Goal: Communication & Community: Answer question/provide support

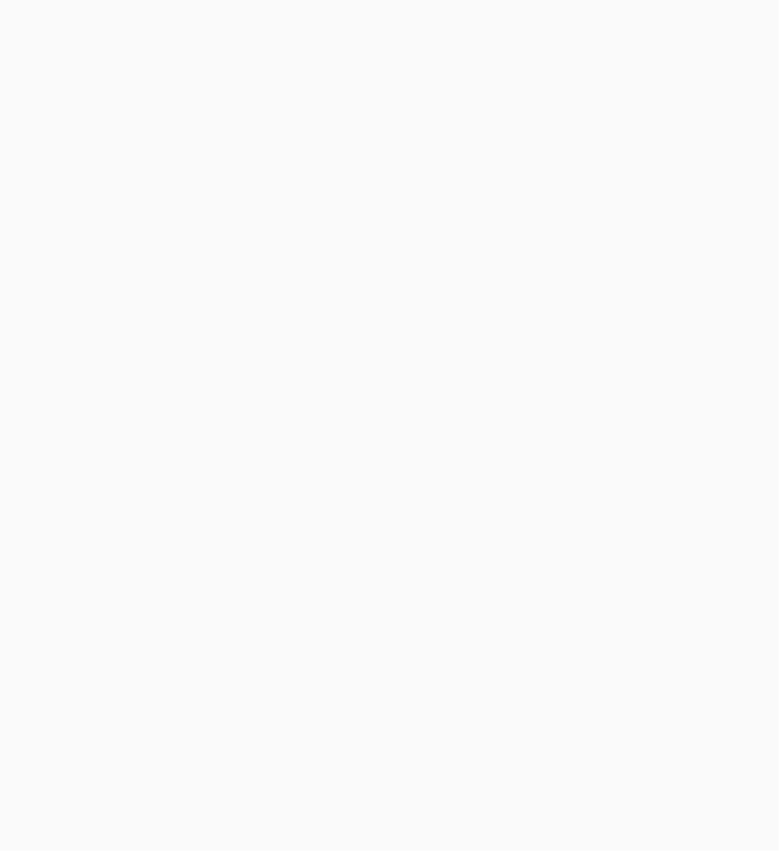
click at [778, 27] on html at bounding box center [389, 425] width 779 height 851
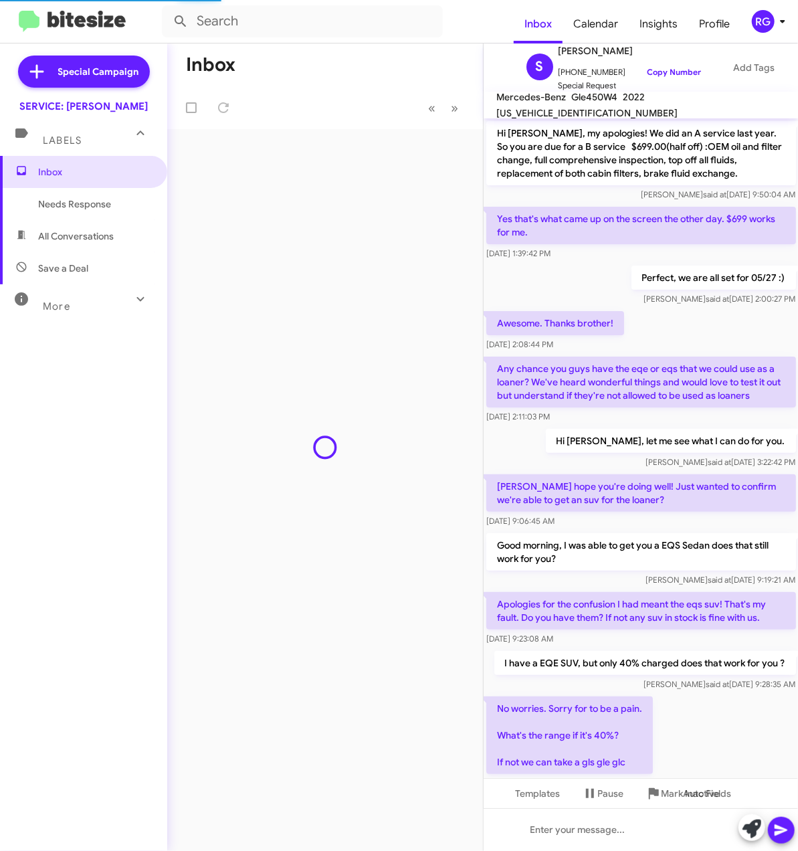
scroll to position [530, 0]
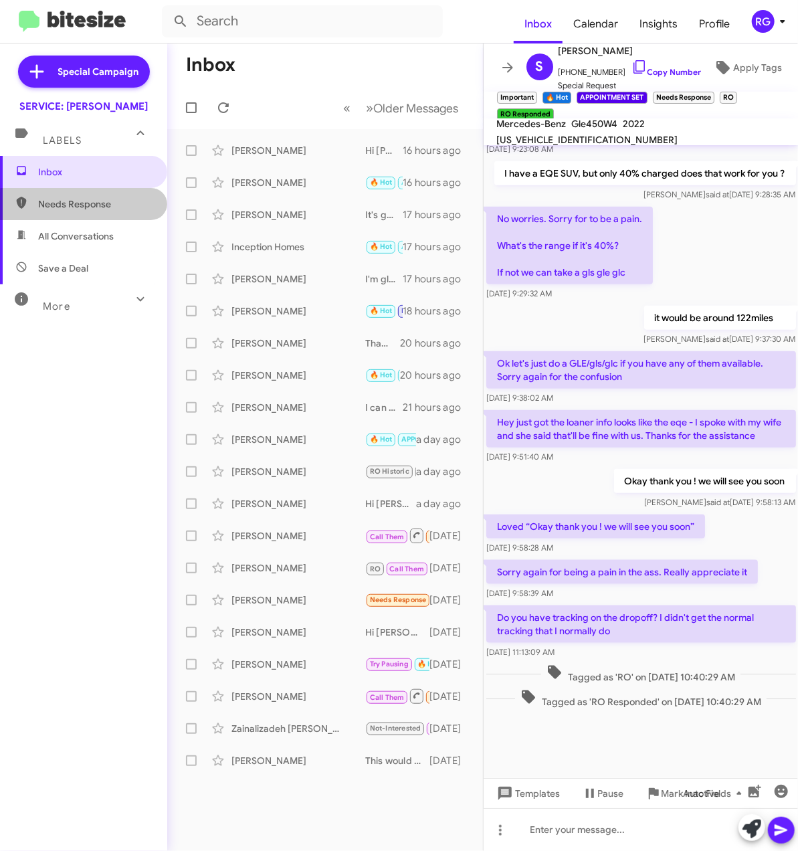
click at [112, 217] on span "Needs Response" at bounding box center [83, 204] width 167 height 32
type input "in:needs-response"
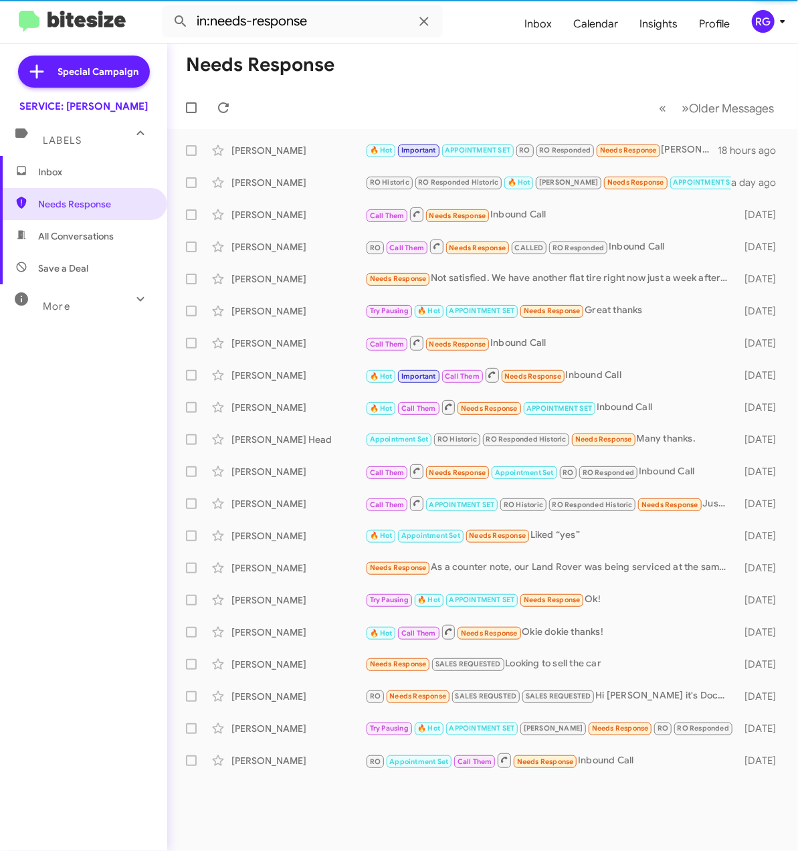
drag, startPoint x: 112, startPoint y: 217, endPoint x: 407, endPoint y: 126, distance: 308.0
click at [407, 121] on mat-toolbar-row "« Previous » Next Older Messages" at bounding box center [482, 107] width 631 height 43
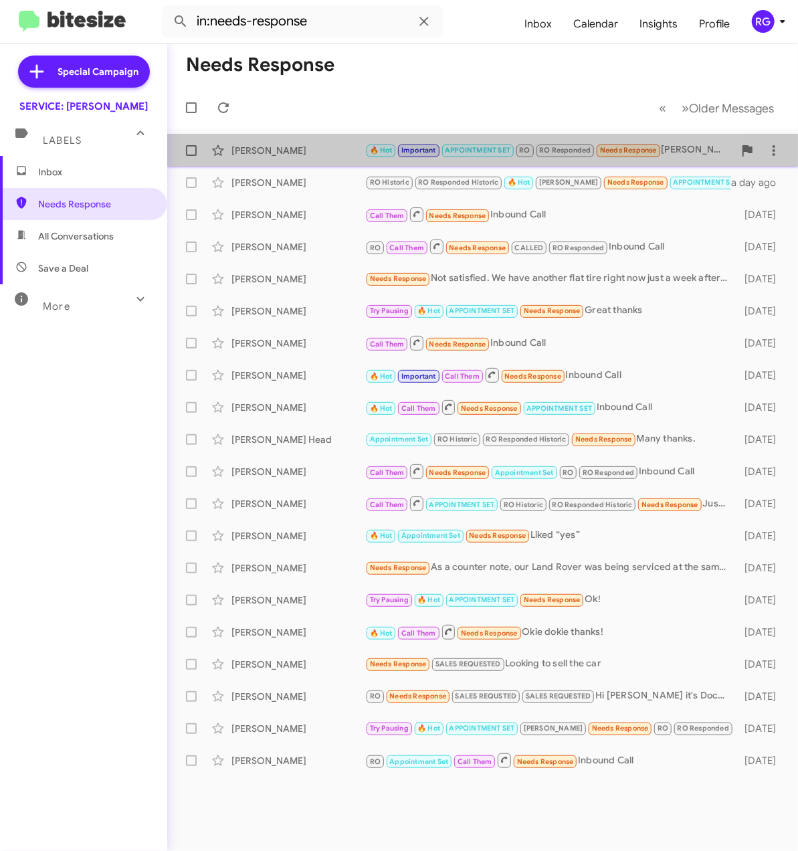
click at [346, 155] on div "[PERSON_NAME]" at bounding box center [298, 150] width 134 height 13
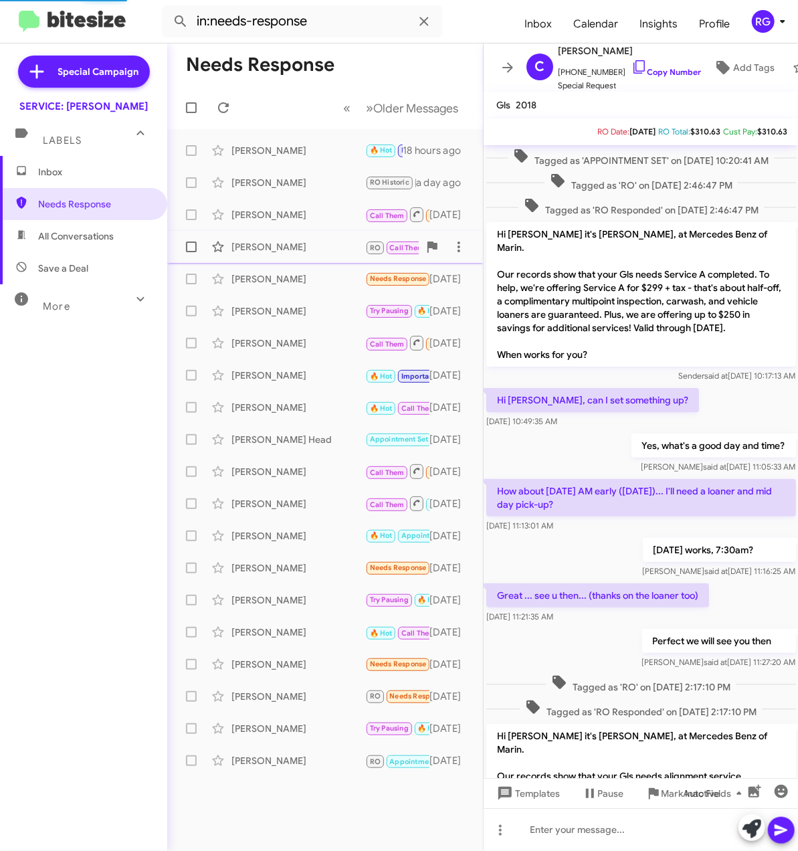
scroll to position [669, 0]
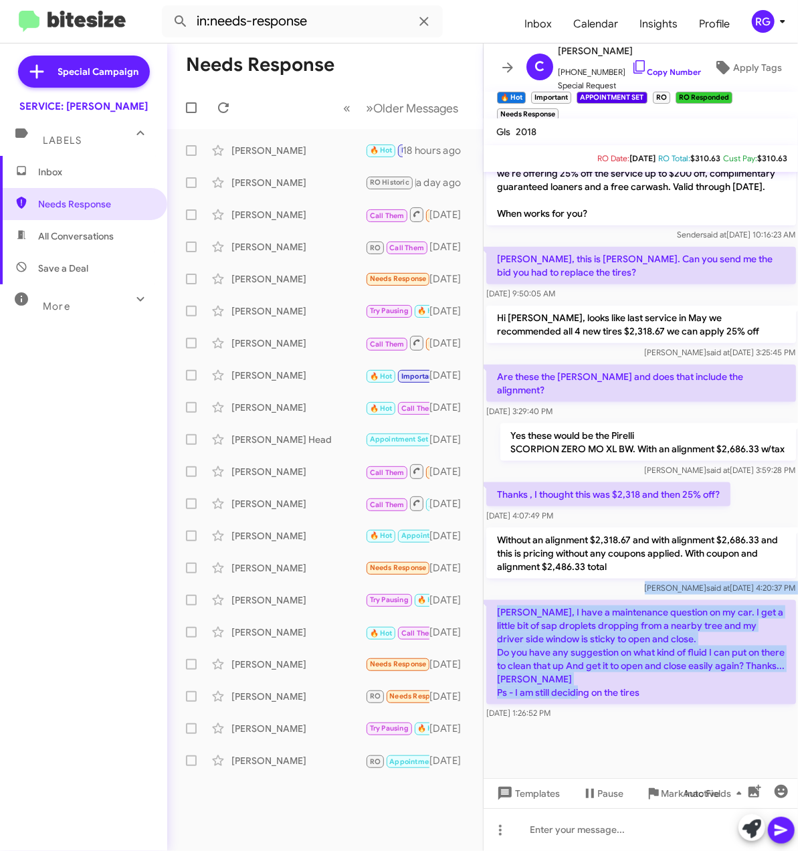
drag, startPoint x: 675, startPoint y: 709, endPoint x: 491, endPoint y: 590, distance: 219.1
click at [491, 590] on div "Tagged as 'APPOINTMENT SET' on [DATE] 10:20:41 AM Tagged as 'RO' on [DATE] 2:46…" at bounding box center [640, 112] width 315 height 1220
copy div "[PERSON_NAME] said at [DATE] 4:20:37 PM [PERSON_NAME], I have a maintenance que…"
click at [691, 669] on p "[PERSON_NAME], I have a maintenance question on my car. I get a little bit of s…" at bounding box center [641, 652] width 310 height 104
click at [679, 664] on p "[PERSON_NAME], I have a maintenance question on my car. I get a little bit of s…" at bounding box center [641, 652] width 310 height 104
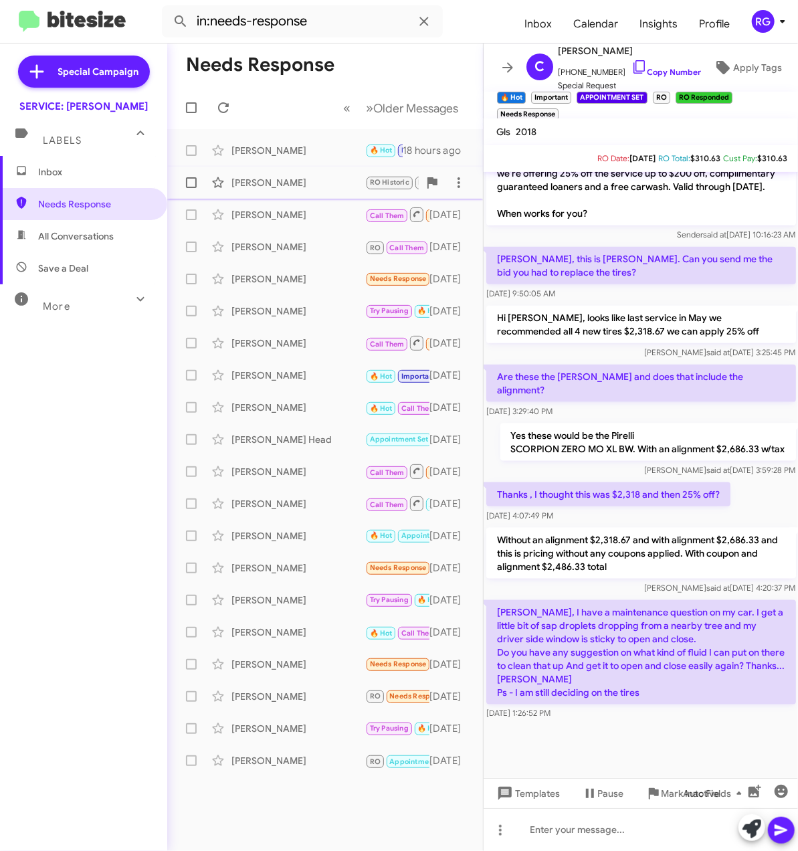
click at [310, 193] on div "[PERSON_NAME] RO Historic RO Responded Historic 🔥 Hot [PERSON_NAME] Needs Respo…" at bounding box center [325, 182] width 294 height 27
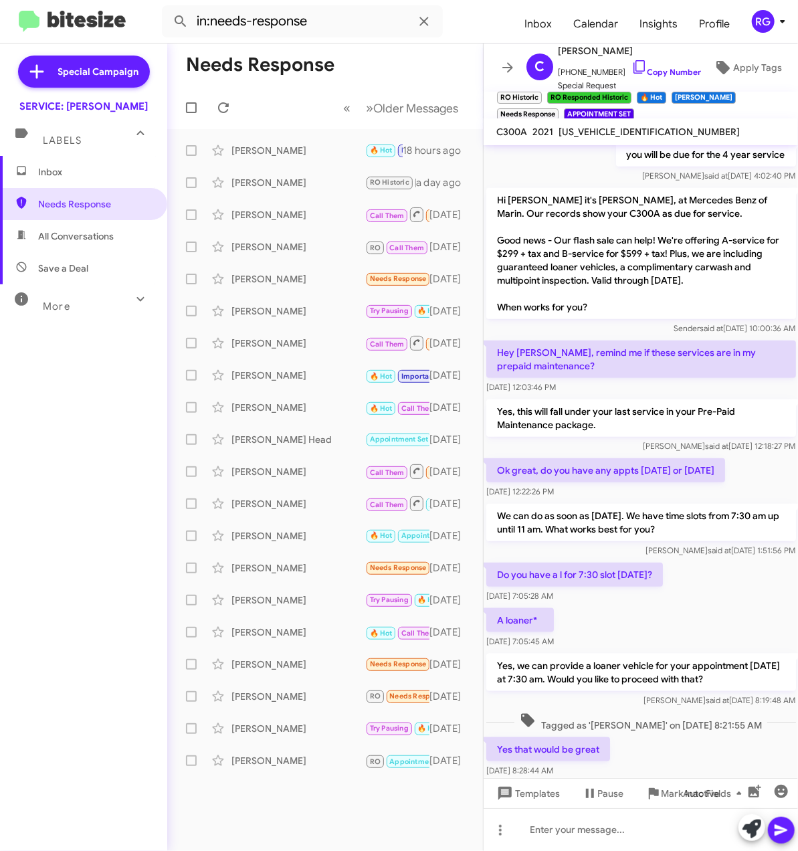
scroll to position [677, 0]
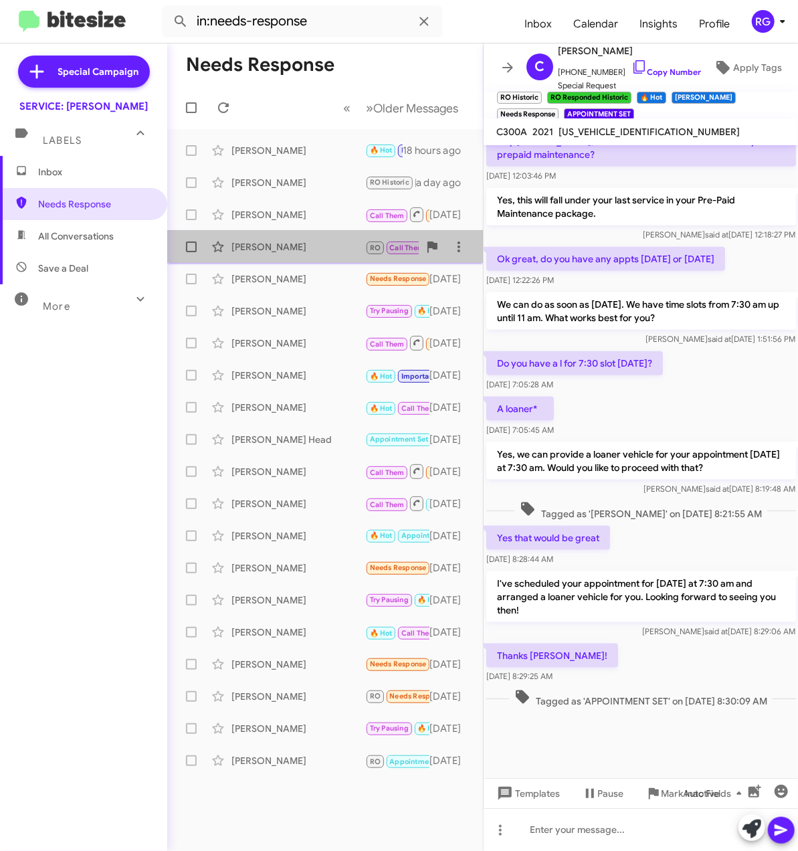
click at [327, 233] on span "[PERSON_NAME] RO Call Them Needs Response CALLED RO Responded Inbound Call [DAT…" at bounding box center [325, 247] width 316 height 32
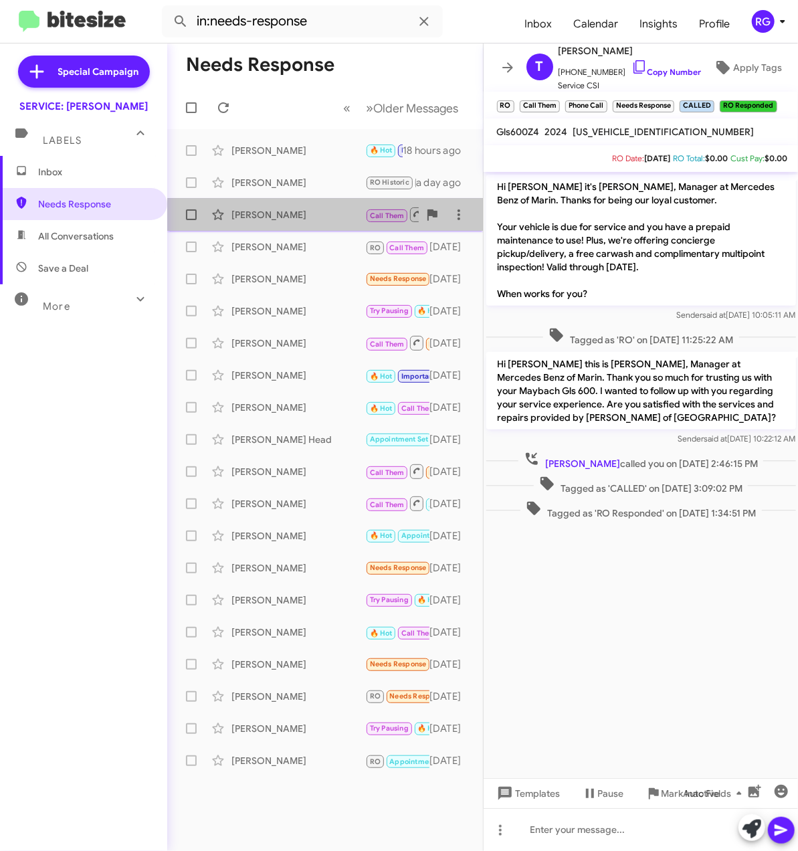
click at [338, 215] on div "[PERSON_NAME]" at bounding box center [298, 214] width 134 height 13
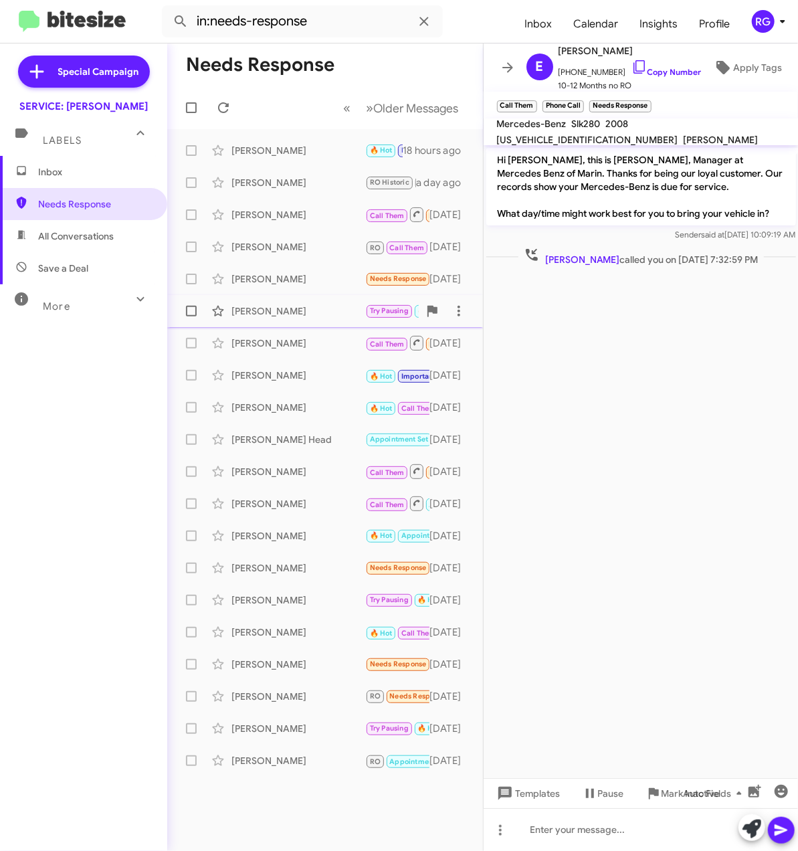
click at [338, 303] on div "[PERSON_NAME] Try Pausing 🔥 Hot APPOINTMENT SET Needs Response Great thanks [DA…" at bounding box center [325, 311] width 294 height 27
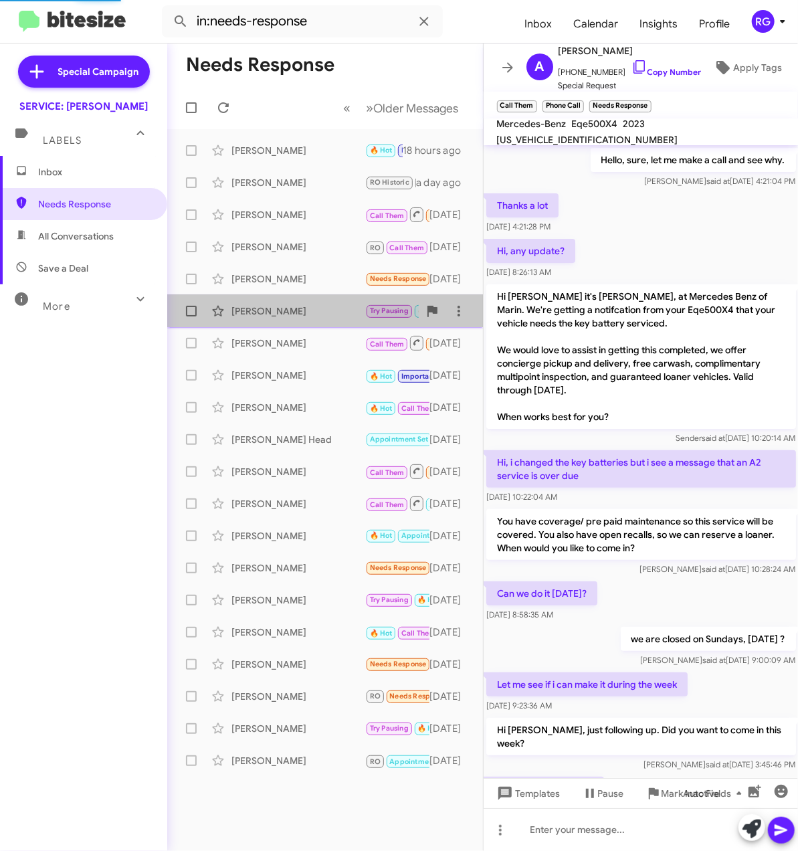
scroll to position [518, 0]
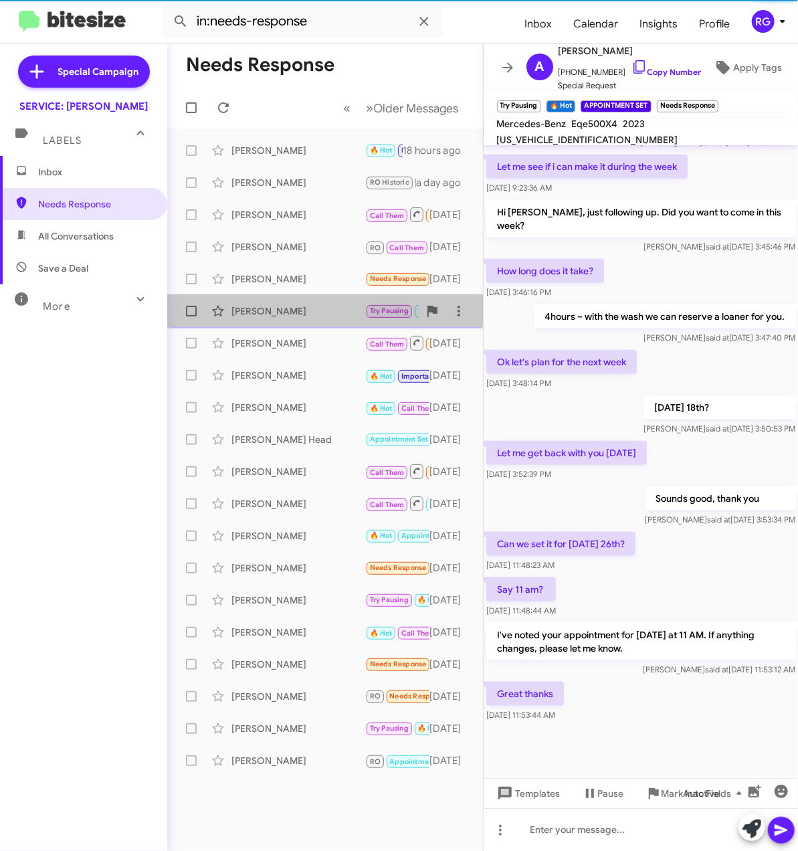
drag, startPoint x: 338, startPoint y: 303, endPoint x: 332, endPoint y: 302, distance: 6.7
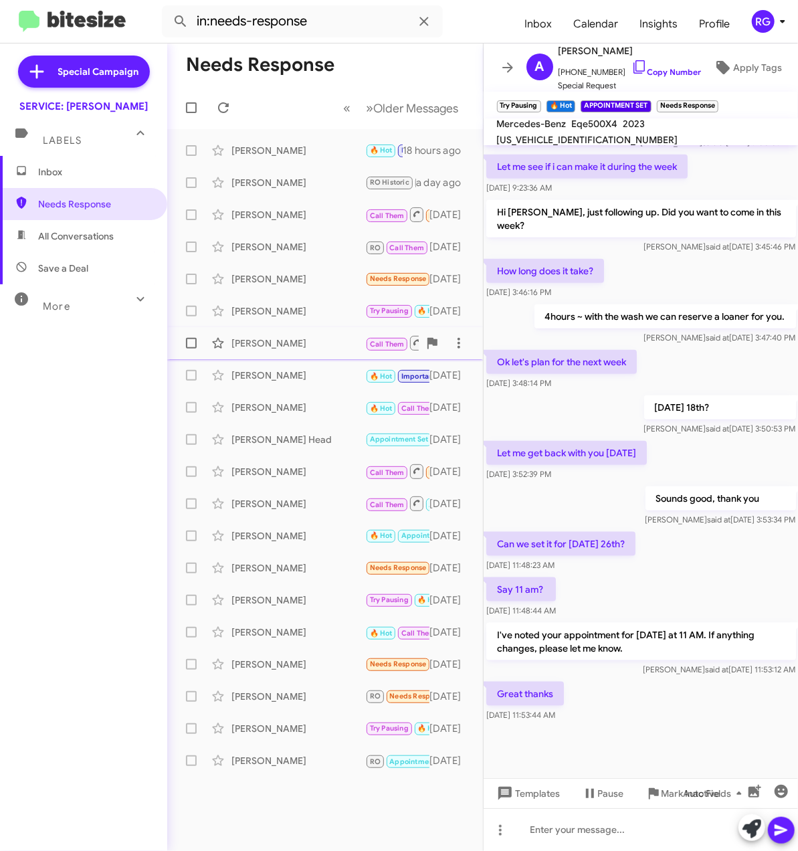
drag, startPoint x: 332, startPoint y: 302, endPoint x: 294, endPoint y: 349, distance: 59.9
click at [294, 349] on div "[PERSON_NAME]" at bounding box center [298, 342] width 134 height 13
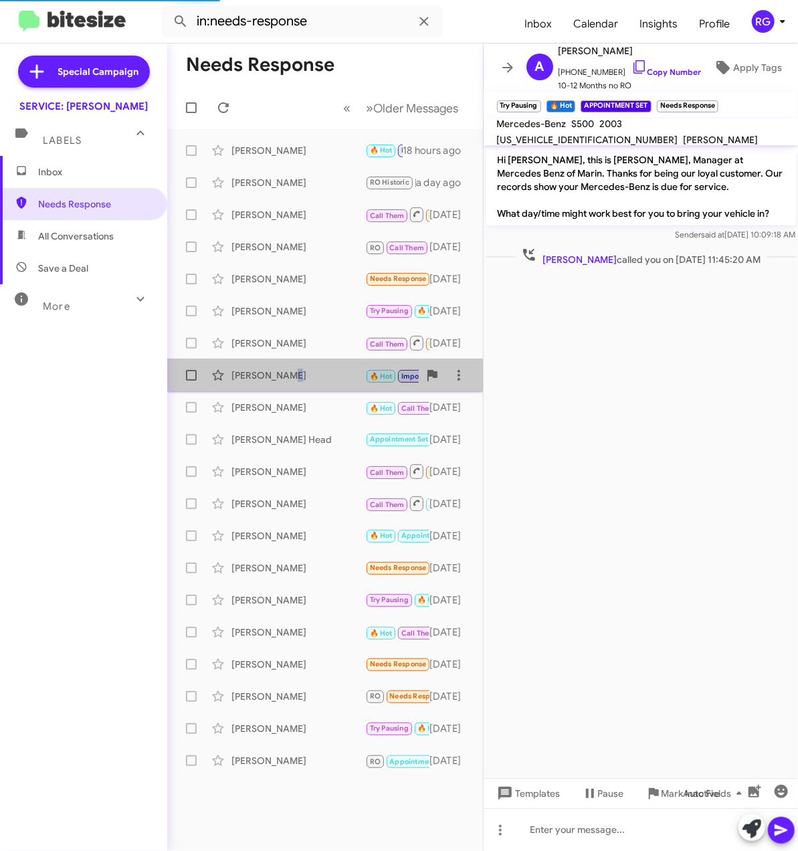
click at [286, 370] on div "[PERSON_NAME]" at bounding box center [298, 374] width 134 height 13
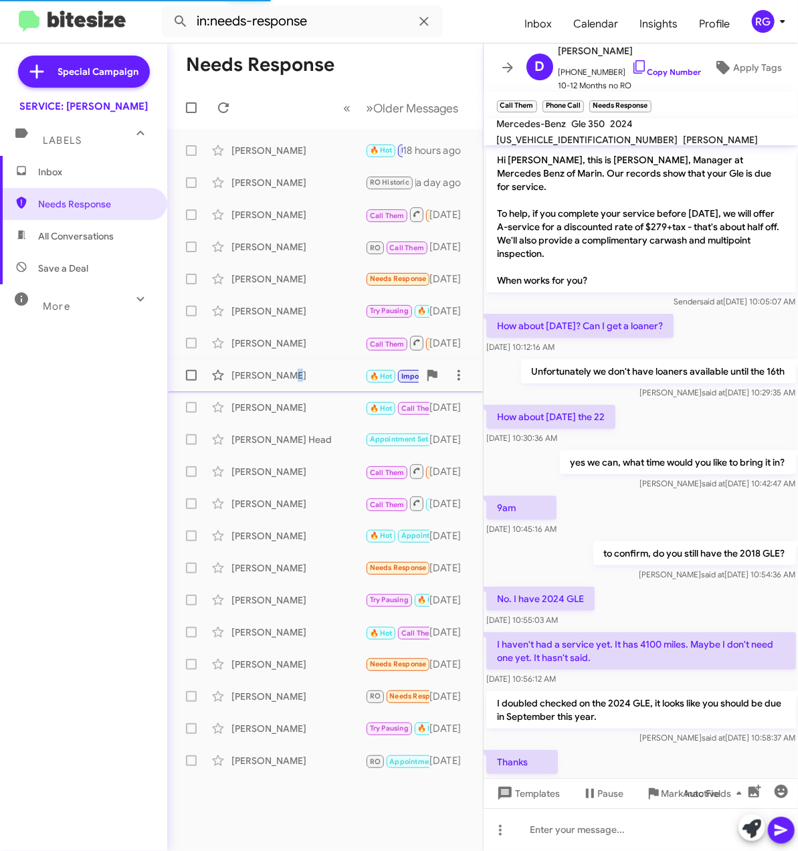
scroll to position [408, 0]
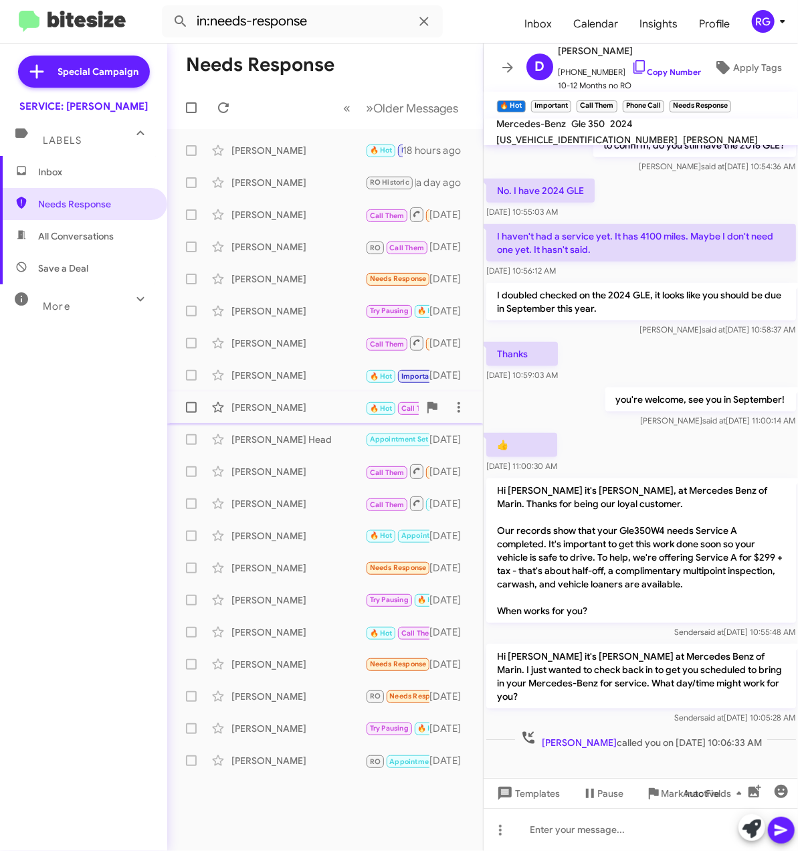
drag, startPoint x: 286, startPoint y: 370, endPoint x: 284, endPoint y: 405, distance: 34.2
click at [284, 405] on div "[PERSON_NAME]" at bounding box center [298, 407] width 134 height 13
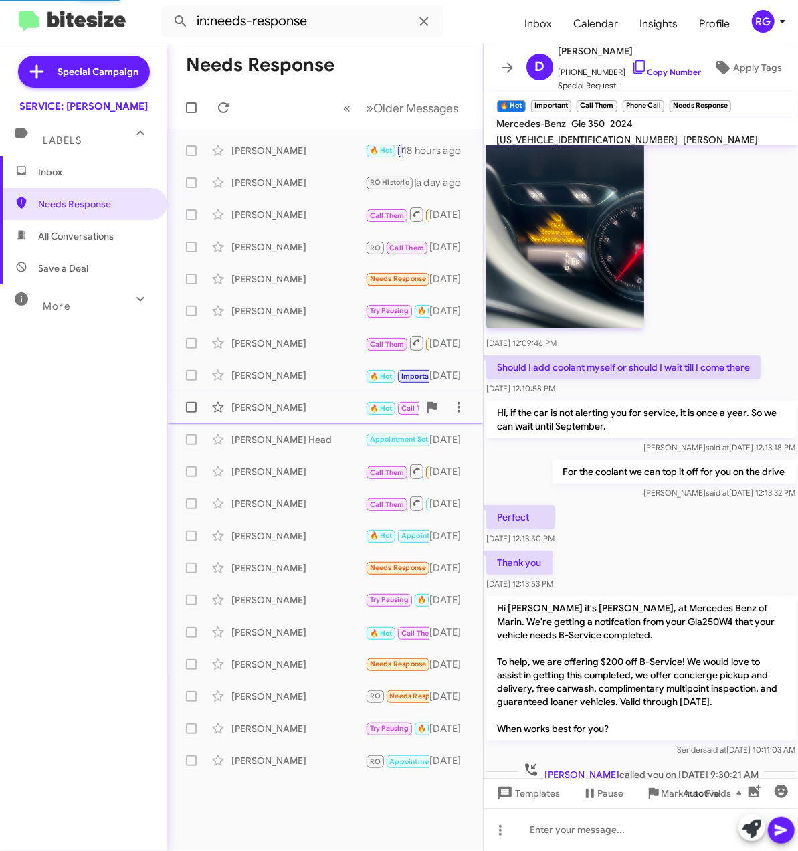
scroll to position [499, 0]
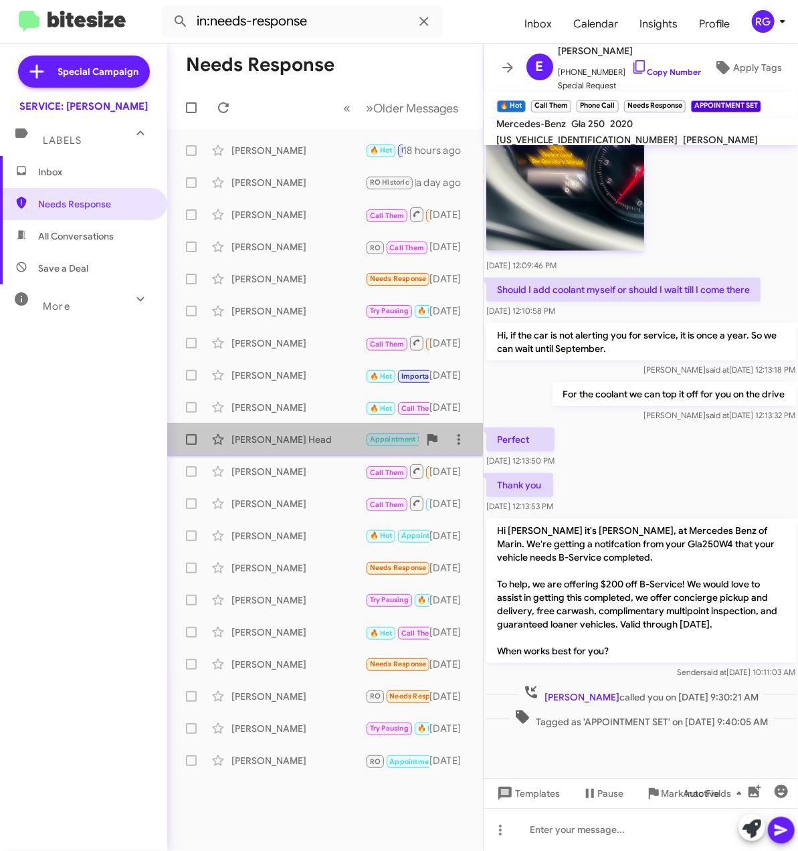
click at [301, 439] on div "[PERSON_NAME] Head" at bounding box center [298, 439] width 134 height 13
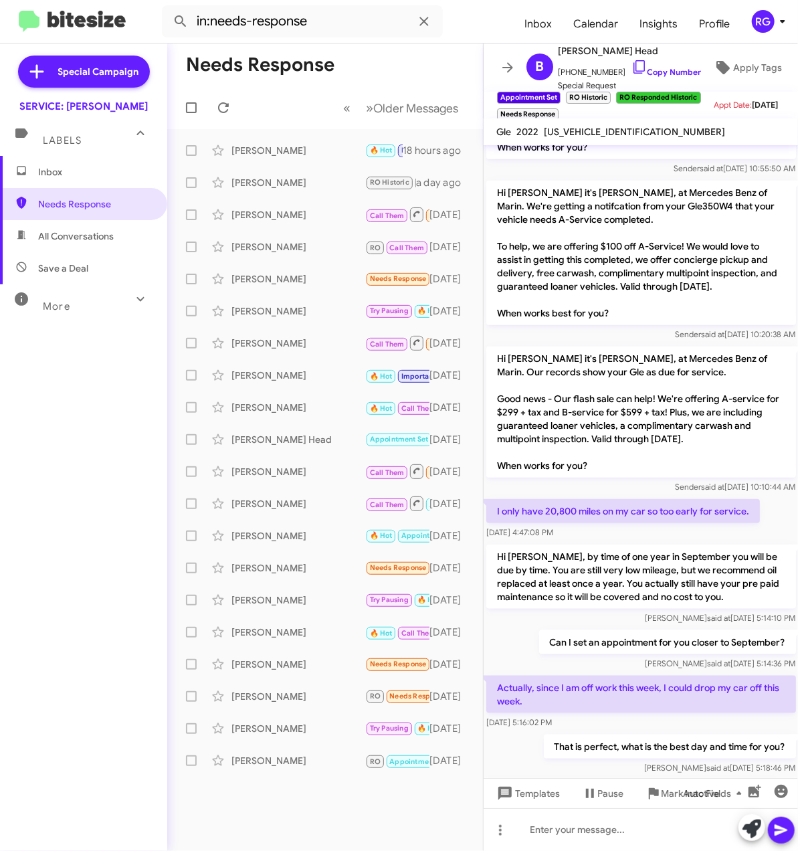
scroll to position [671, 0]
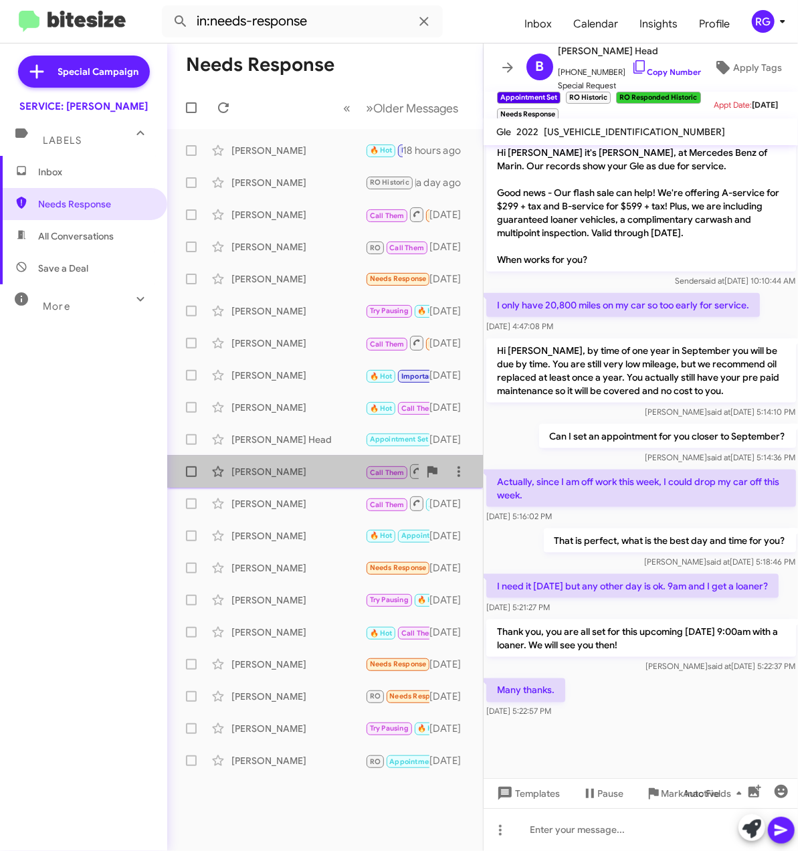
click at [361, 477] on div "[PERSON_NAME]" at bounding box center [298, 471] width 134 height 13
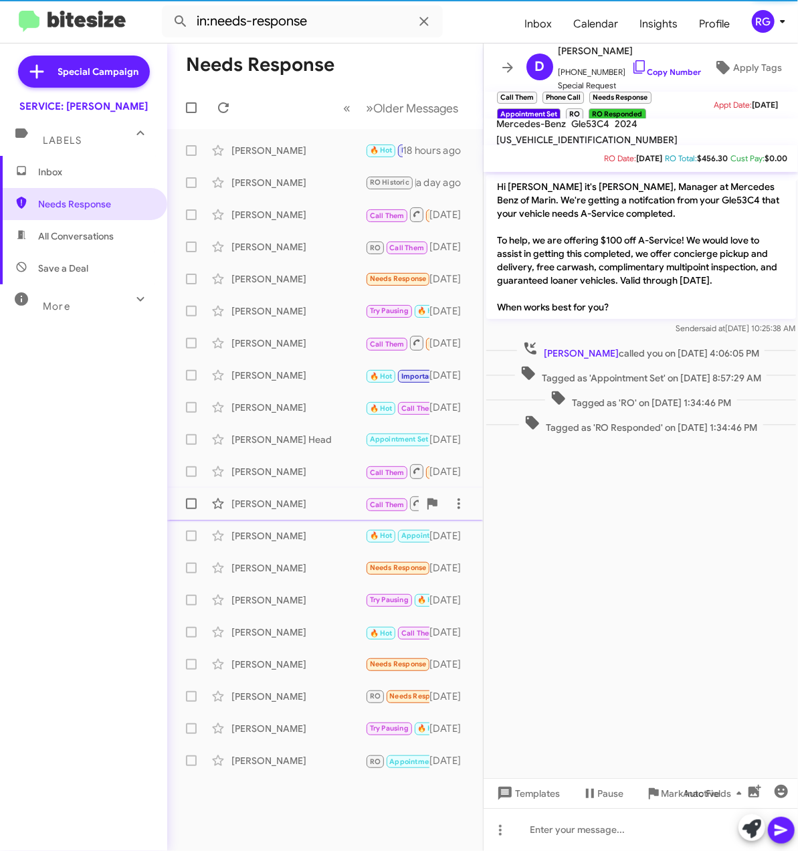
click at [282, 509] on div "[PERSON_NAME]" at bounding box center [298, 503] width 134 height 13
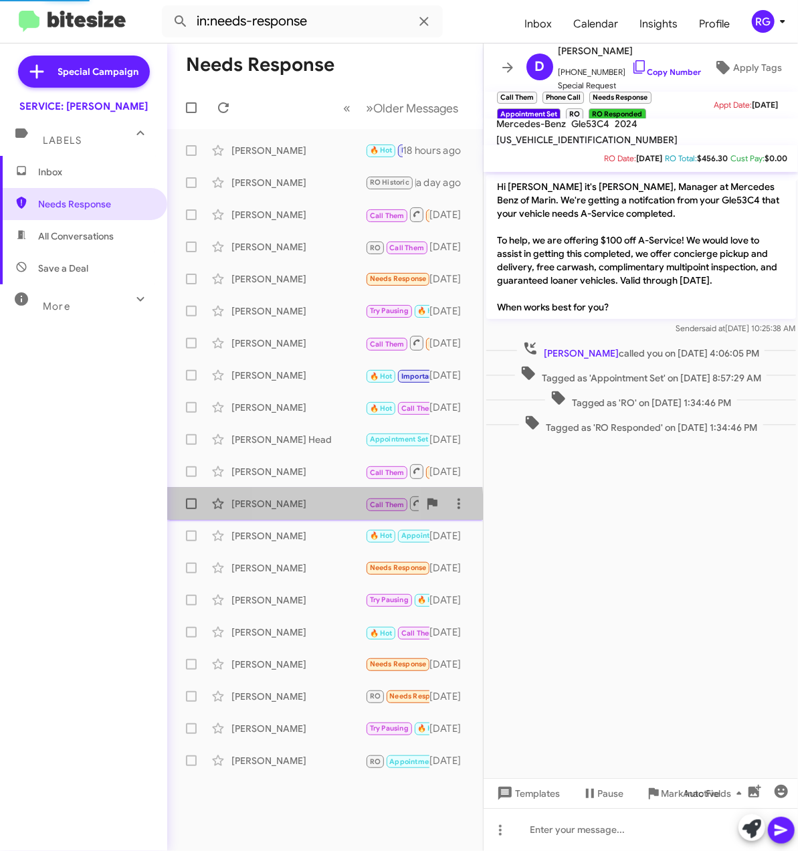
scroll to position [974, 0]
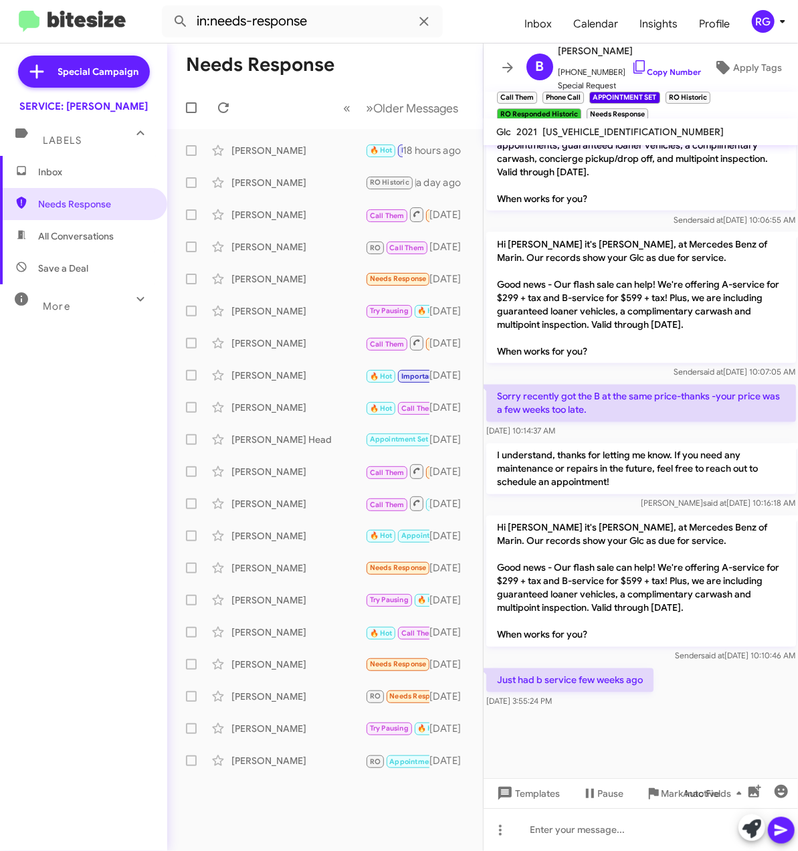
drag, startPoint x: 282, startPoint y: 509, endPoint x: 731, endPoint y: 696, distance: 486.2
click at [731, 696] on div "Needs Response « Previous » Next Older Messages [PERSON_NAME] 🔥 Hot Important A…" at bounding box center [482, 446] width 631 height 807
click at [728, 698] on div "Just had b service few weeks ago [DATE] 3:55:24 PM" at bounding box center [640, 687] width 315 height 45
click at [717, 701] on div "Just had b service few weeks ago [DATE] 3:55:24 PM" at bounding box center [640, 687] width 315 height 45
click at [752, 832] on icon at bounding box center [751, 828] width 19 height 19
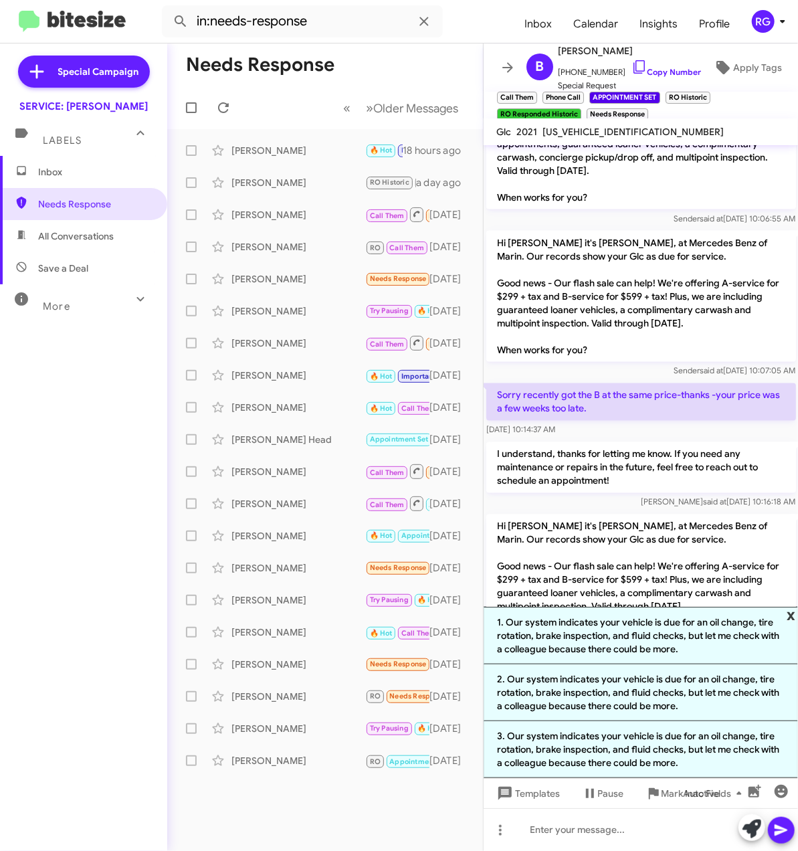
click at [778, 609] on span "x" at bounding box center [790, 615] width 9 height 16
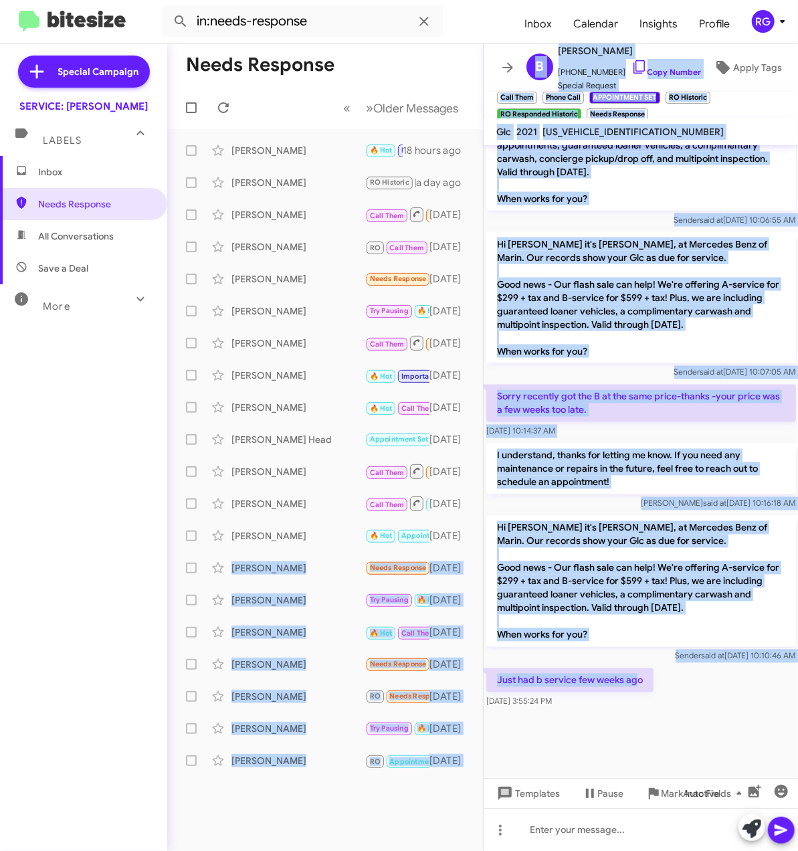
drag, startPoint x: 638, startPoint y: 685, endPoint x: 530, endPoint y: 570, distance: 157.1
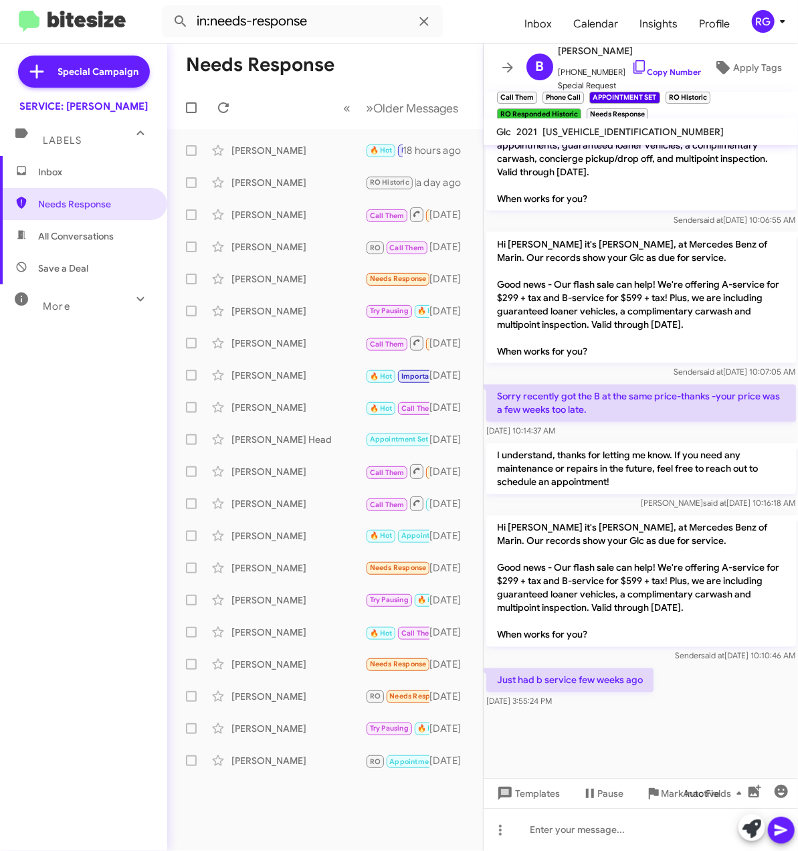
drag, startPoint x: 530, startPoint y: 570, endPoint x: 673, endPoint y: 673, distance: 175.4
click at [678, 672] on div "Just had b service few weeks ago [DATE] 3:55:24 PM" at bounding box center [640, 687] width 315 height 45
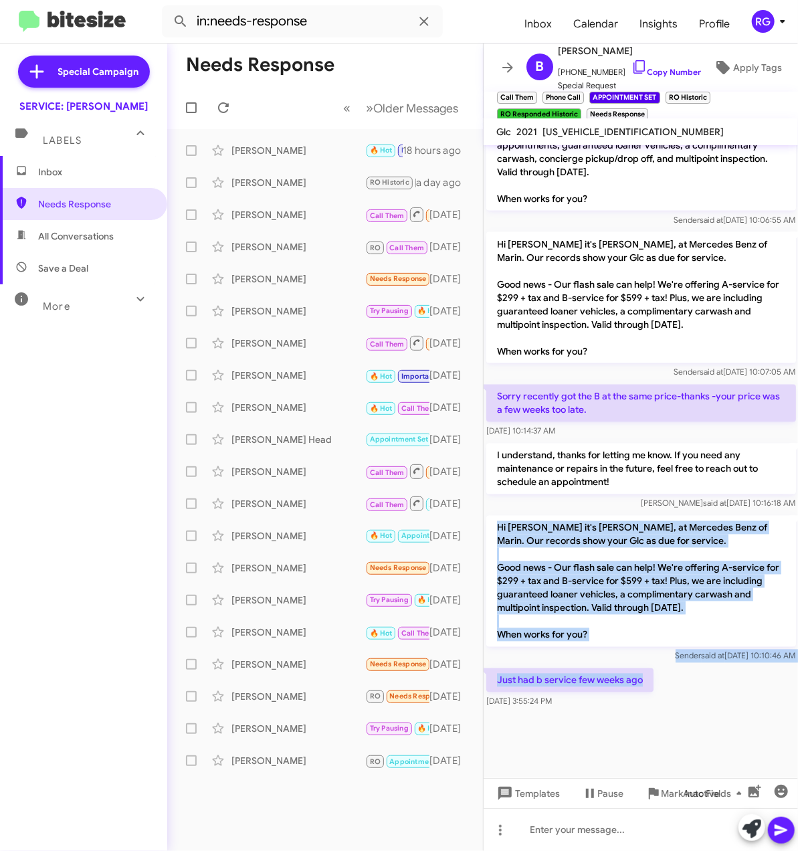
drag, startPoint x: 647, startPoint y: 682, endPoint x: 494, endPoint y: 526, distance: 219.4
copy div "Hi [PERSON_NAME] it's [PERSON_NAME], at Mercedes Benz of Marin. Our records sho…"
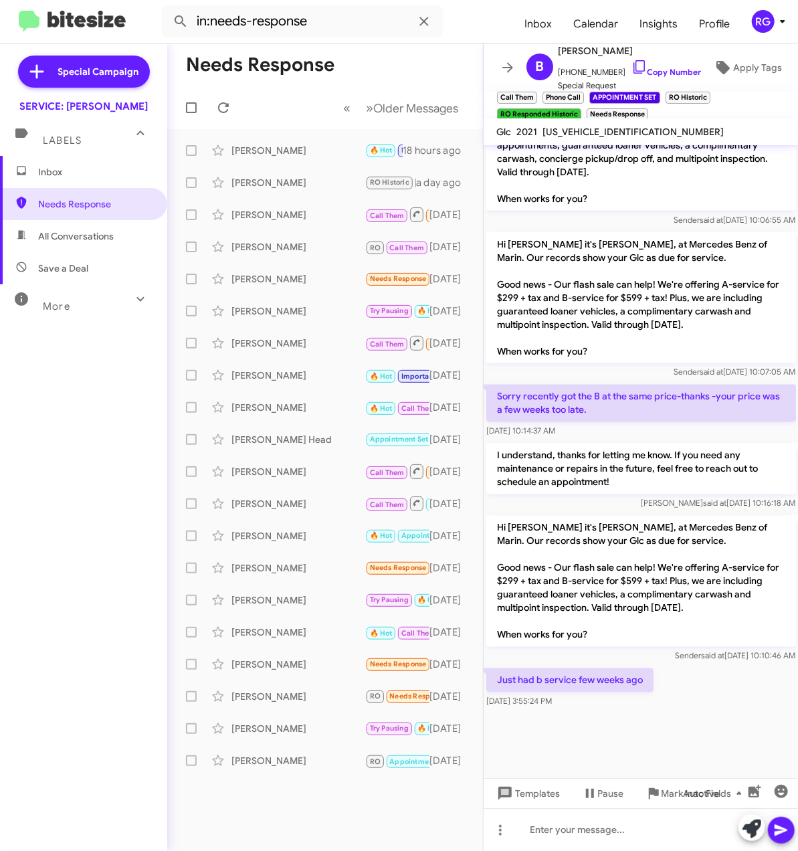
click at [600, 136] on span "[US_VEHICLE_IDENTIFICATION_NUMBER]" at bounding box center [633, 132] width 181 height 12
copy span "[US_VEHICLE_IDENTIFICATION_NUMBER]"
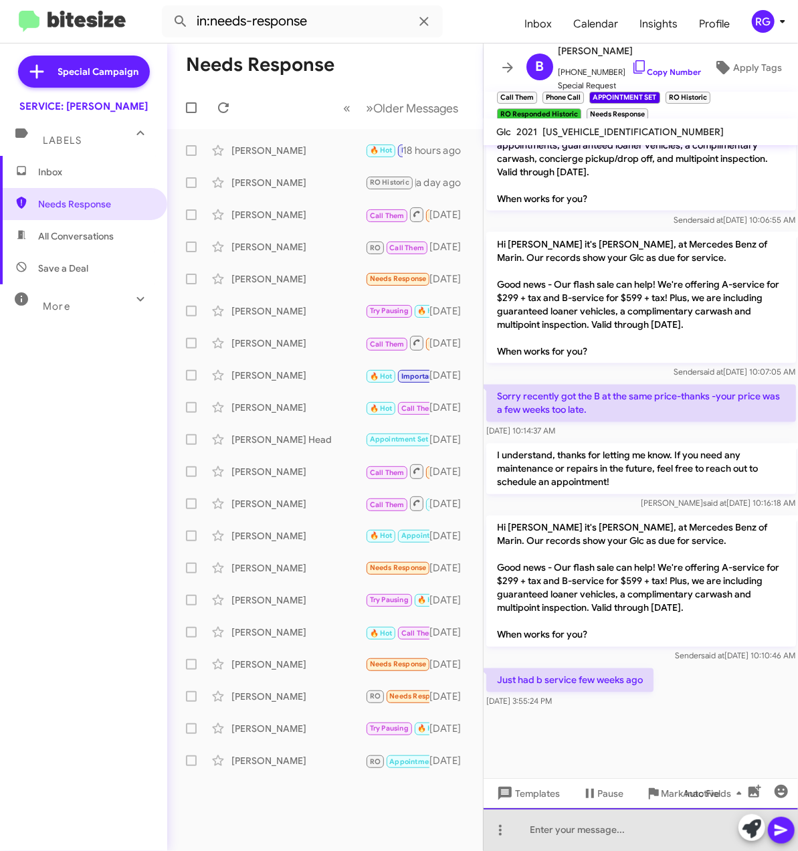
click at [635, 824] on div at bounding box center [640, 829] width 315 height 43
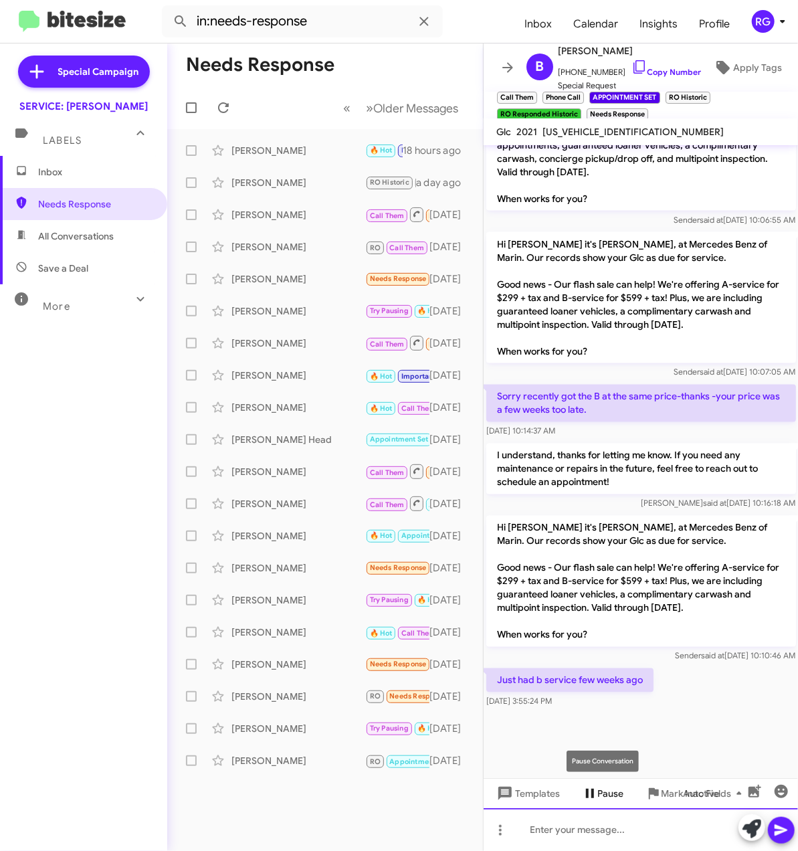
paste div
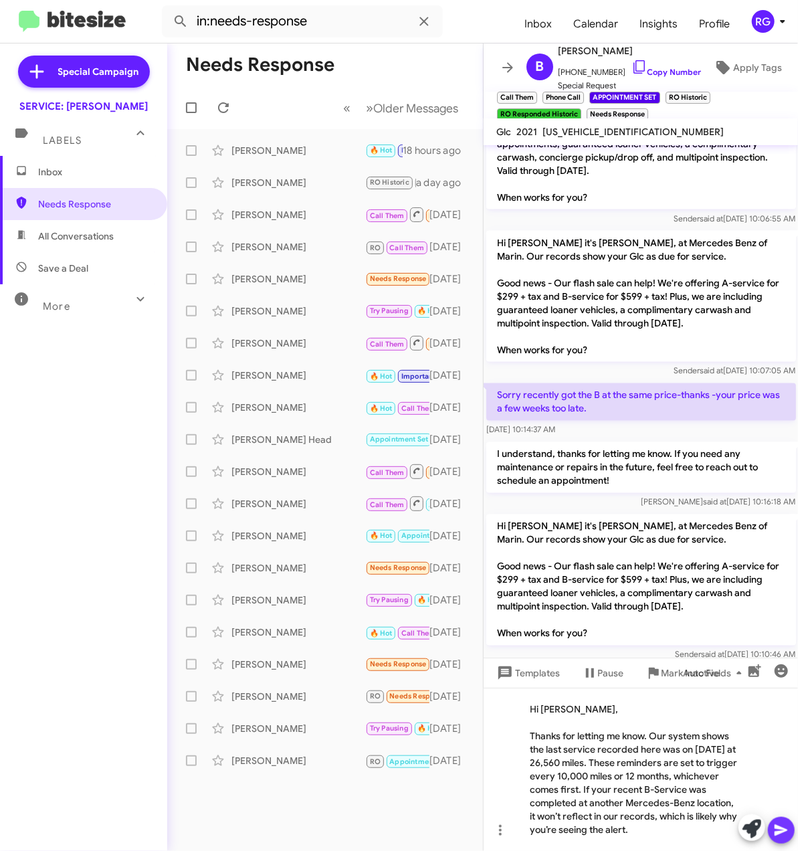
drag, startPoint x: 782, startPoint y: 828, endPoint x: 774, endPoint y: 827, distance: 8.7
click at [778, 829] on icon at bounding box center [780, 830] width 13 height 11
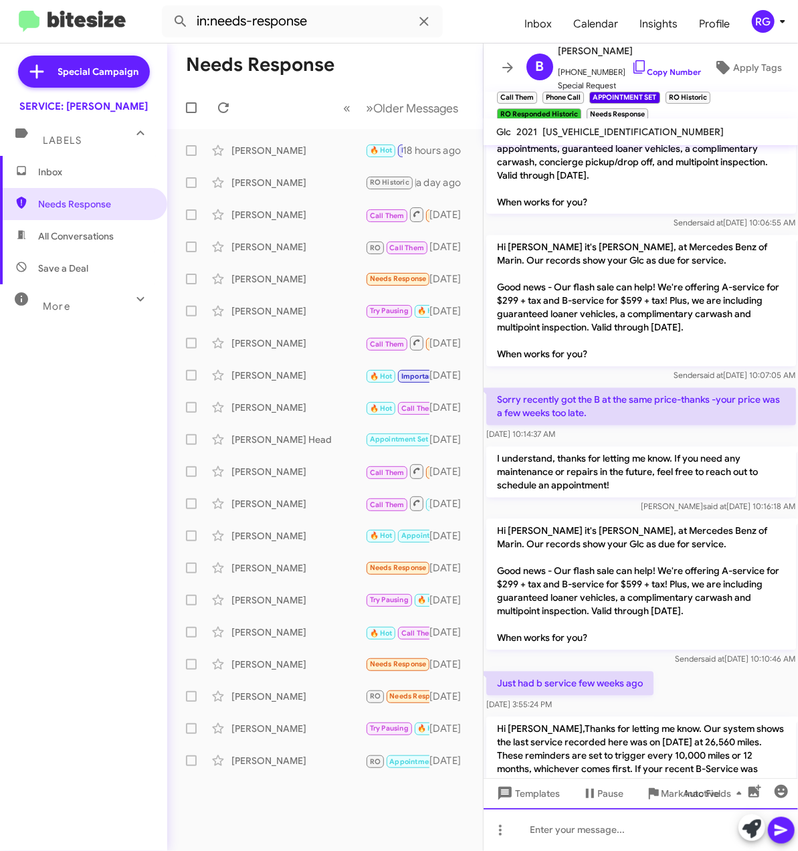
scroll to position [1246, 0]
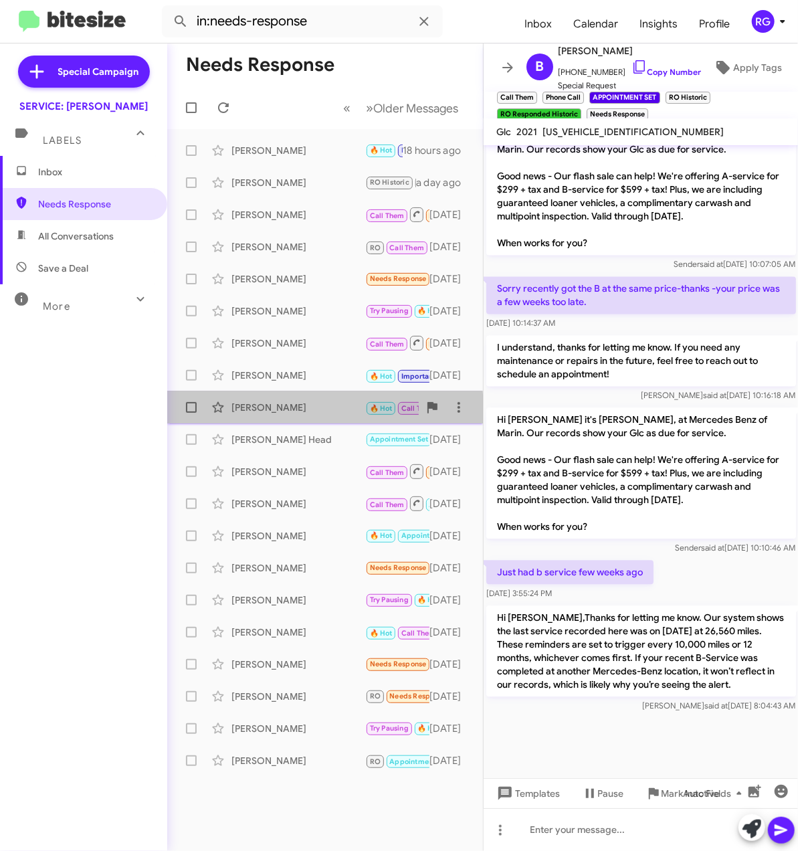
click at [271, 409] on div "[PERSON_NAME]" at bounding box center [298, 407] width 134 height 13
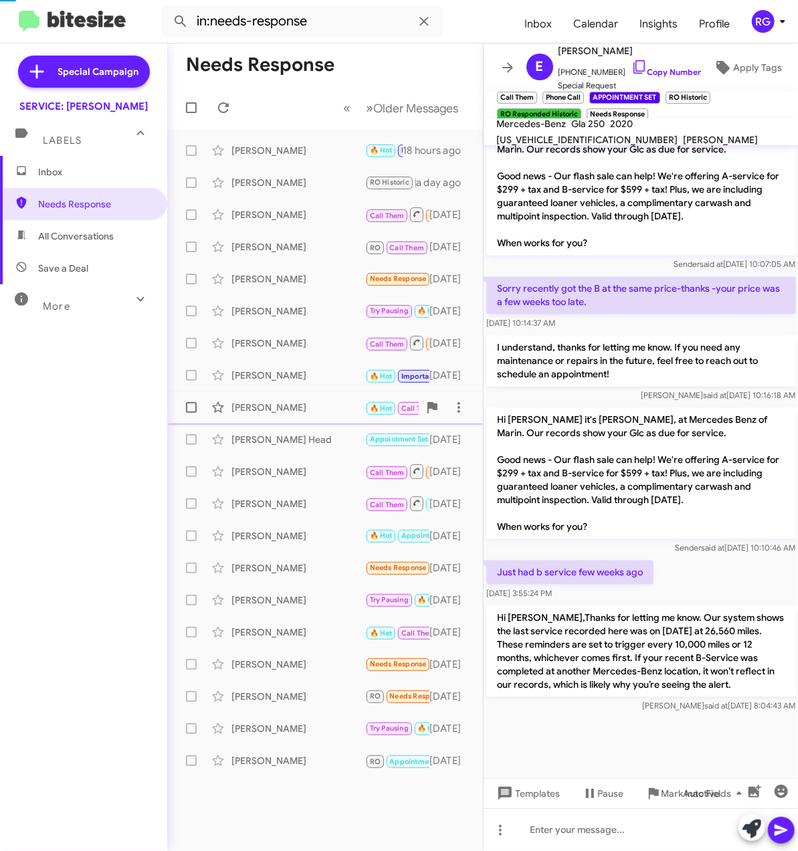
scroll to position [499, 0]
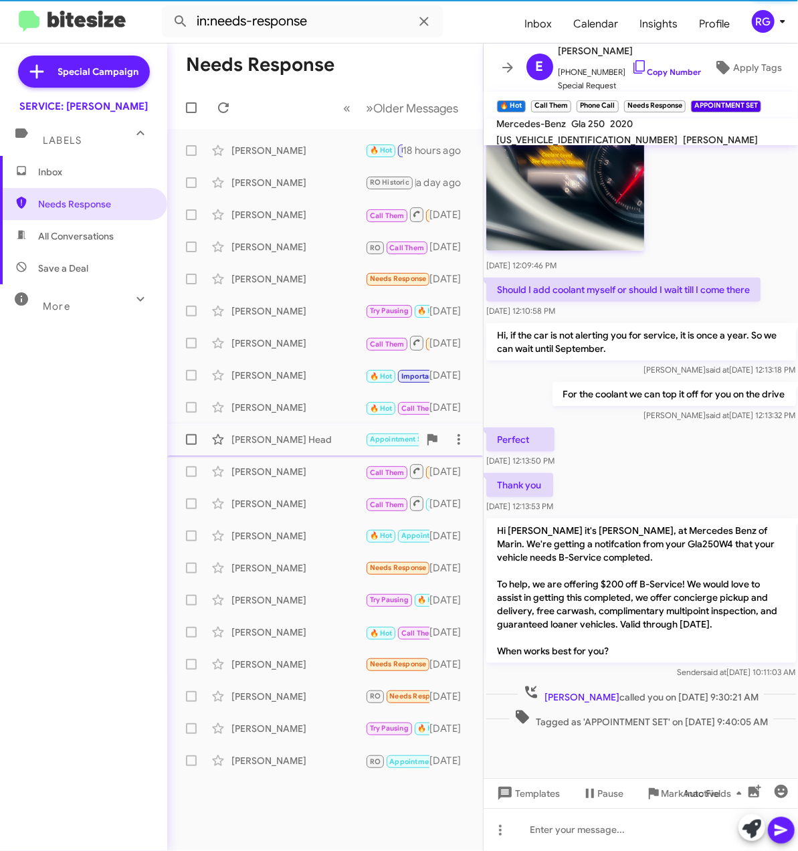
click at [276, 434] on div "[PERSON_NAME] Head" at bounding box center [298, 439] width 134 height 13
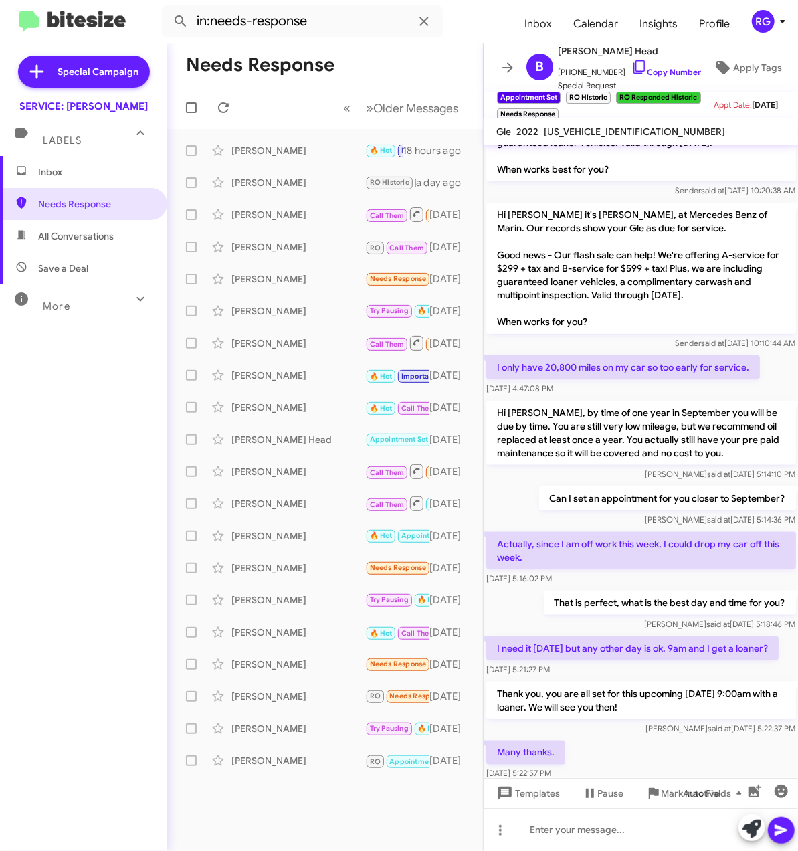
scroll to position [671, 0]
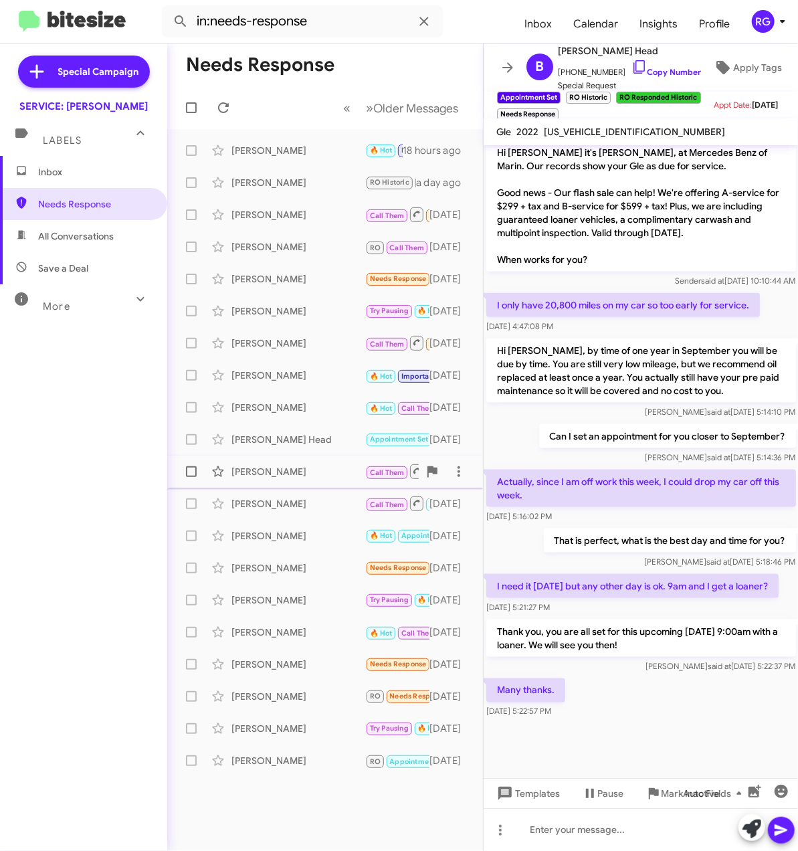
click at [309, 484] on span "[PERSON_NAME] Call Them Needs Response Appointment Set RO RO Responded Inbound …" at bounding box center [325, 471] width 316 height 32
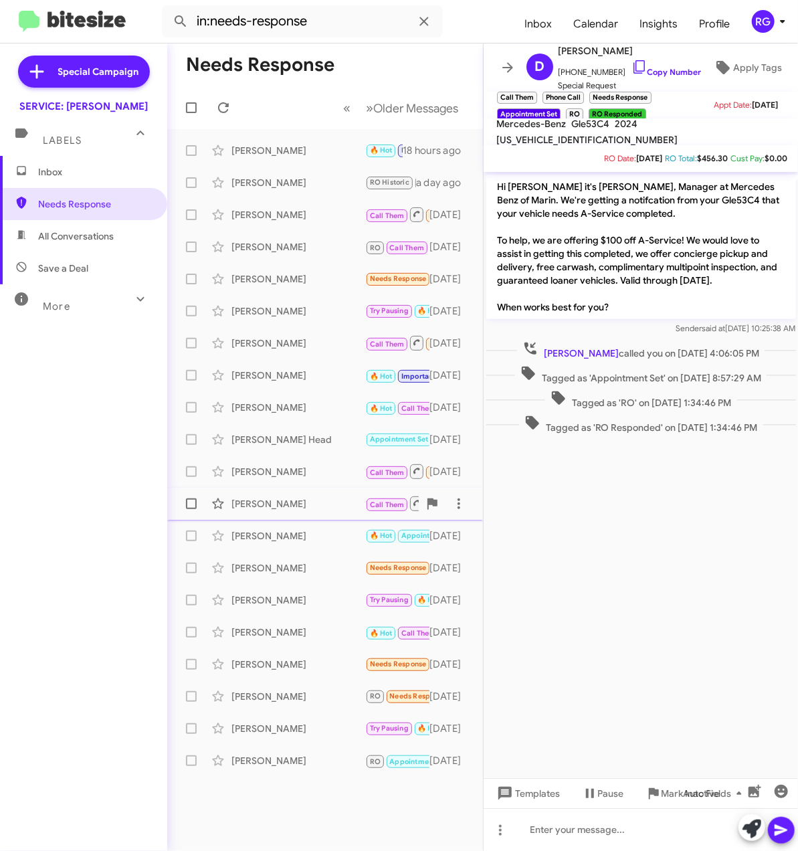
click at [311, 494] on div "[PERSON_NAME] Call Them APPOINTMENT SET RO Historic RO Responded Historic Needs…" at bounding box center [325, 503] width 294 height 27
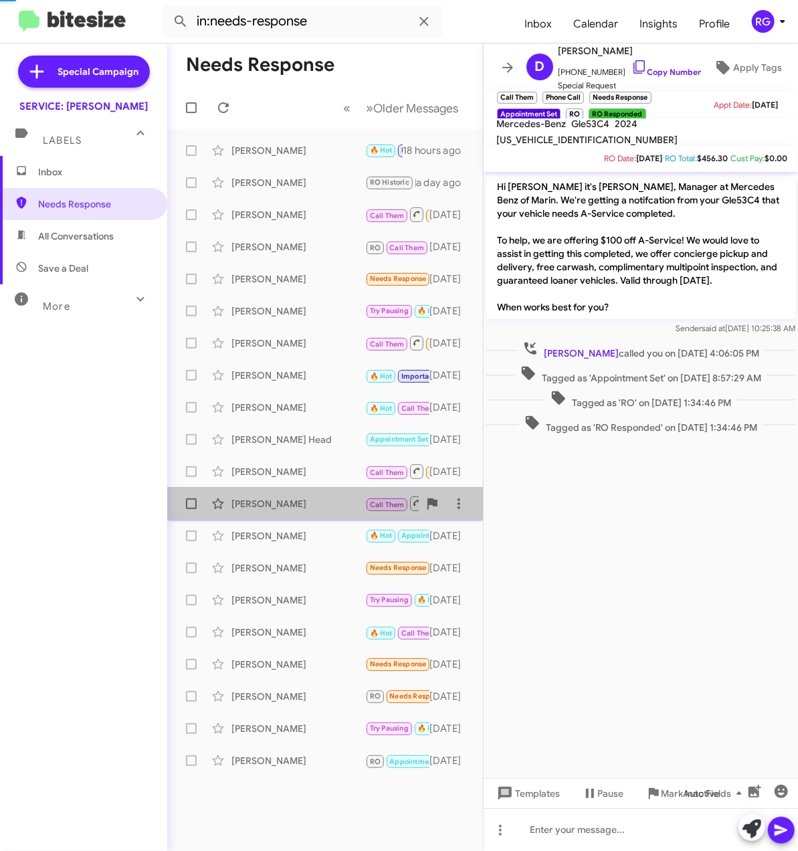
scroll to position [1061, 0]
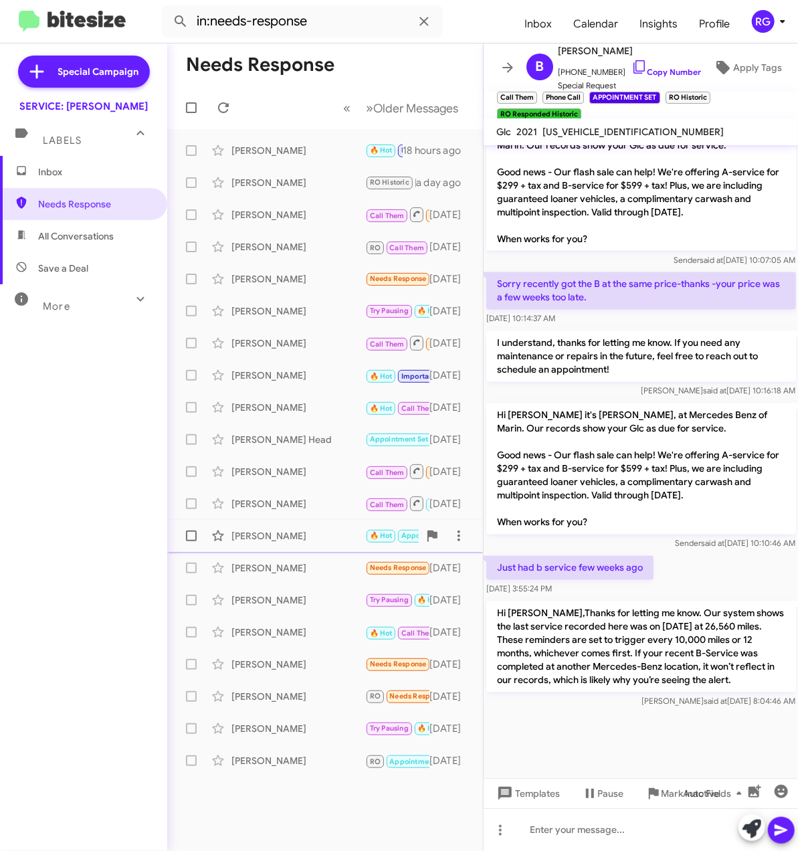
click at [335, 522] on div "[PERSON_NAME] 🔥 Hot Appointment Set Needs Response Liked “yes” [DATE]" at bounding box center [325, 535] width 294 height 27
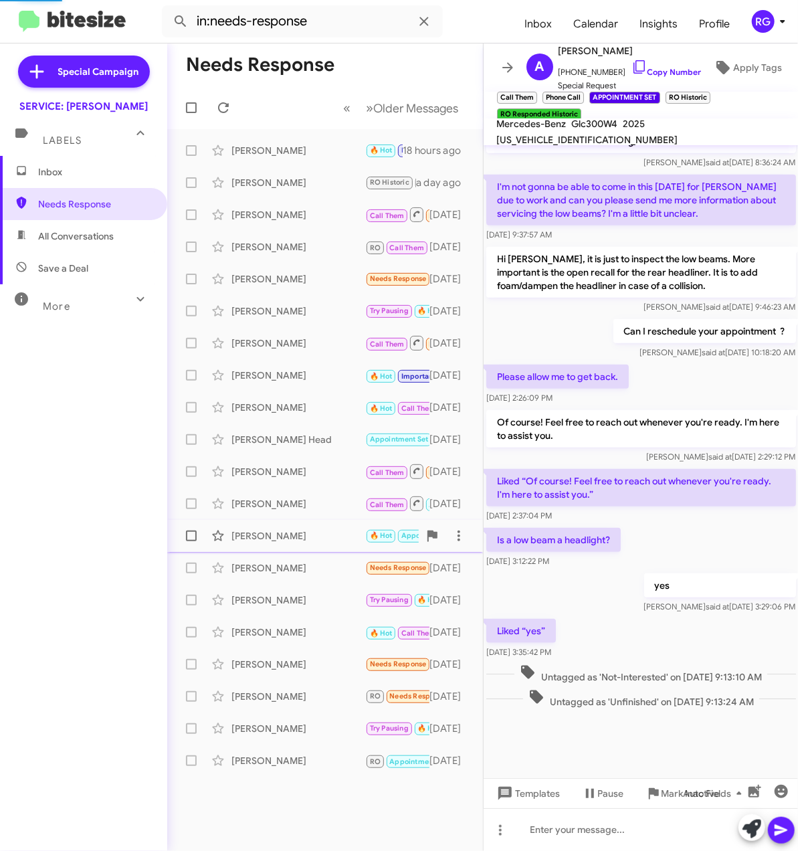
scroll to position [408, 0]
click at [322, 555] on div "[PERSON_NAME] Needs Response As a counter note, our Land Rover was being servic…" at bounding box center [325, 567] width 294 height 27
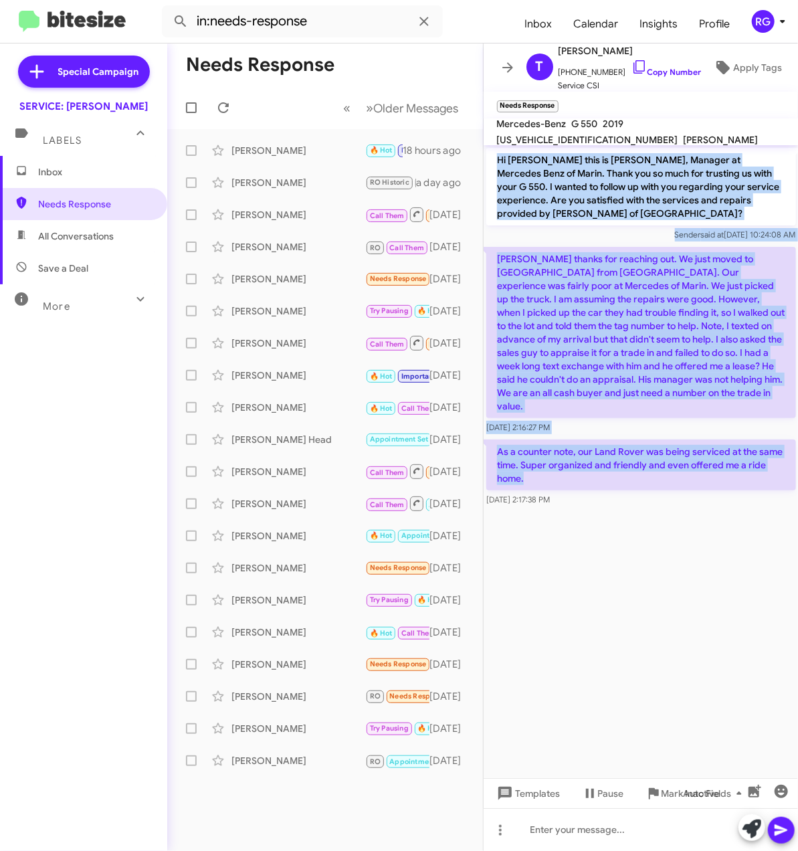
drag, startPoint x: 538, startPoint y: 461, endPoint x: 498, endPoint y: 161, distance: 302.9
click at [498, 161] on div "Hi [PERSON_NAME] this is [PERSON_NAME], Manager at Mercedes Benz of Marin. Than…" at bounding box center [640, 327] width 315 height 364
copy div "Hi [PERSON_NAME] this is [PERSON_NAME], Manager at Mercedes Benz of Marin. Than…"
click at [576, 444] on p "As a counter note, our Land Rover was being serviced at the same time. Super or…" at bounding box center [641, 464] width 310 height 51
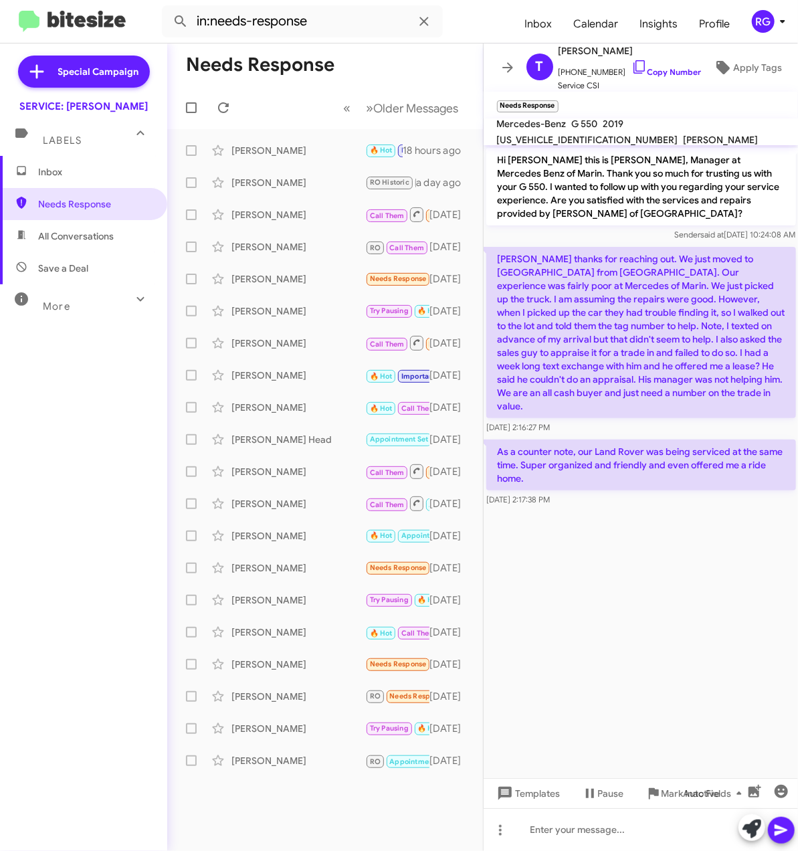
drag, startPoint x: 667, startPoint y: 581, endPoint x: 665, endPoint y: 588, distance: 7.8
click at [666, 588] on cdk-virtual-scroll-viewport "Hi [PERSON_NAME] this is [PERSON_NAME], Manager at Mercedes Benz of Marin. Than…" at bounding box center [640, 461] width 315 height 633
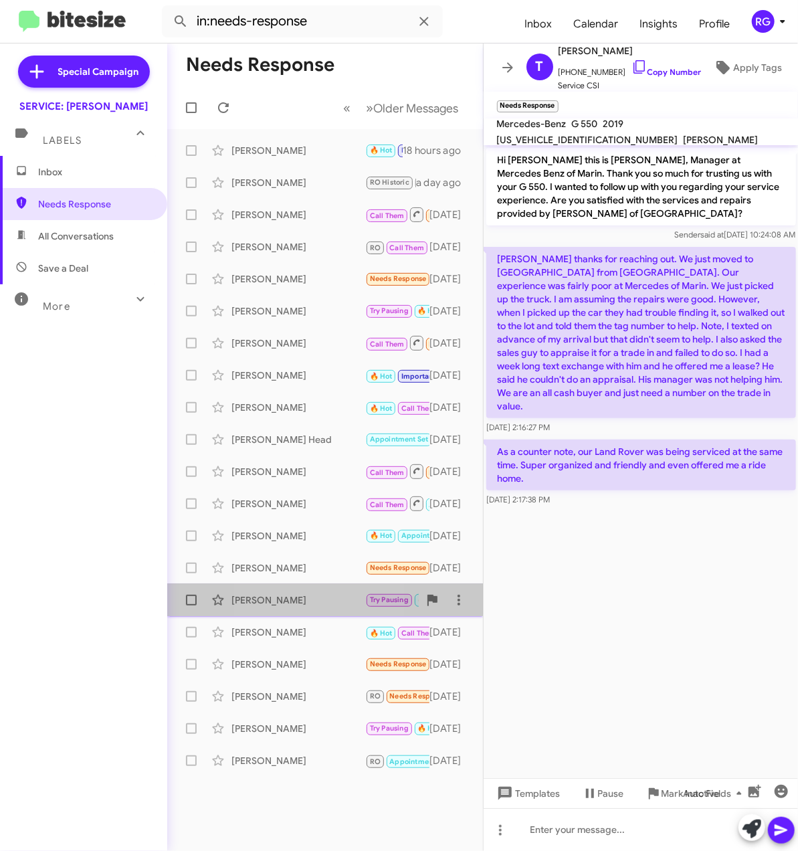
click at [274, 587] on div "[PERSON_NAME] Try Pausing 🔥 Hot APPOINTMENT SET Needs Response Ok! [DATE]" at bounding box center [325, 599] width 294 height 27
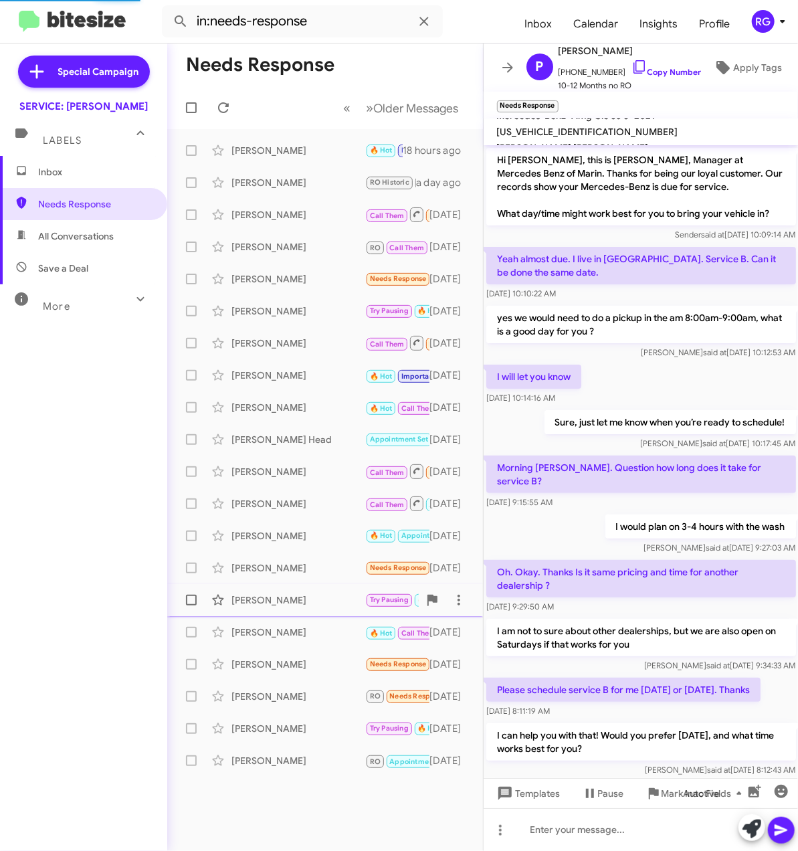
scroll to position [413, 0]
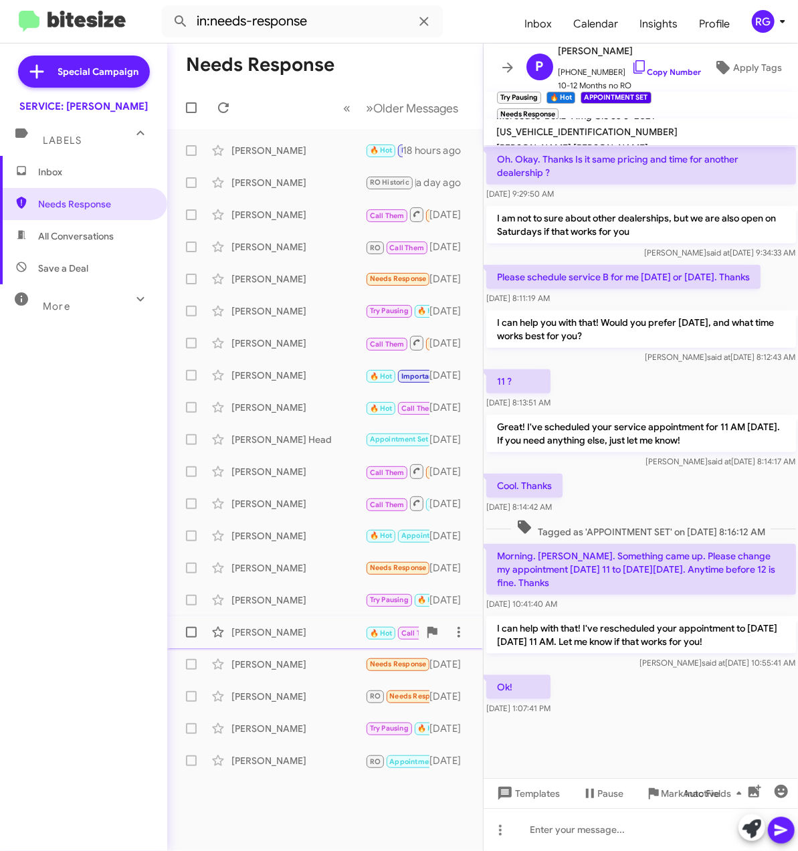
click at [289, 619] on div "[PERSON_NAME] 🔥 Hot Call Them Needs Response Okie dokie thanks! [DATE]" at bounding box center [325, 632] width 294 height 27
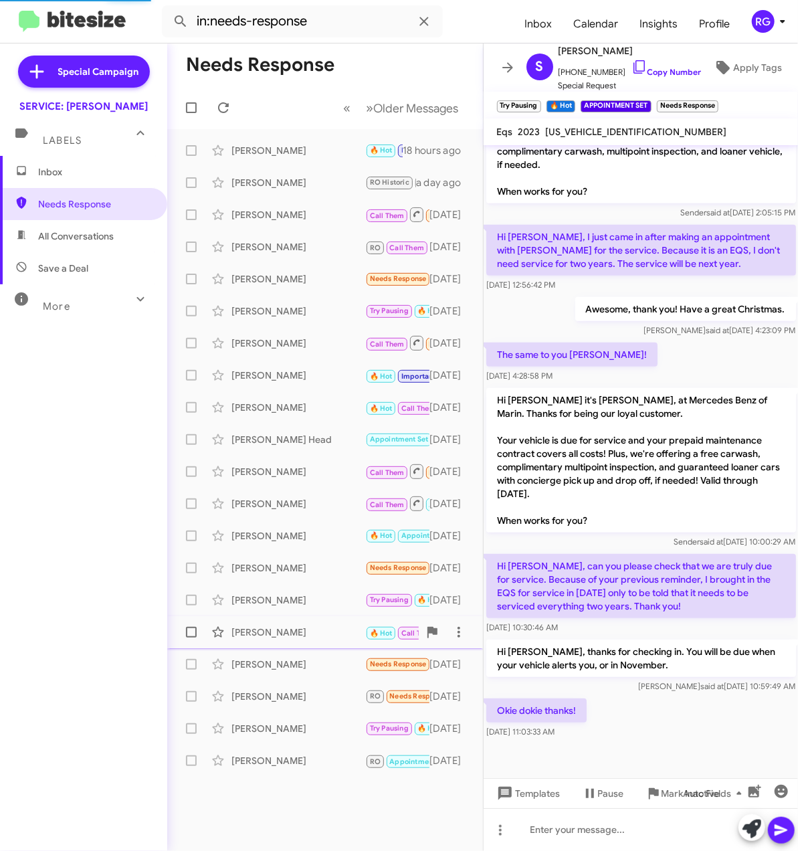
scroll to position [285, 0]
click at [341, 654] on div "[PERSON_NAME] Needs Response SALES REQUESTED Looking to sell the car [DATE]" at bounding box center [325, 664] width 294 height 27
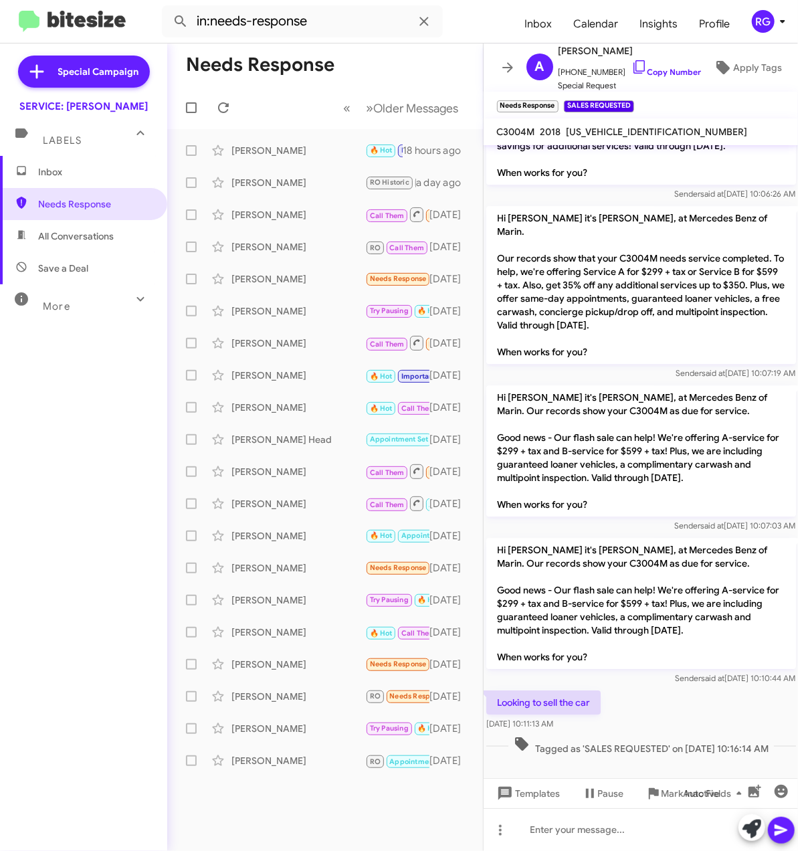
scroll to position [1626, 0]
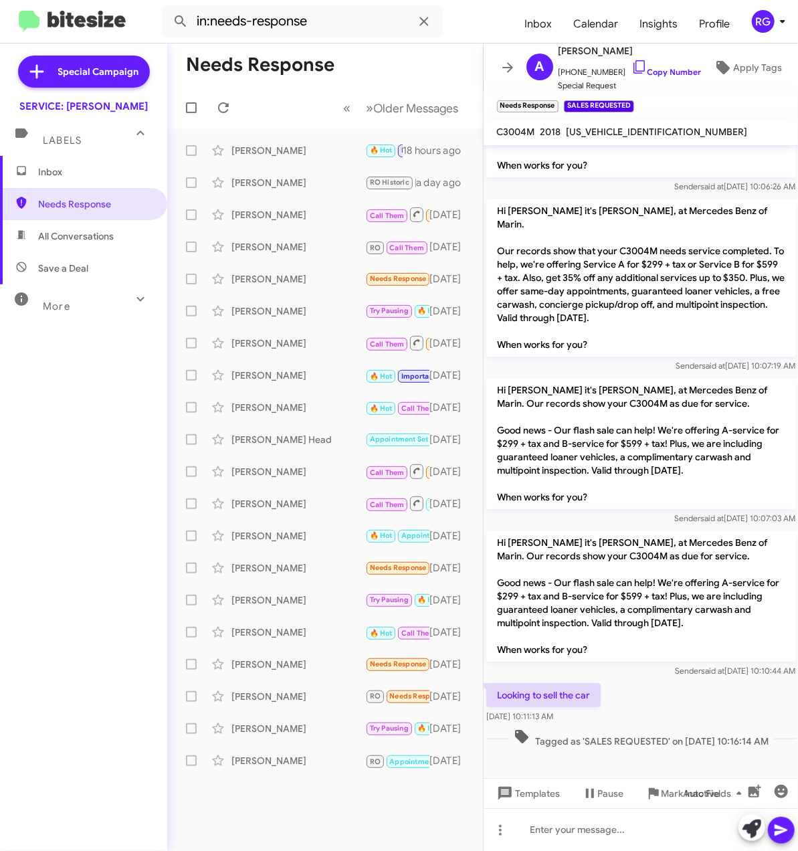
click at [108, 174] on span "Inbox" at bounding box center [95, 171] width 114 height 13
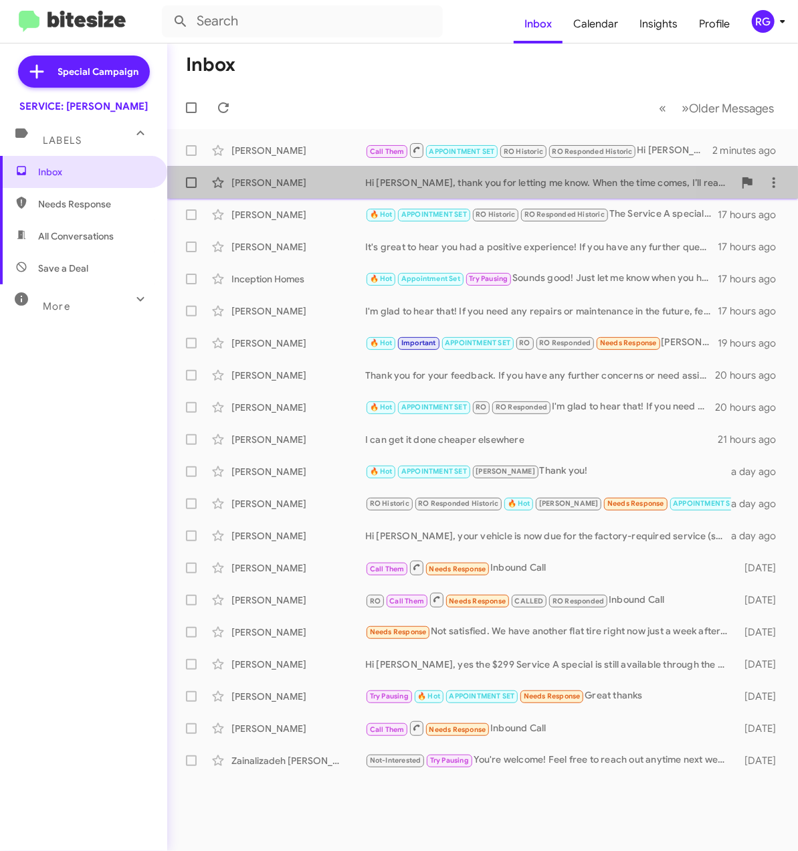
click at [322, 187] on div "[PERSON_NAME]" at bounding box center [298, 182] width 134 height 13
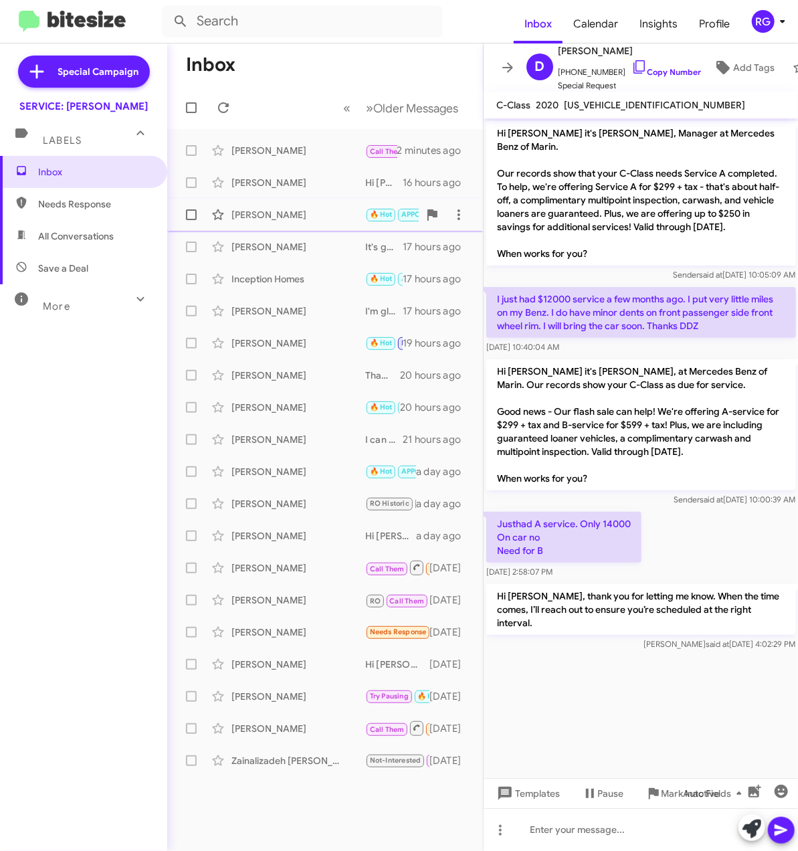
click at [292, 226] on div "[PERSON_NAME] 🔥 Hot APPOINTMENT SET RO Historic RO Responded Historic The Servi…" at bounding box center [325, 214] width 294 height 27
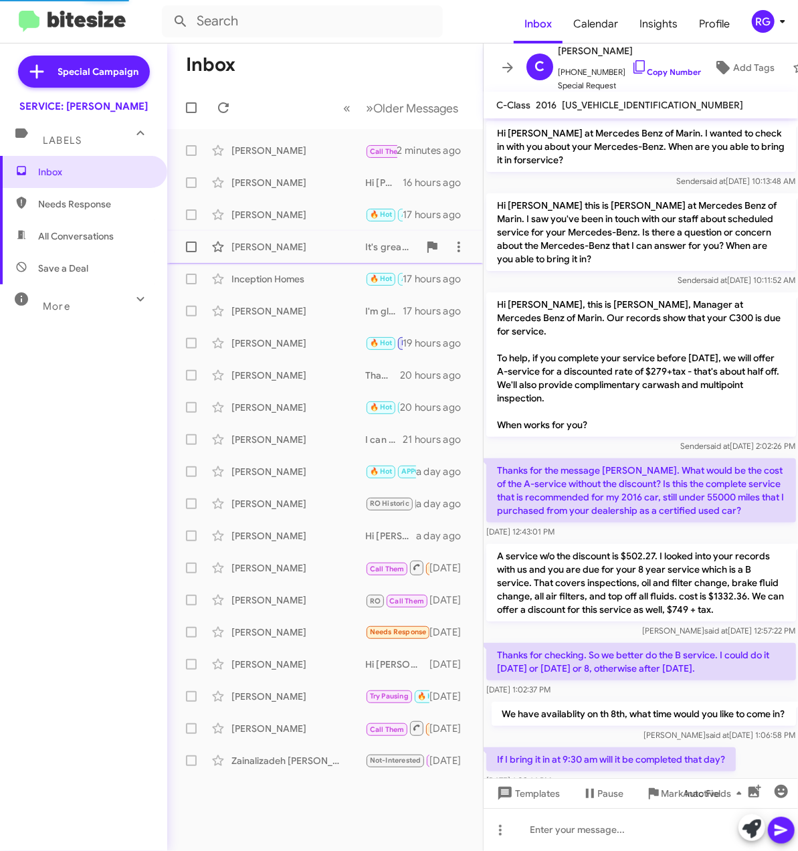
scroll to position [1018, 0]
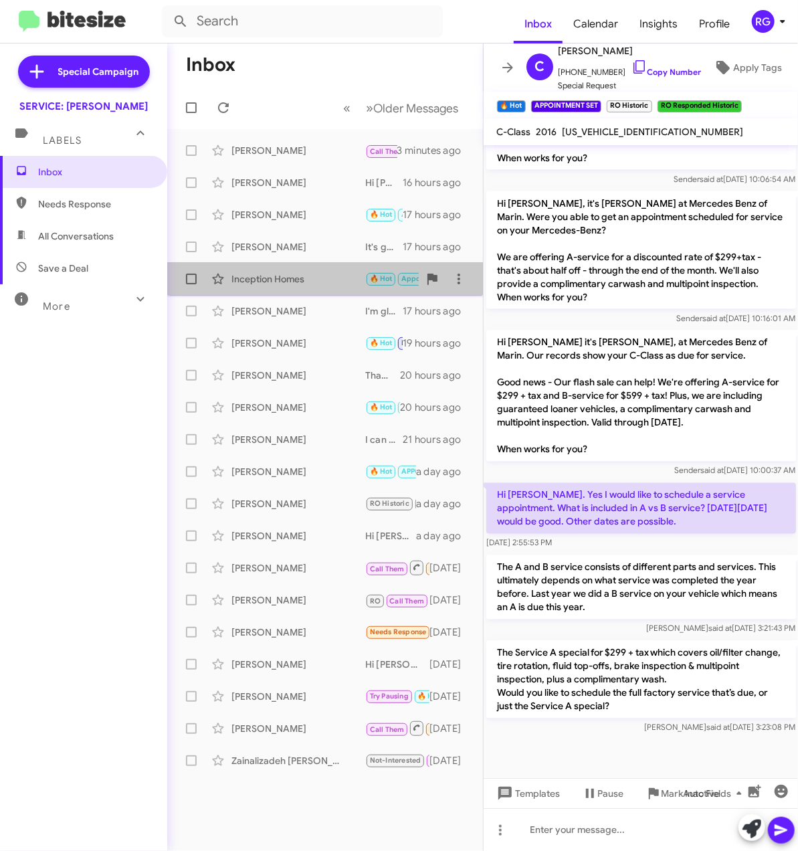
click at [289, 285] on div "Inception Homes" at bounding box center [298, 278] width 134 height 13
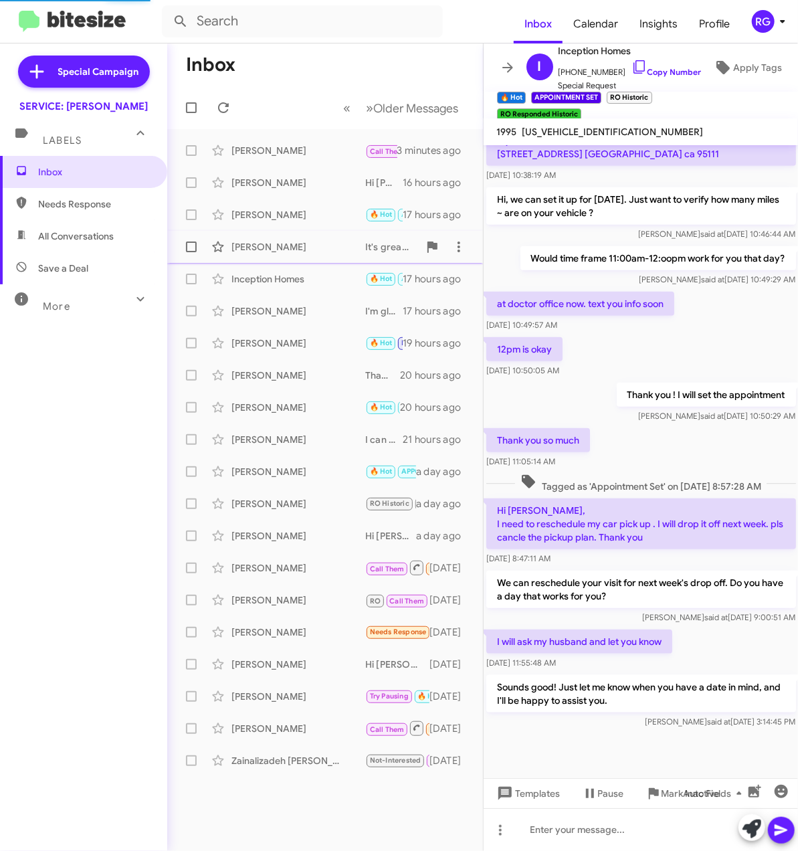
scroll to position [391, 0]
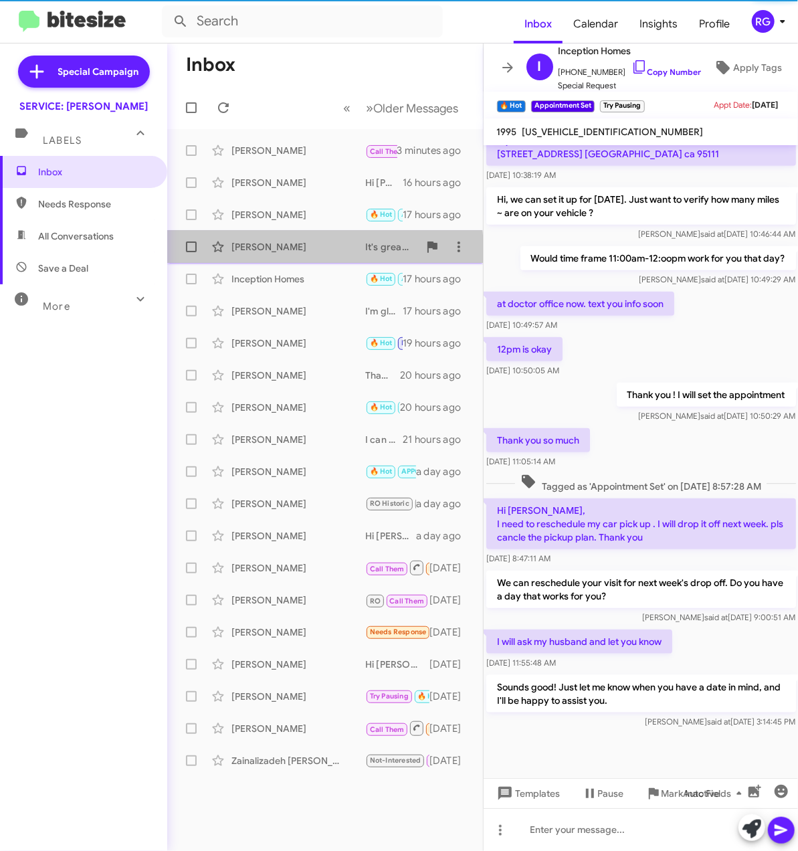
click at [314, 250] on div "[PERSON_NAME]" at bounding box center [298, 246] width 134 height 13
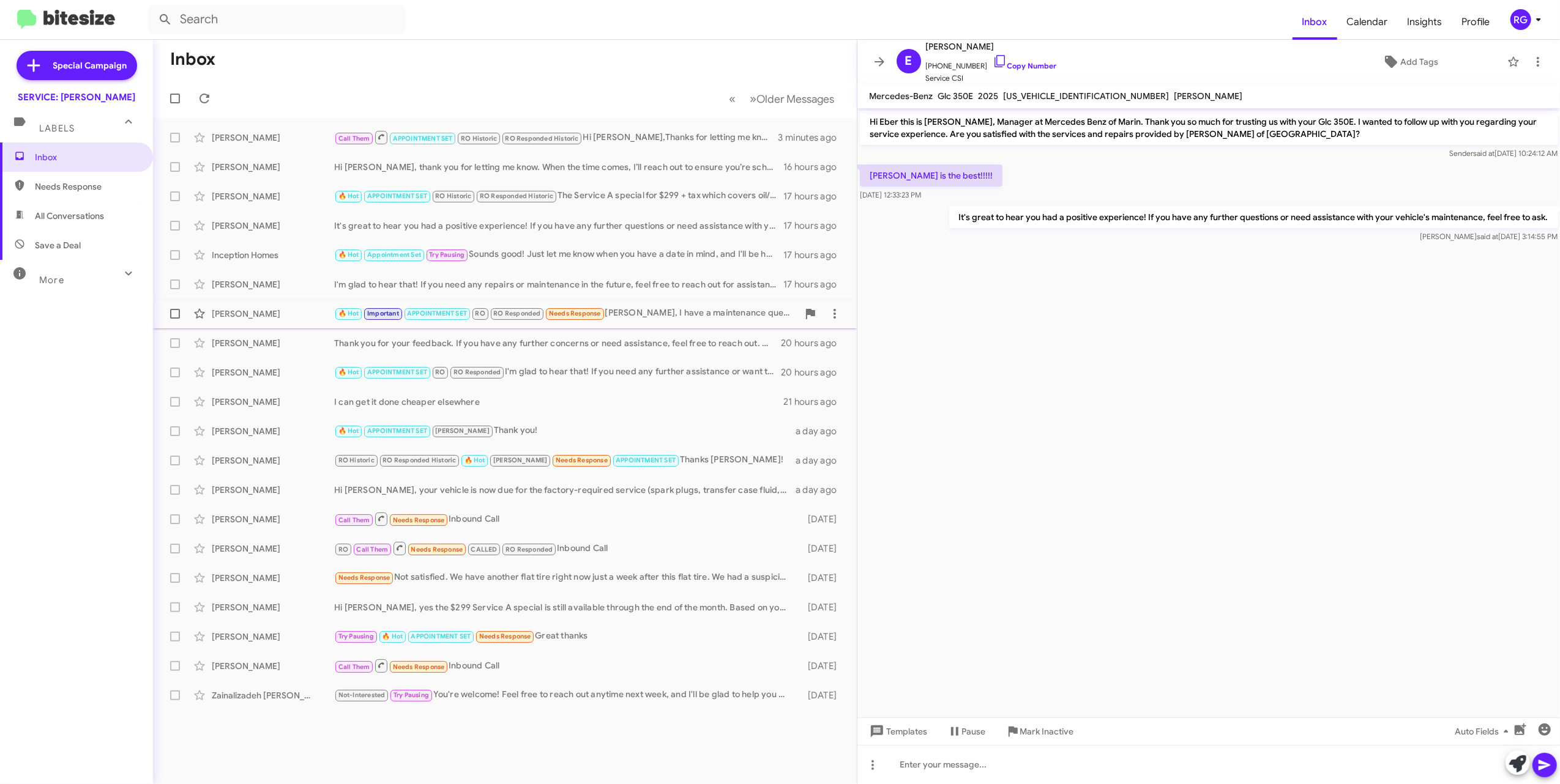
click at [559, 313] on span "Needs Response" at bounding box center [575, 313] width 52 height 8
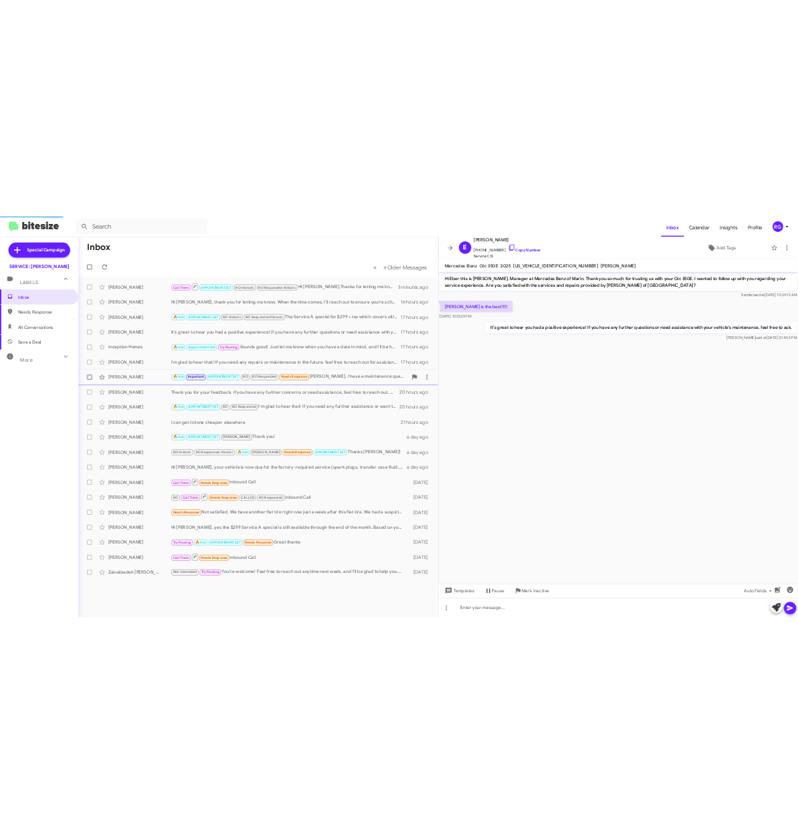
scroll to position [421, 0]
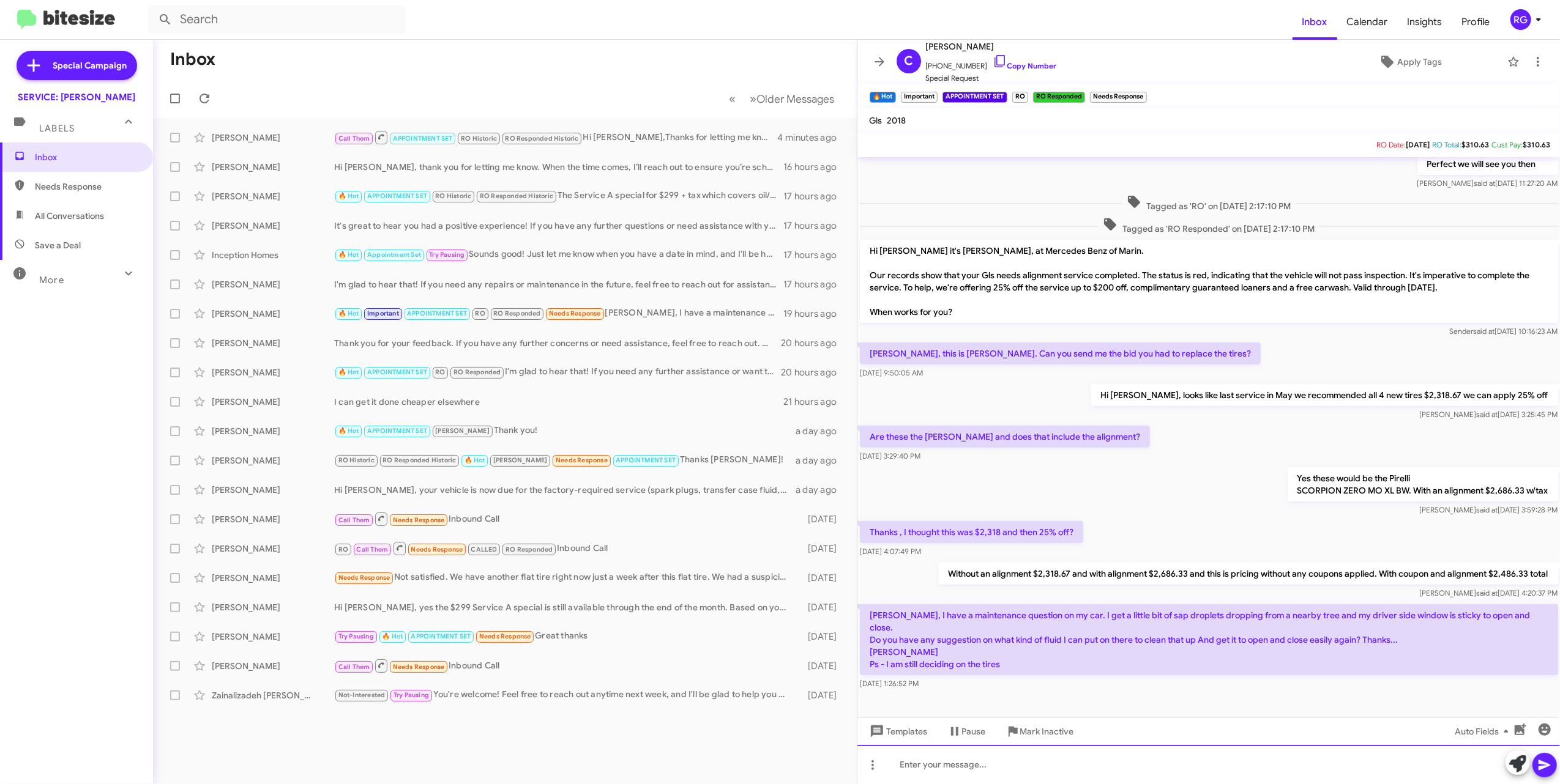
click at [712, 776] on div at bounding box center [1209, 764] width 703 height 39
paste div
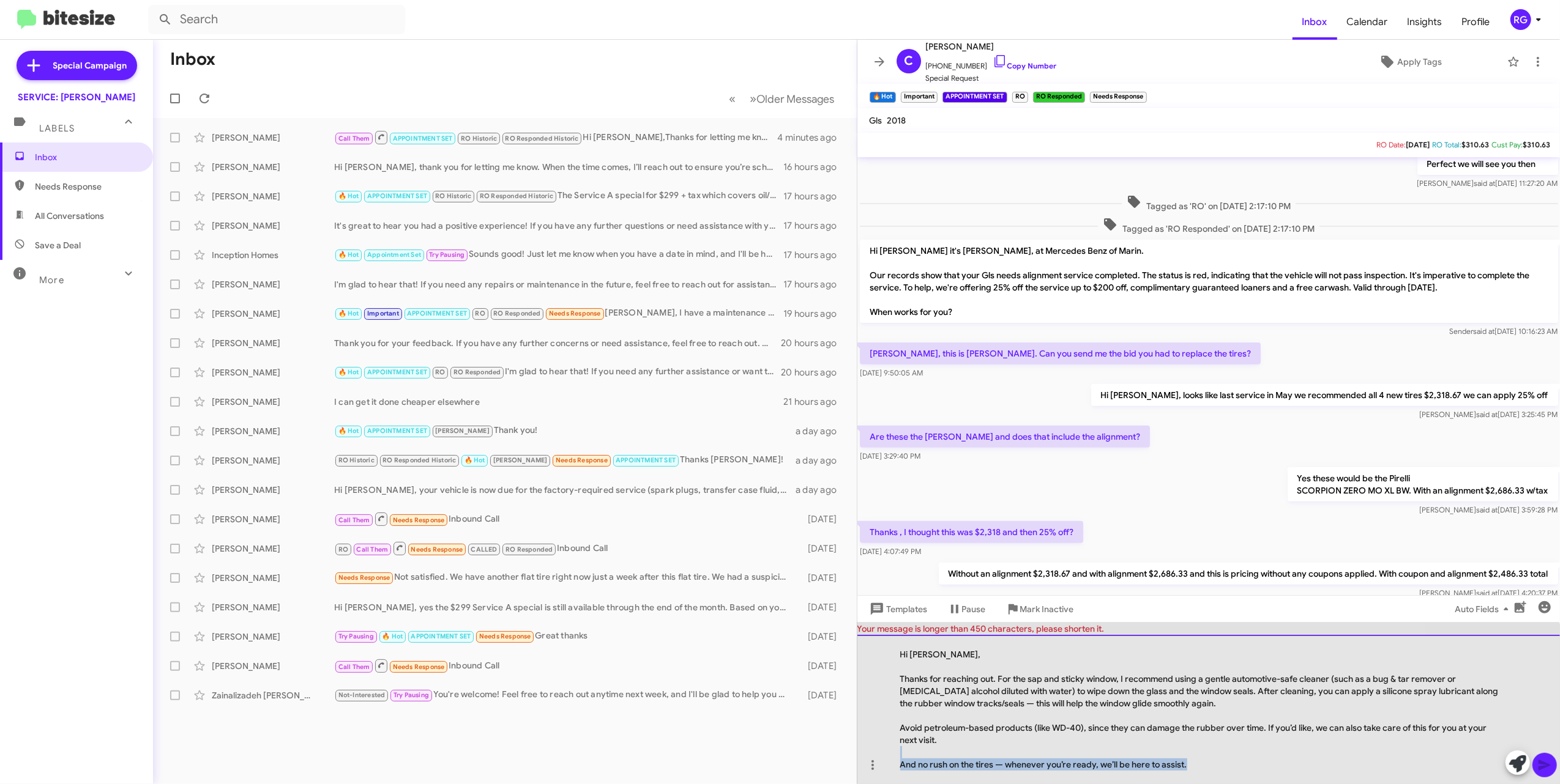
drag, startPoint x: 1194, startPoint y: 764, endPoint x: 1018, endPoint y: 740, distance: 177.6
click at [712, 740] on div "Hi [PERSON_NAME], Thanks for reaching out. For the sap and sticky window, I rec…" at bounding box center [1209, 709] width 703 height 149
click at [712, 740] on div "Avoid petroleum-based products (like WD-40), since they can damage the rubber o…" at bounding box center [1202, 734] width 605 height 25
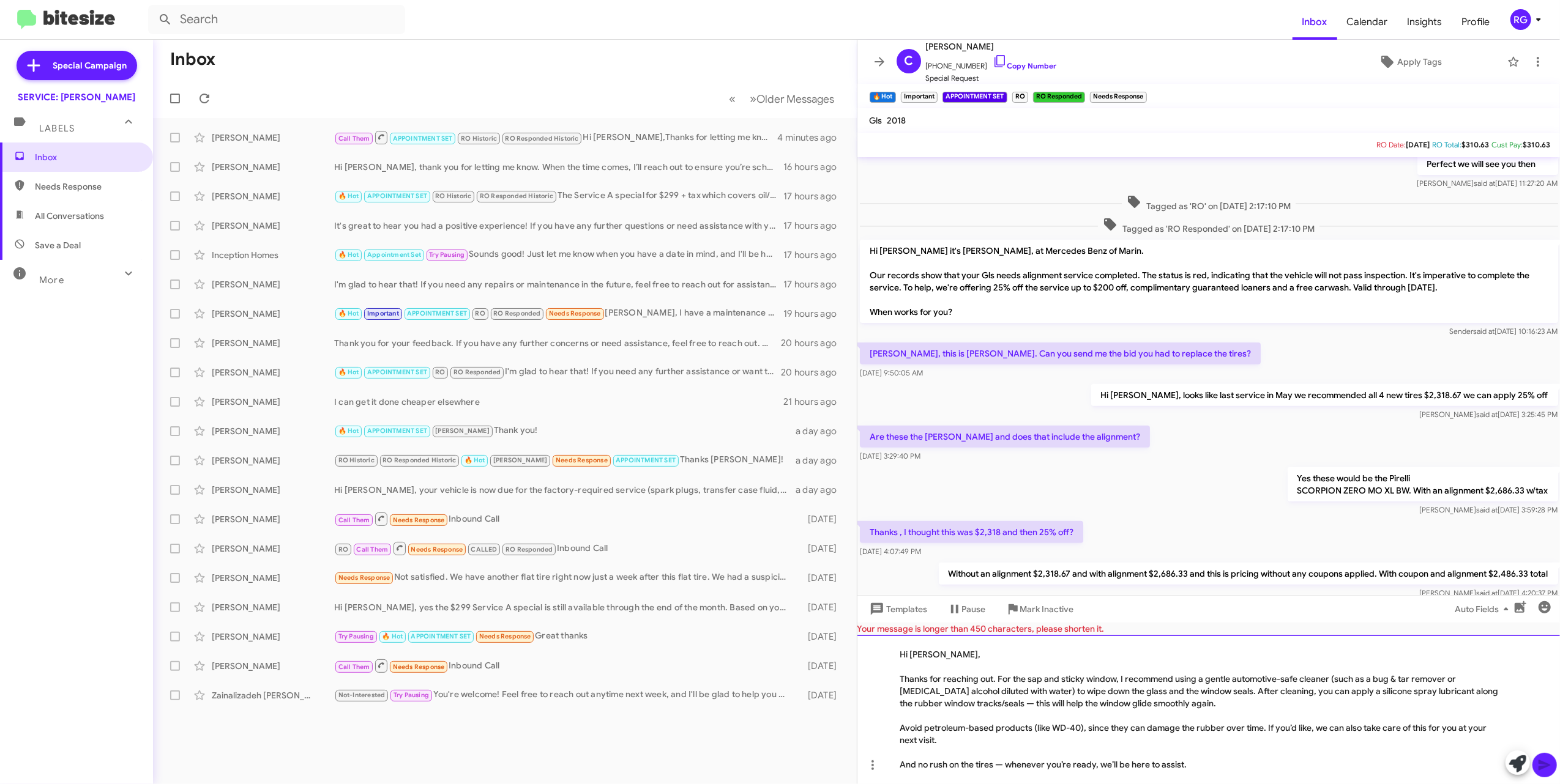
click at [712, 737] on div "Avoid petroleum-based products (like WD-40), since they can damage the rubber o…" at bounding box center [1202, 734] width 605 height 25
click at [712, 722] on div "Avoid petroleum-based products (like WD-40), since they can damage the rubber o…" at bounding box center [1202, 734] width 605 height 25
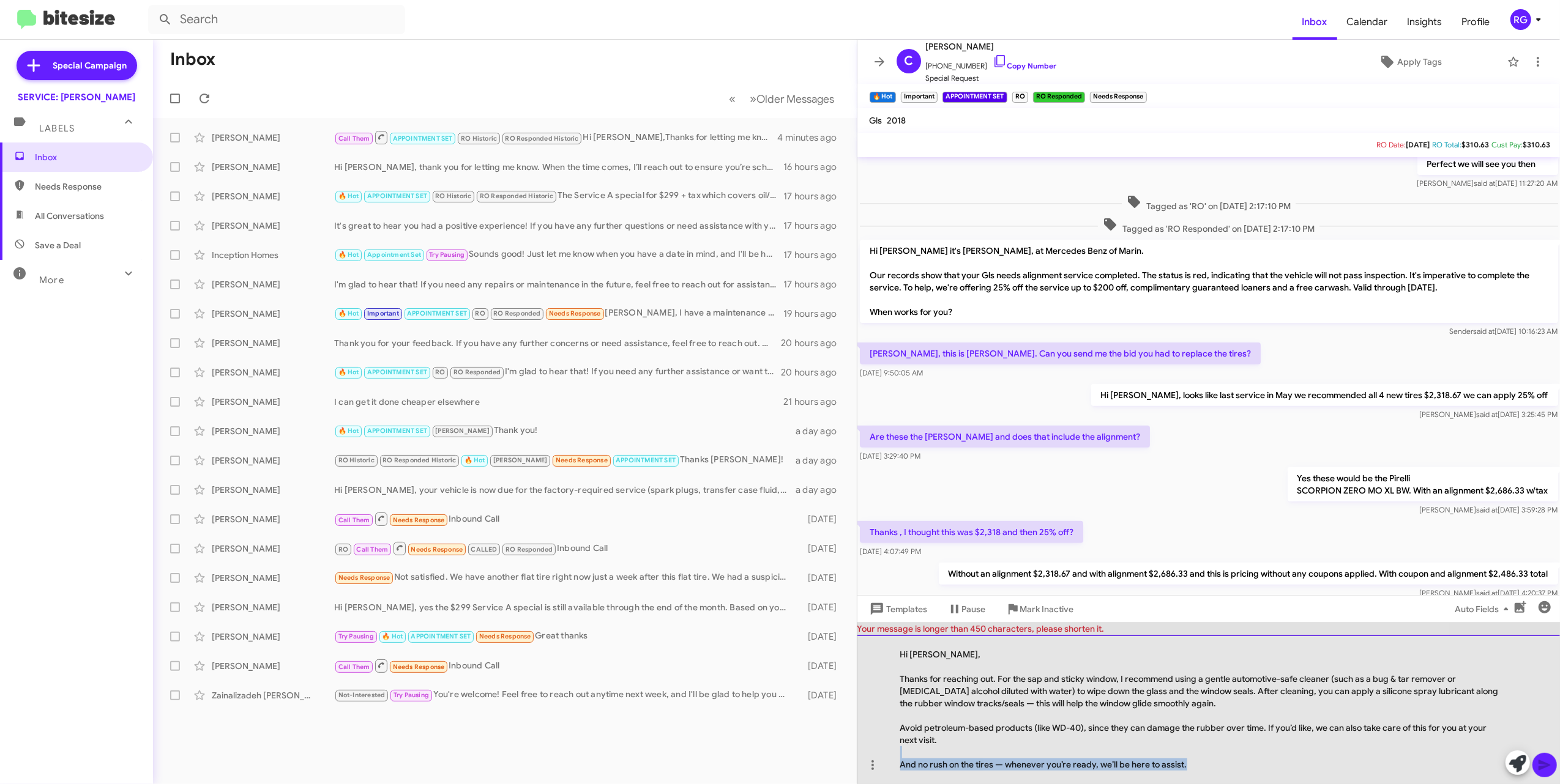
drag, startPoint x: 1215, startPoint y: 773, endPoint x: 973, endPoint y: 750, distance: 243.1
click at [712, 750] on div "Hi [PERSON_NAME], Thanks for reaching out. For the sap and sticky window, I rec…" at bounding box center [1209, 709] width 703 height 149
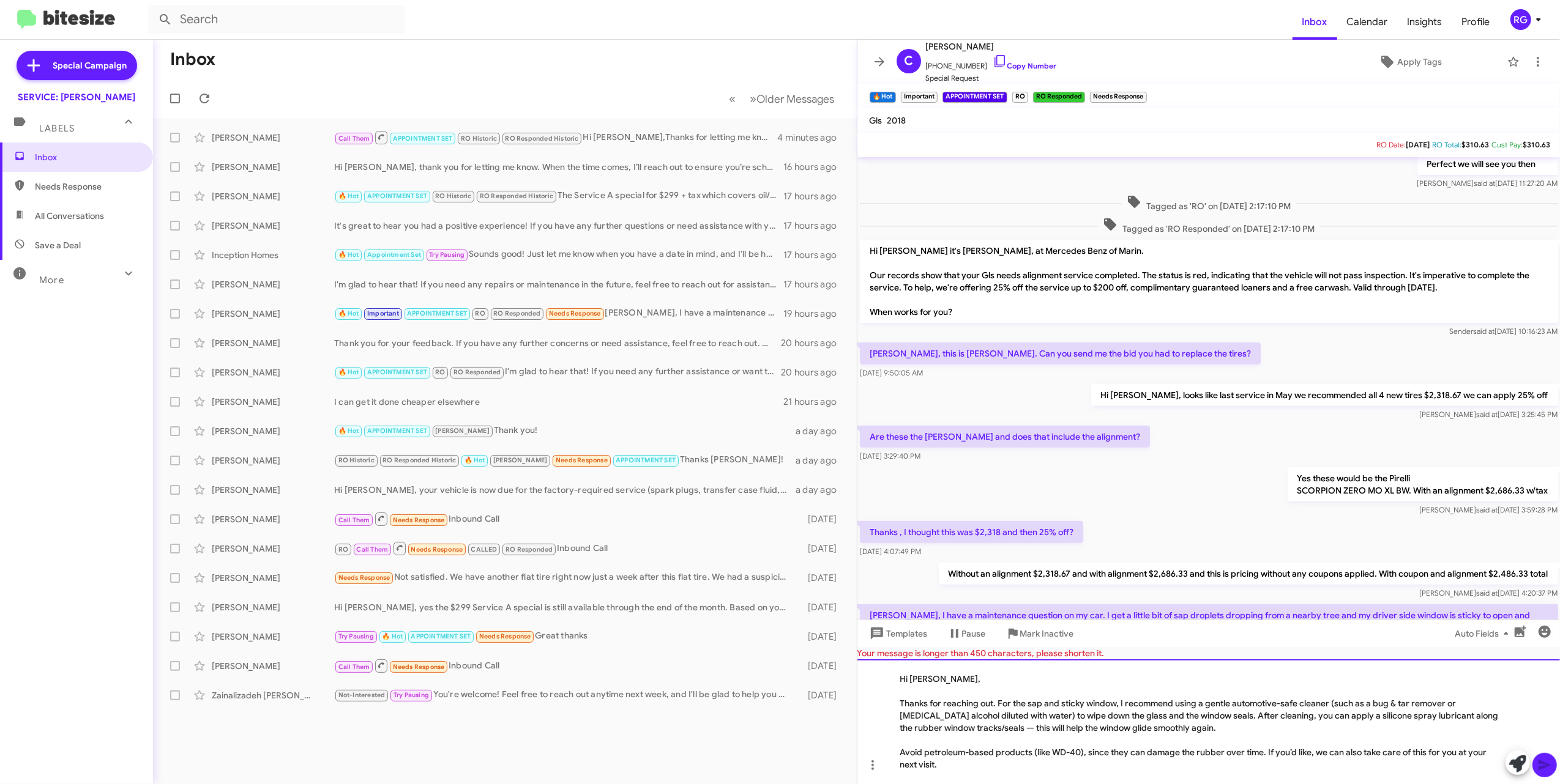
click at [712, 725] on div "Thanks for reaching out. For the sap and sticky window, I recommend using a gen…" at bounding box center [1202, 715] width 605 height 37
drag, startPoint x: 967, startPoint y: 735, endPoint x: 973, endPoint y: 740, distance: 7.8
click at [712, 736] on div at bounding box center [1202, 739] width 605 height 12
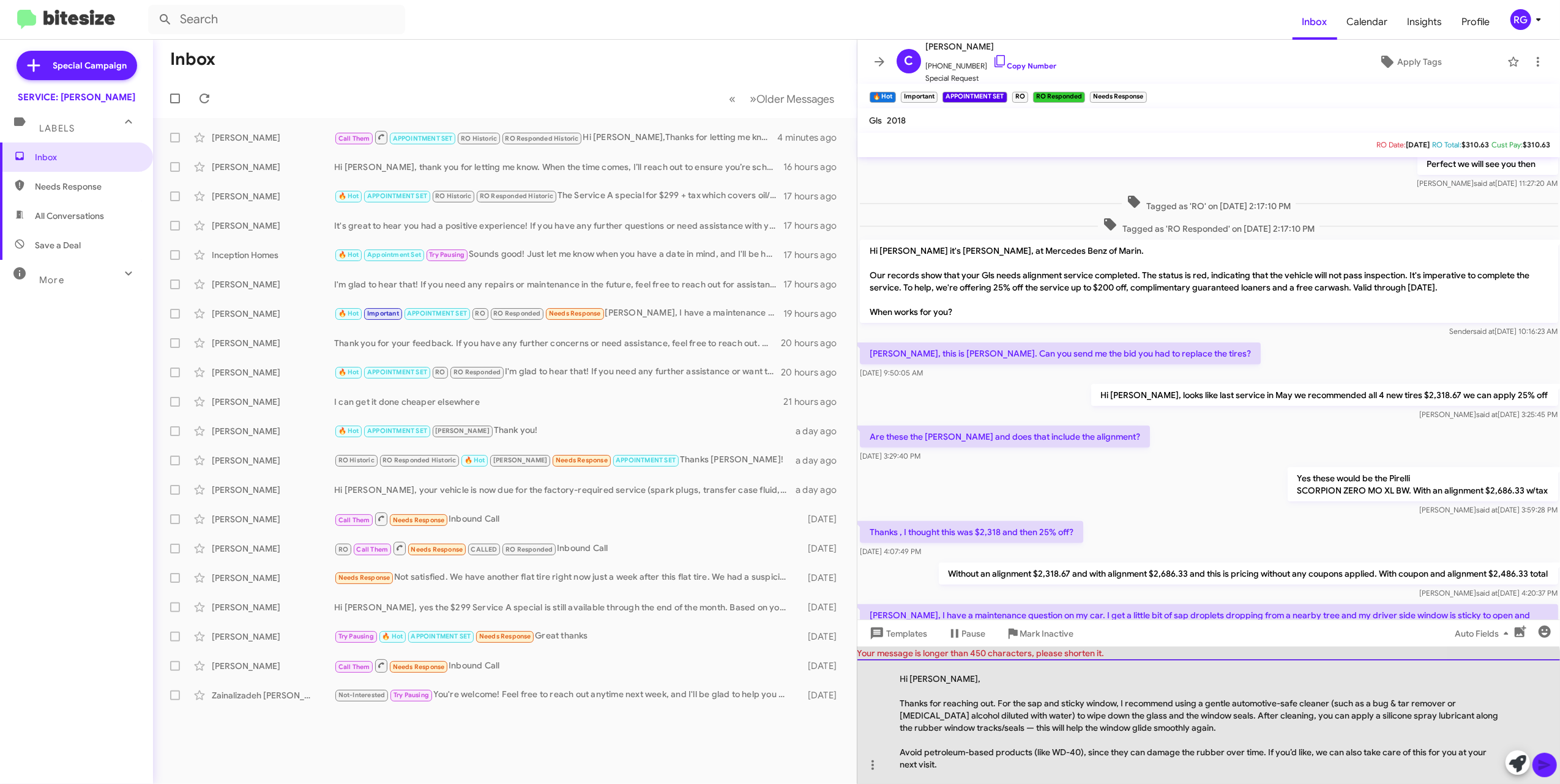
click at [712, 732] on div "Thanks for reaching out. For the sap and sticky window, I recommend using a gen…" at bounding box center [1202, 715] width 605 height 37
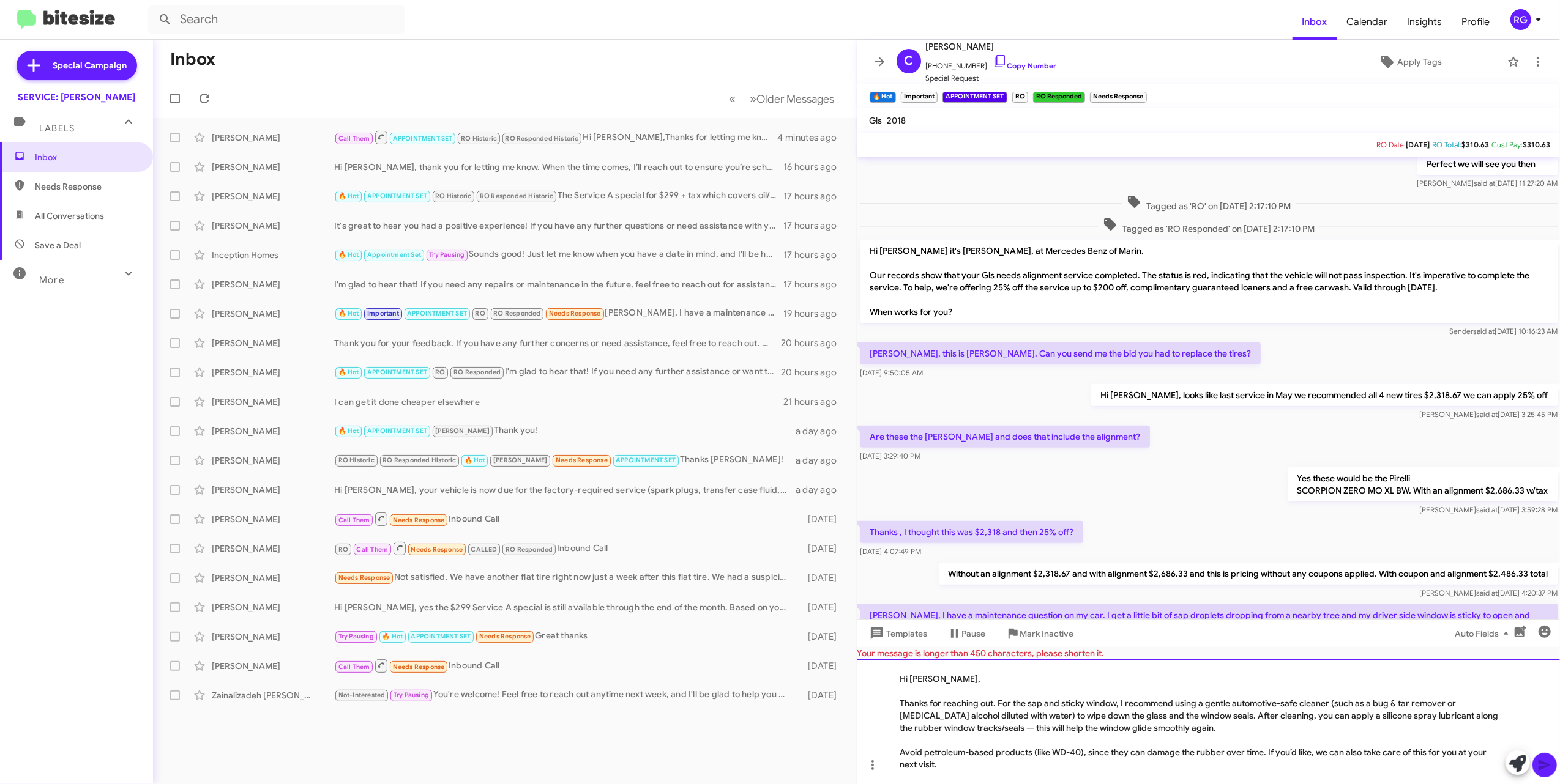
click at [712, 732] on div "Thanks for reaching out. For the sap and sticky window, I recommend using a gen…" at bounding box center [1202, 715] width 605 height 37
click at [712, 700] on div "Hi [PERSON_NAME], Thanks for reaching out. For the sap and sticky window, I rec…" at bounding box center [1209, 722] width 703 height 124
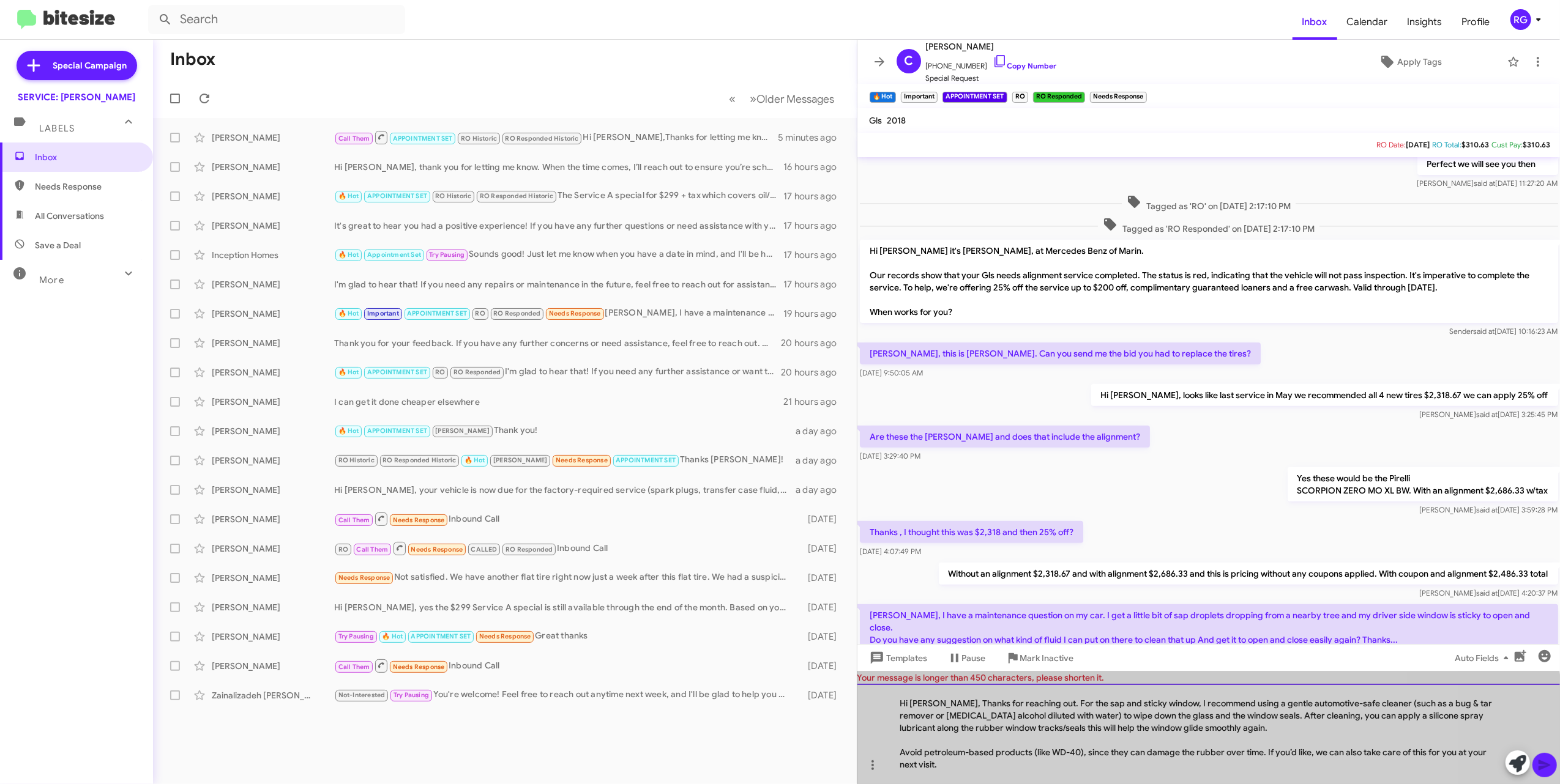
click at [712, 739] on div "Hi [PERSON_NAME], Thanks for reaching out. For the sap and sticky window, I rec…" at bounding box center [1209, 735] width 703 height 101
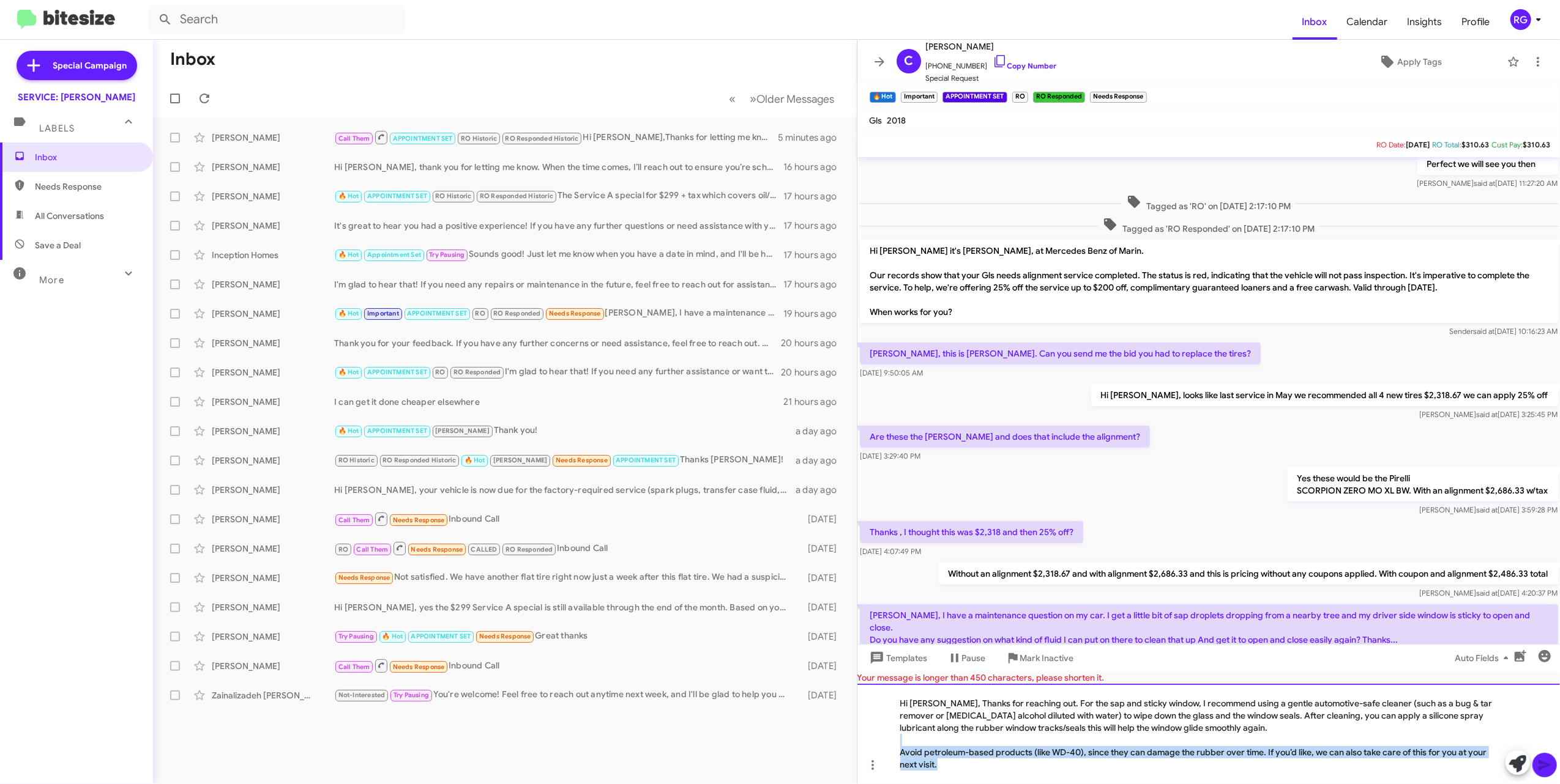
drag, startPoint x: 914, startPoint y: 737, endPoint x: 948, endPoint y: 793, distance: 65.5
click at [712, 778] on html "Inbox Calendar Insights Profile RG Special Campaign SERVICE: [PERSON_NAME] Labe…" at bounding box center [780, 392] width 1560 height 784
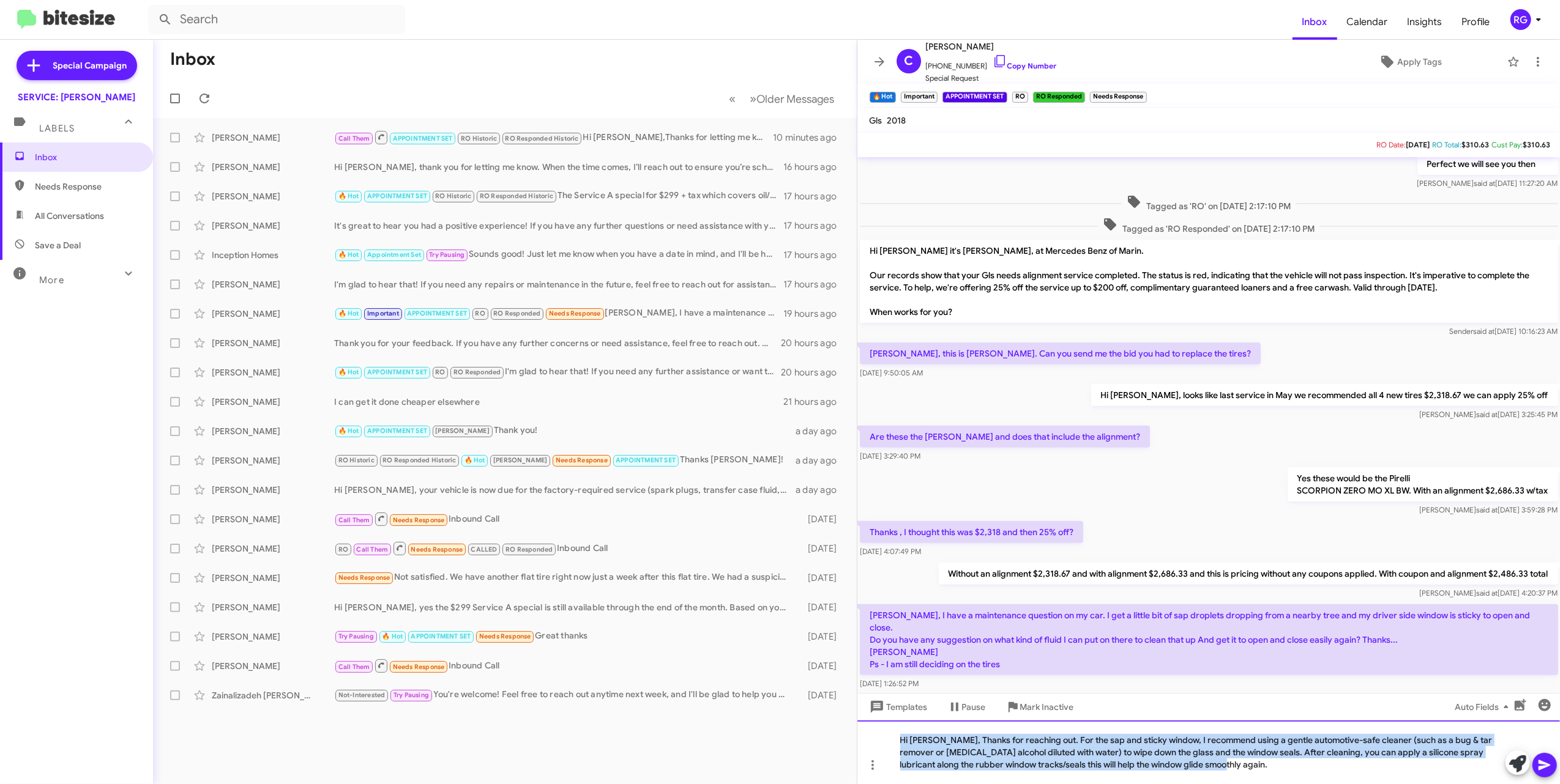
drag, startPoint x: 1218, startPoint y: 773, endPoint x: 872, endPoint y: 720, distance: 350.0
click at [712, 720] on div "Tagged as 'APPOINTMENT SET' on [DATE] 10:20:41 AM Tagged as 'RO' on [DATE] 2:46…" at bounding box center [1209, 470] width 703 height 627
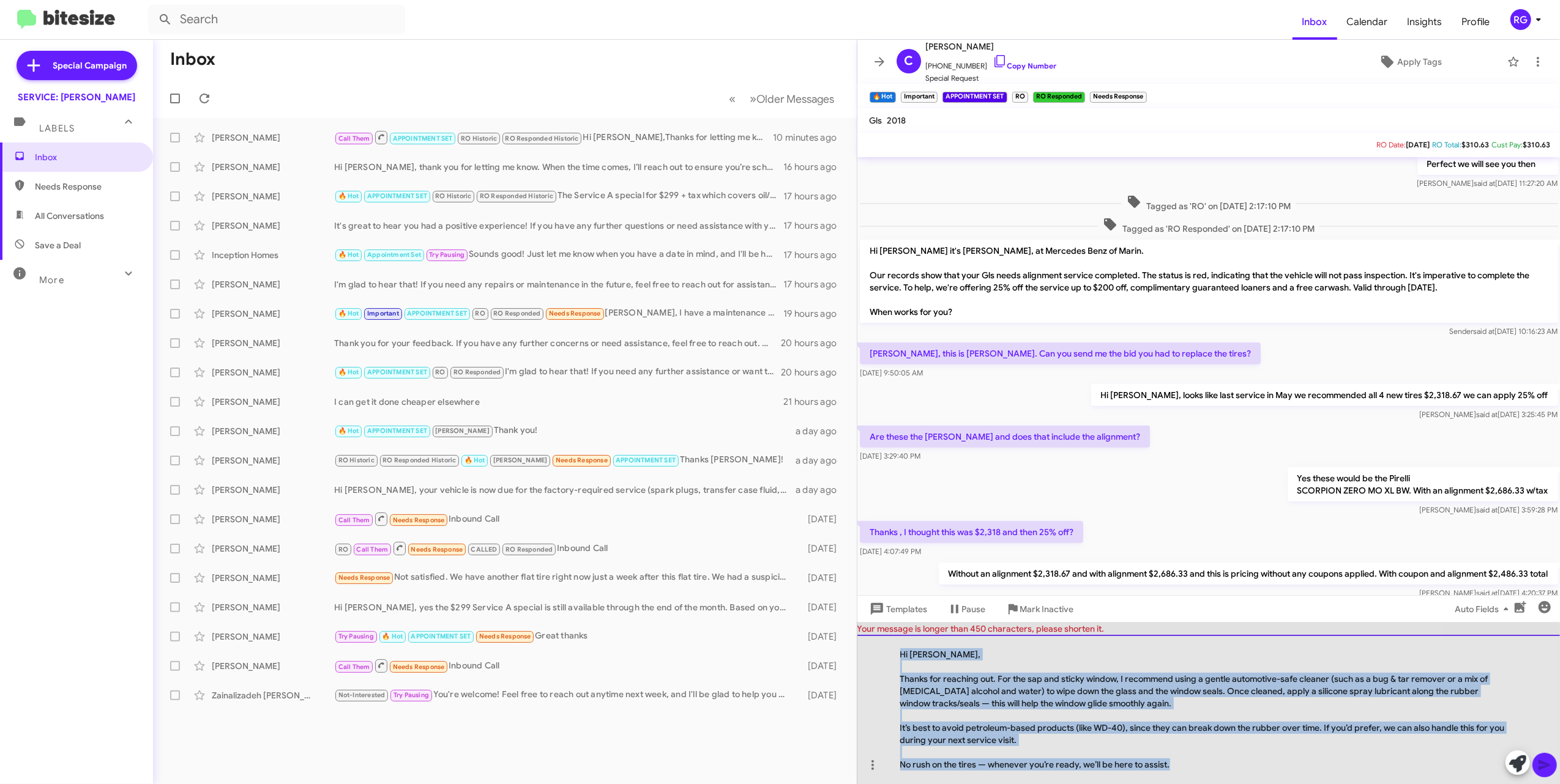
drag, startPoint x: 1205, startPoint y: 772, endPoint x: 888, endPoint y: 628, distance: 348.2
click at [712, 628] on div "Your message is longer than 450 characters, please shorten it. Hi [PERSON_NAME]…" at bounding box center [1209, 703] width 703 height 162
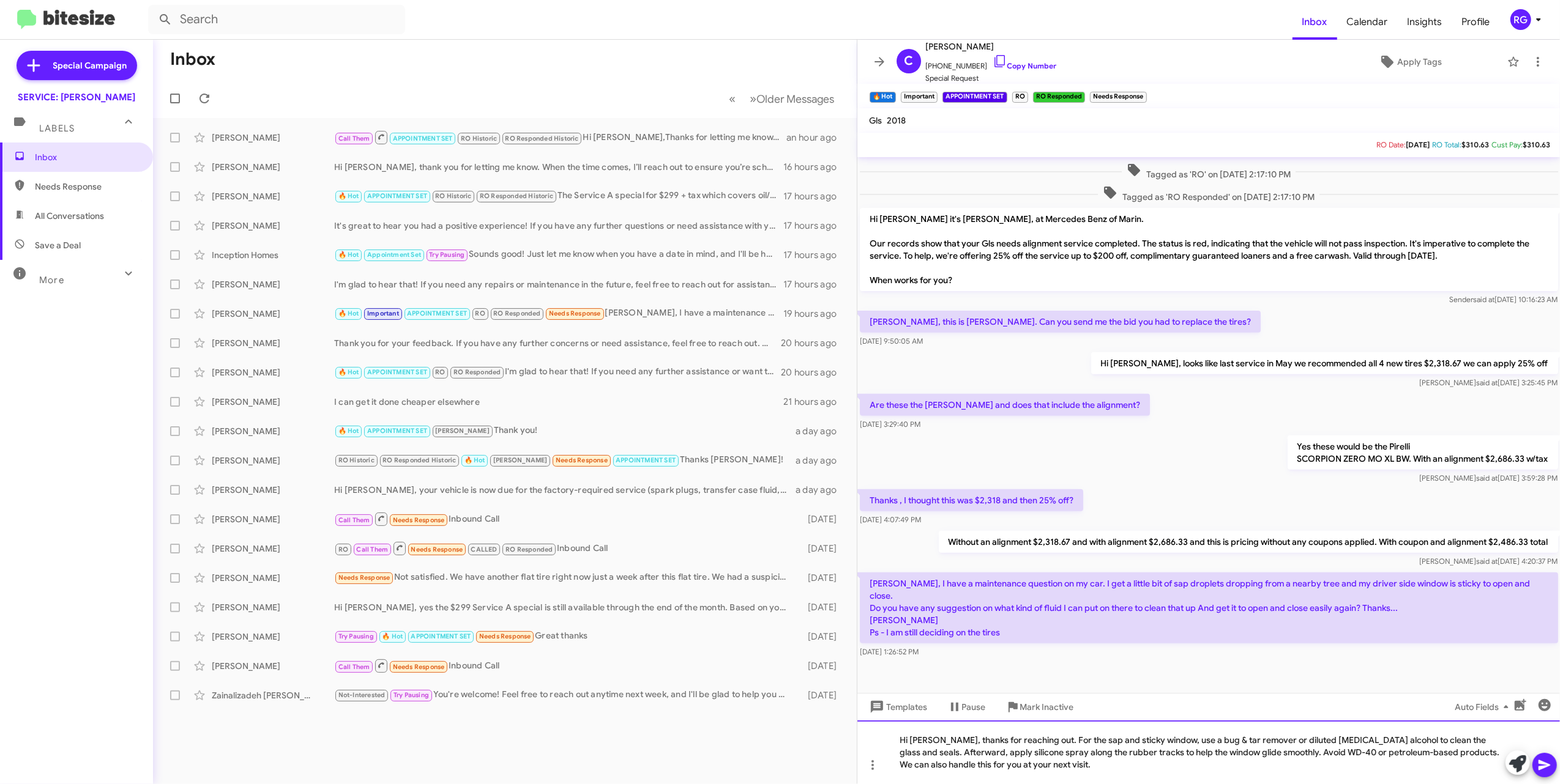
scroll to position [435, 0]
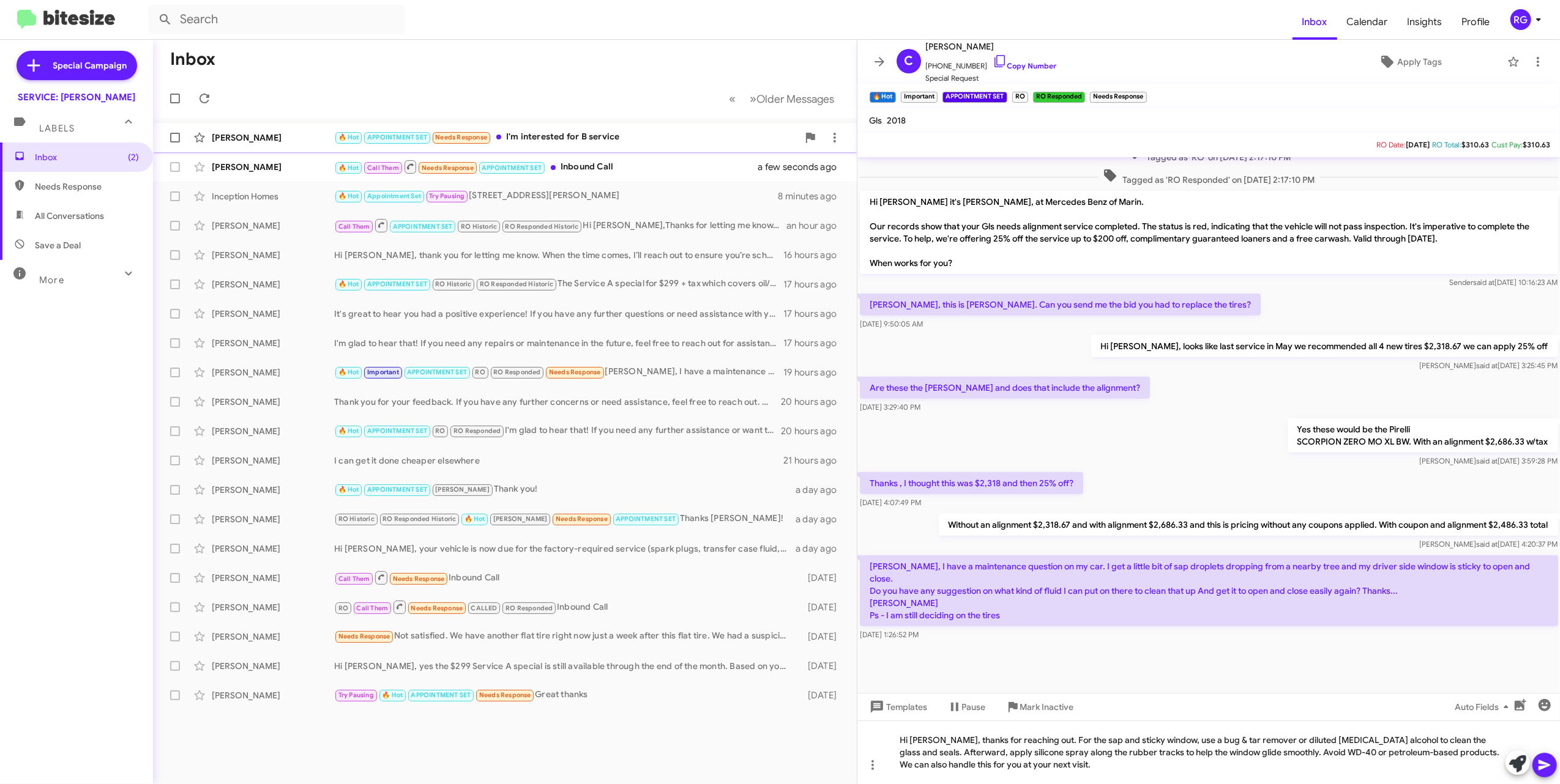
click at [387, 145] on div "[PERSON_NAME] 🔥 Hot APPOINTMENT SET Needs Response I'm interested for B service…" at bounding box center [505, 137] width 684 height 25
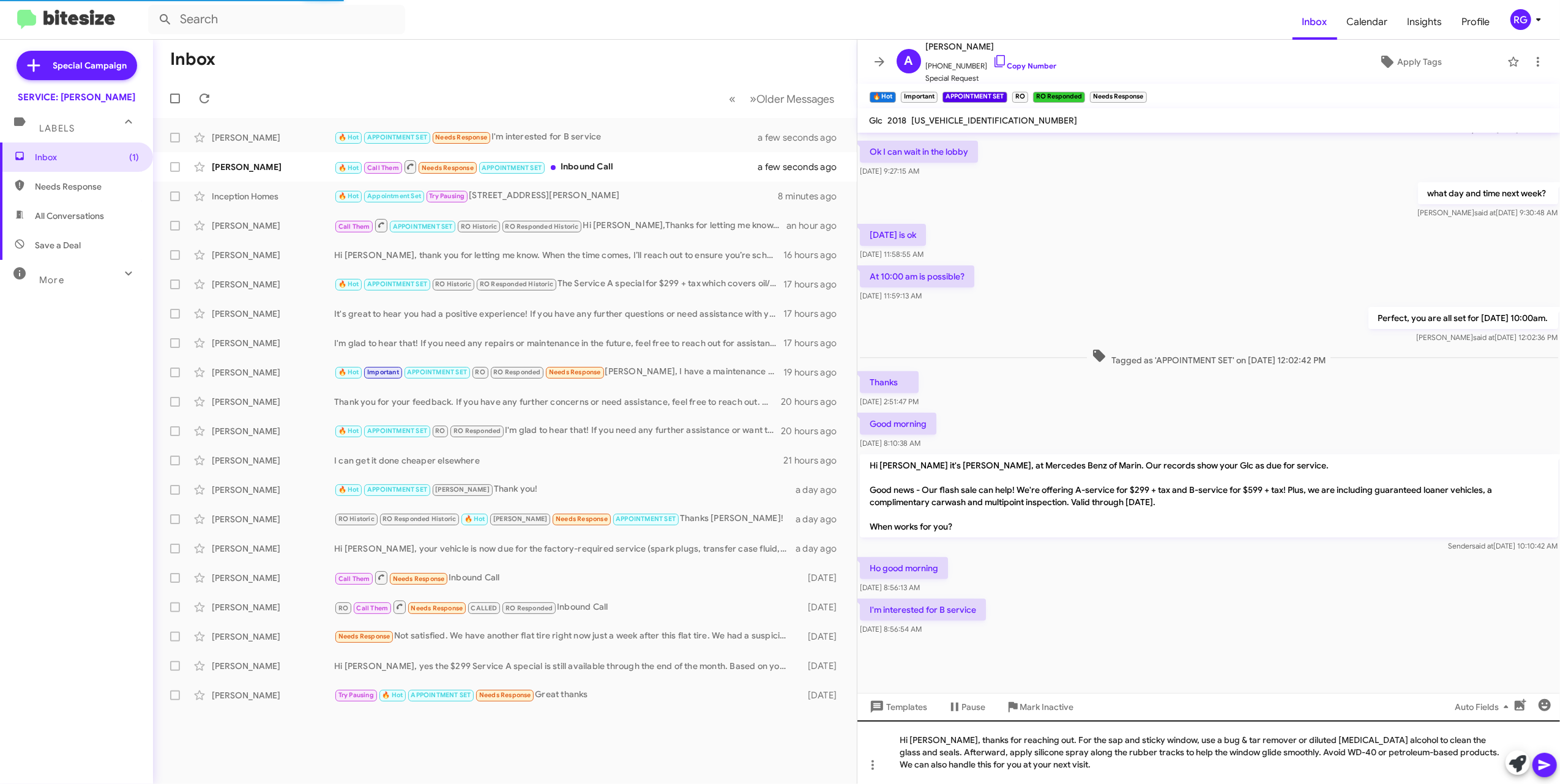
scroll to position [372, 0]
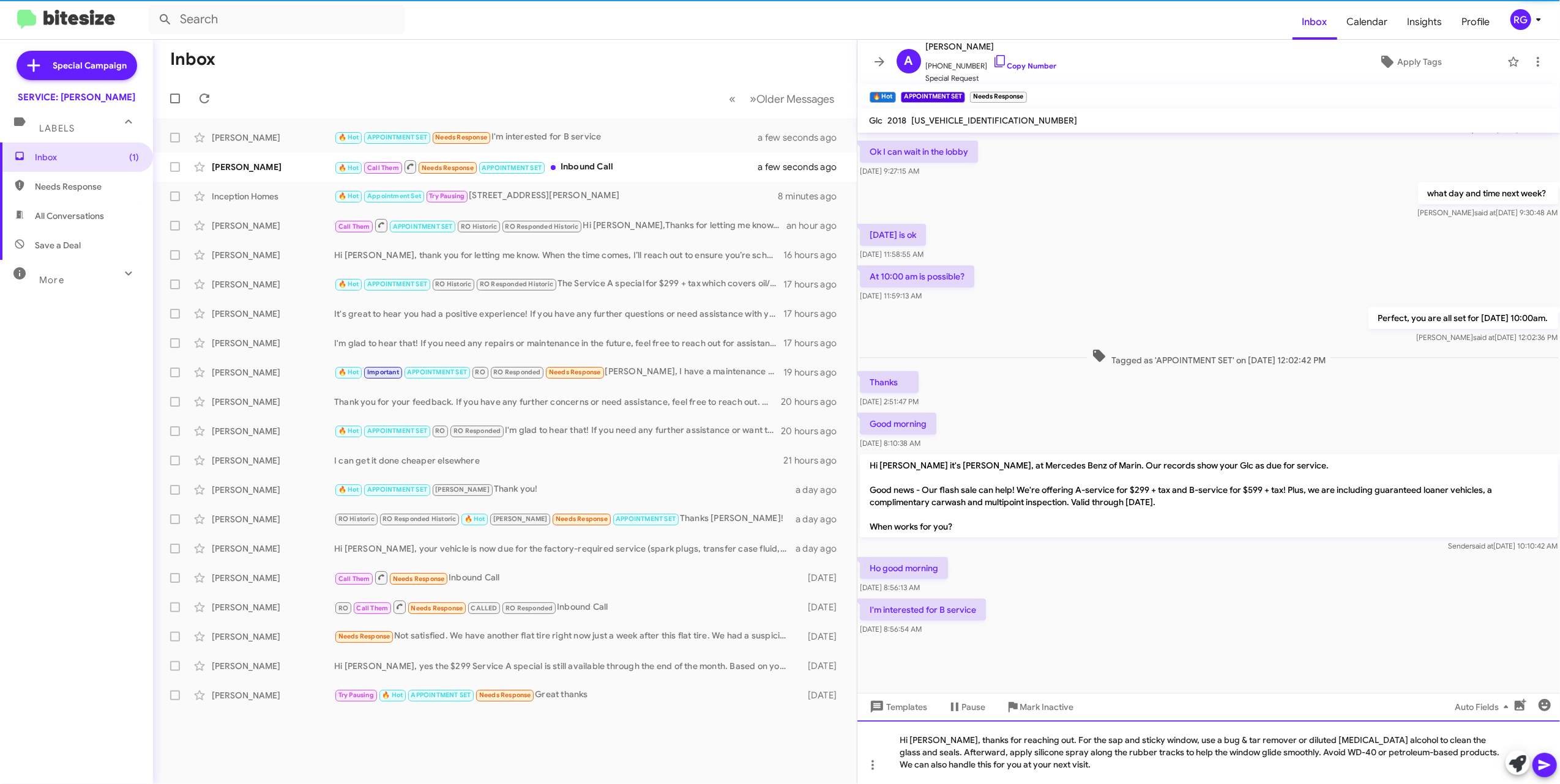
click at [712, 758] on div "Hi [PERSON_NAME], thanks for reaching out. For the sap and sticky window, use a…" at bounding box center [1209, 753] width 703 height 64
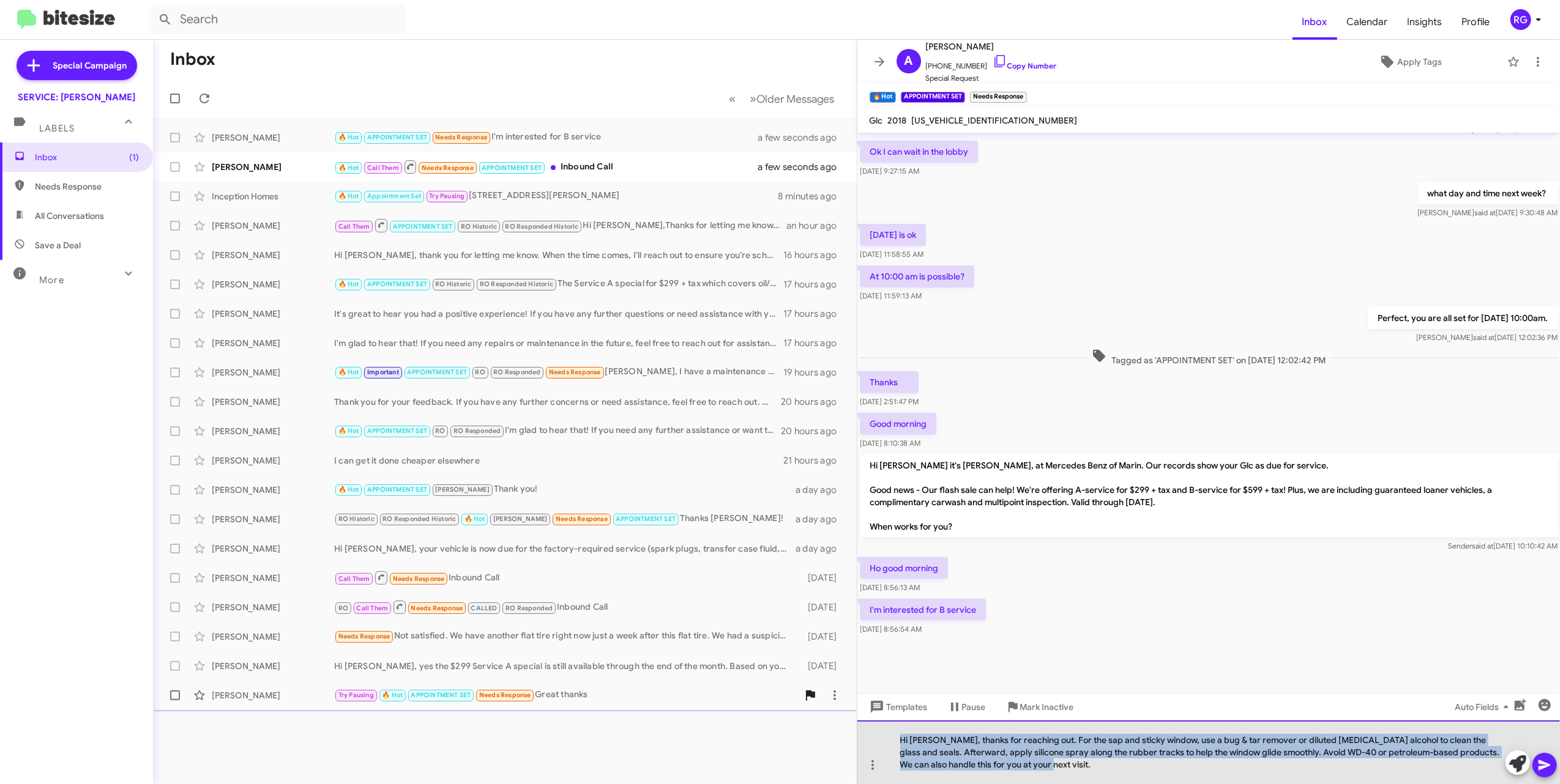
drag, startPoint x: 1063, startPoint y: 775, endPoint x: 806, endPoint y: 688, distance: 271.3
click at [712, 690] on div "Inbox « Previous » Next Older Messages [PERSON_NAME] 🔥 Hot APPOINTMENT SET Need…" at bounding box center [855, 412] width 1406 height 745
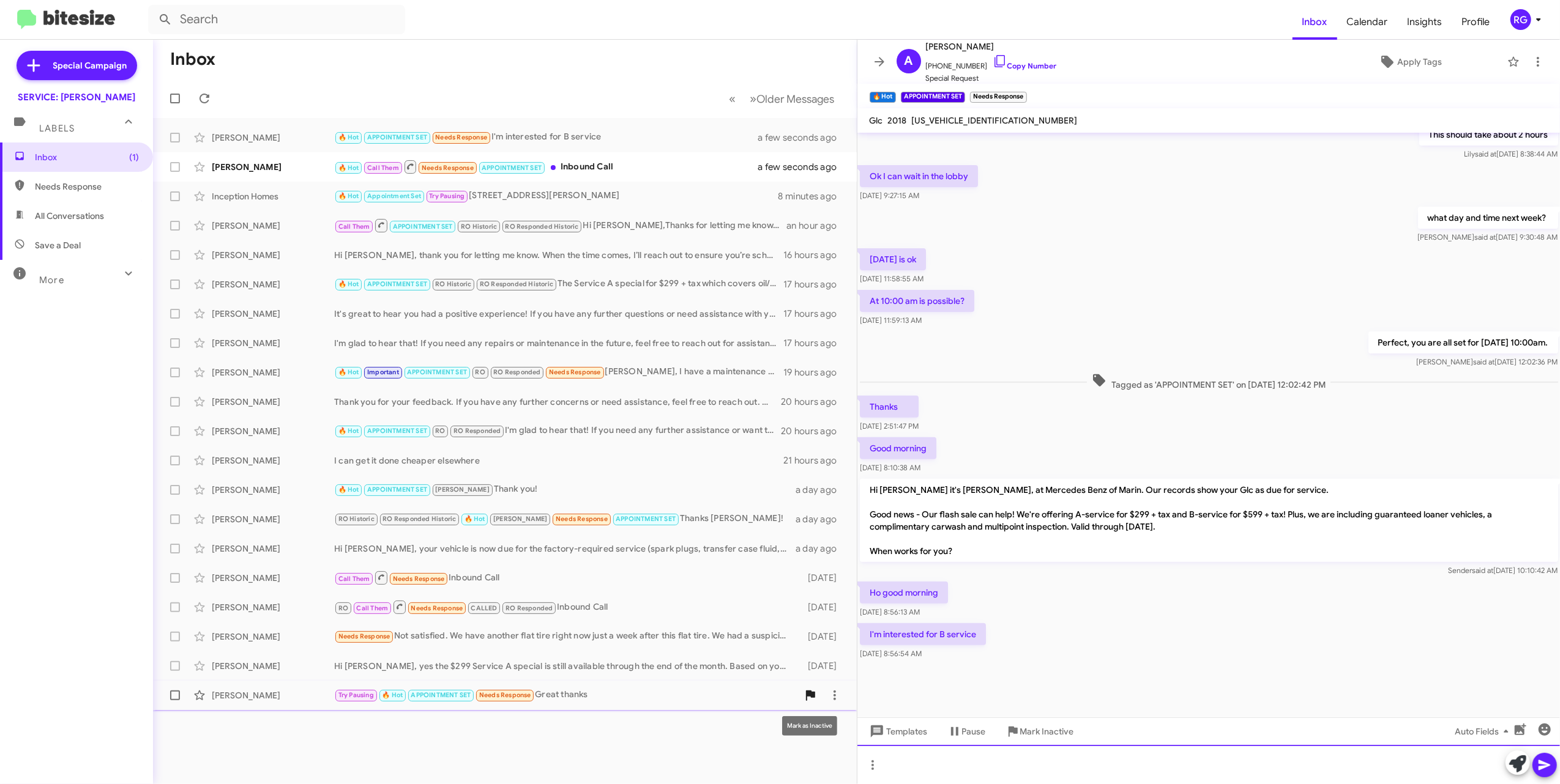
scroll to position [348, 0]
click at [712, 768] on icon at bounding box center [1517, 764] width 17 height 17
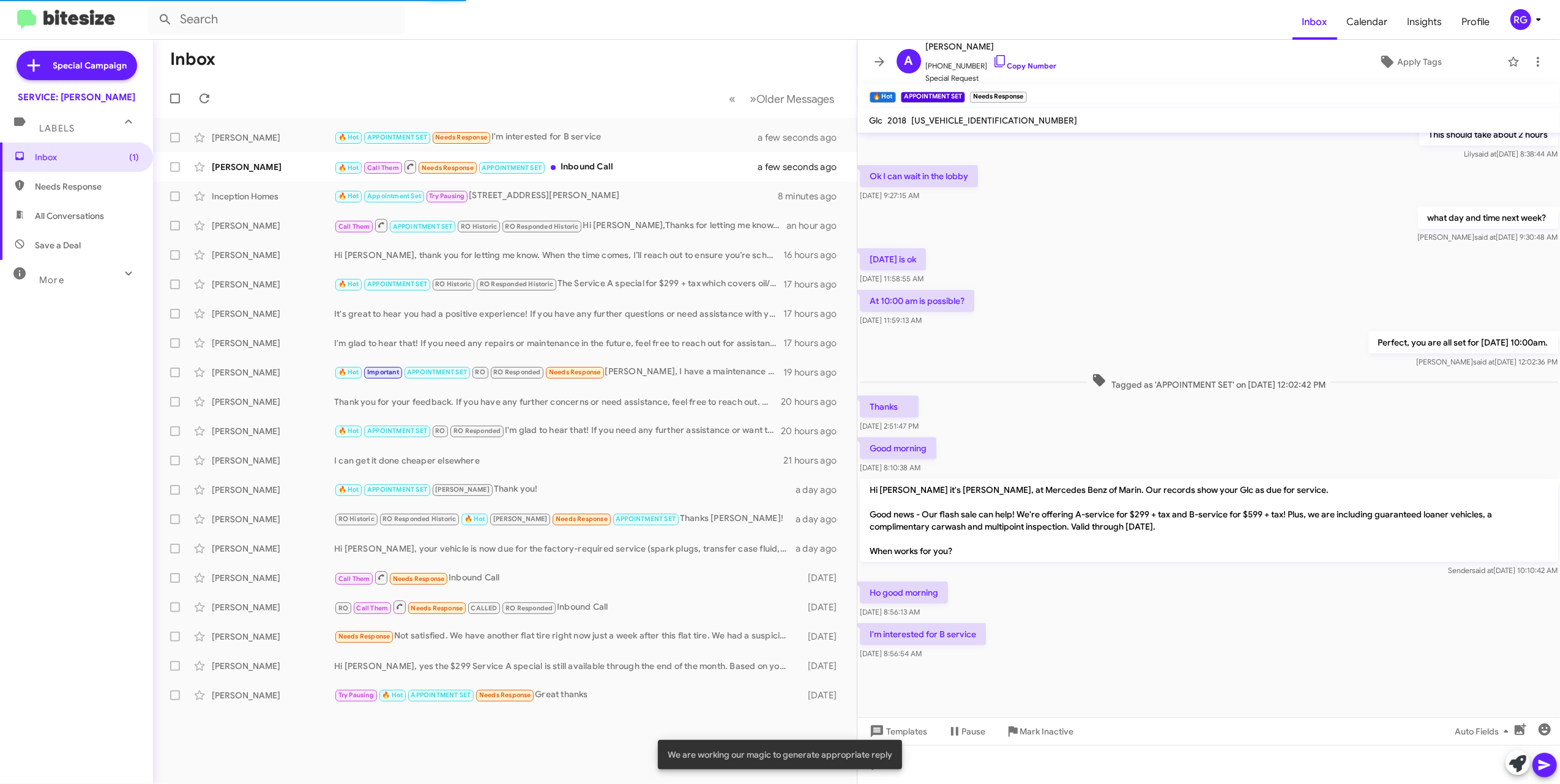
scroll to position [395, 0]
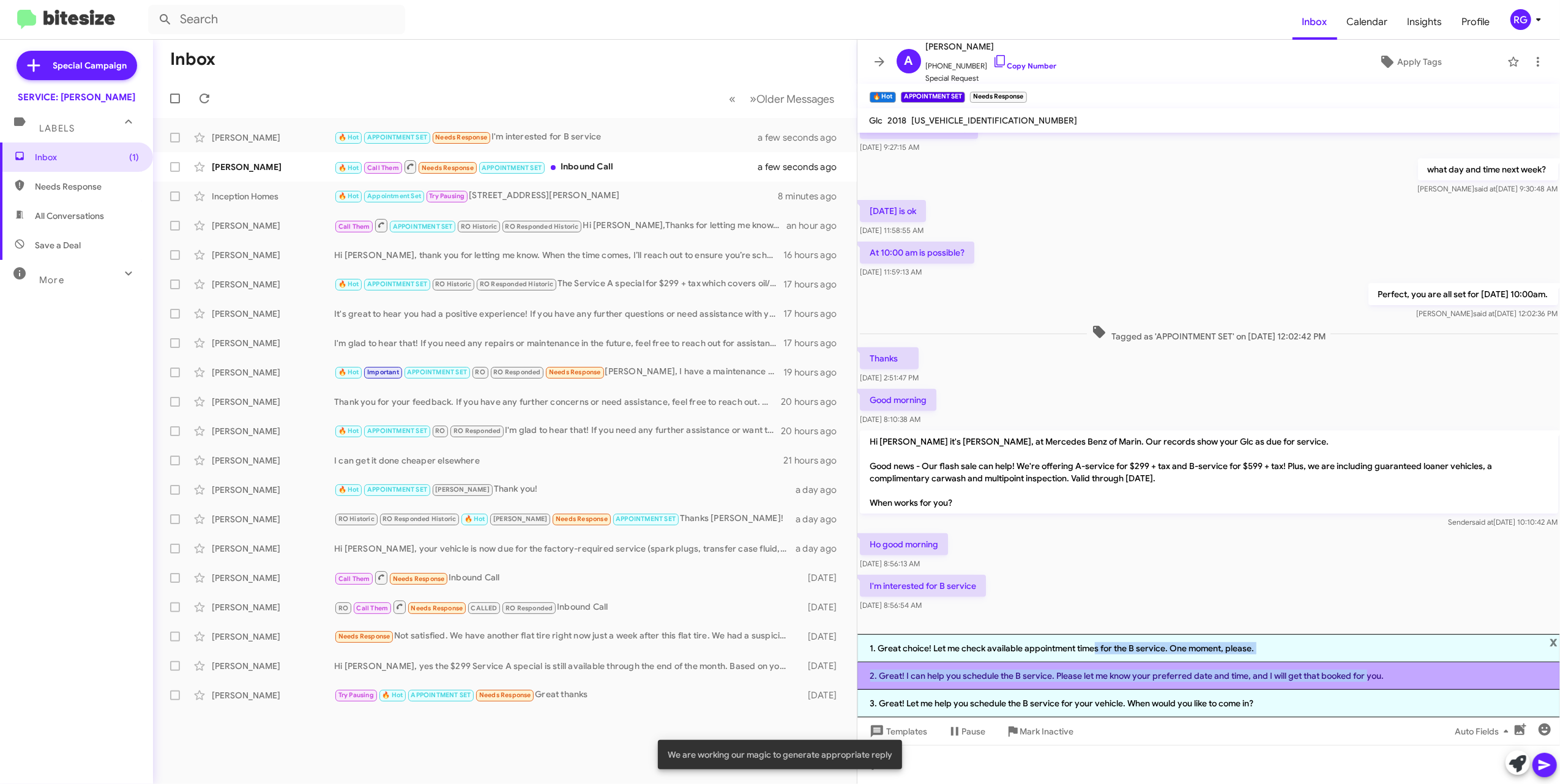
drag, startPoint x: 1091, startPoint y: 654, endPoint x: 1366, endPoint y: 670, distance: 275.5
click at [712, 670] on ol "1. Great choice! Let me check available appointment times for the B service. On…" at bounding box center [1209, 675] width 703 height 83
drag, startPoint x: 1366, startPoint y: 670, endPoint x: 1364, endPoint y: 675, distance: 5.4
click at [712, 671] on li "2. Great! I can help you schedule the B service. Please let me know your prefer…" at bounding box center [1209, 676] width 703 height 27
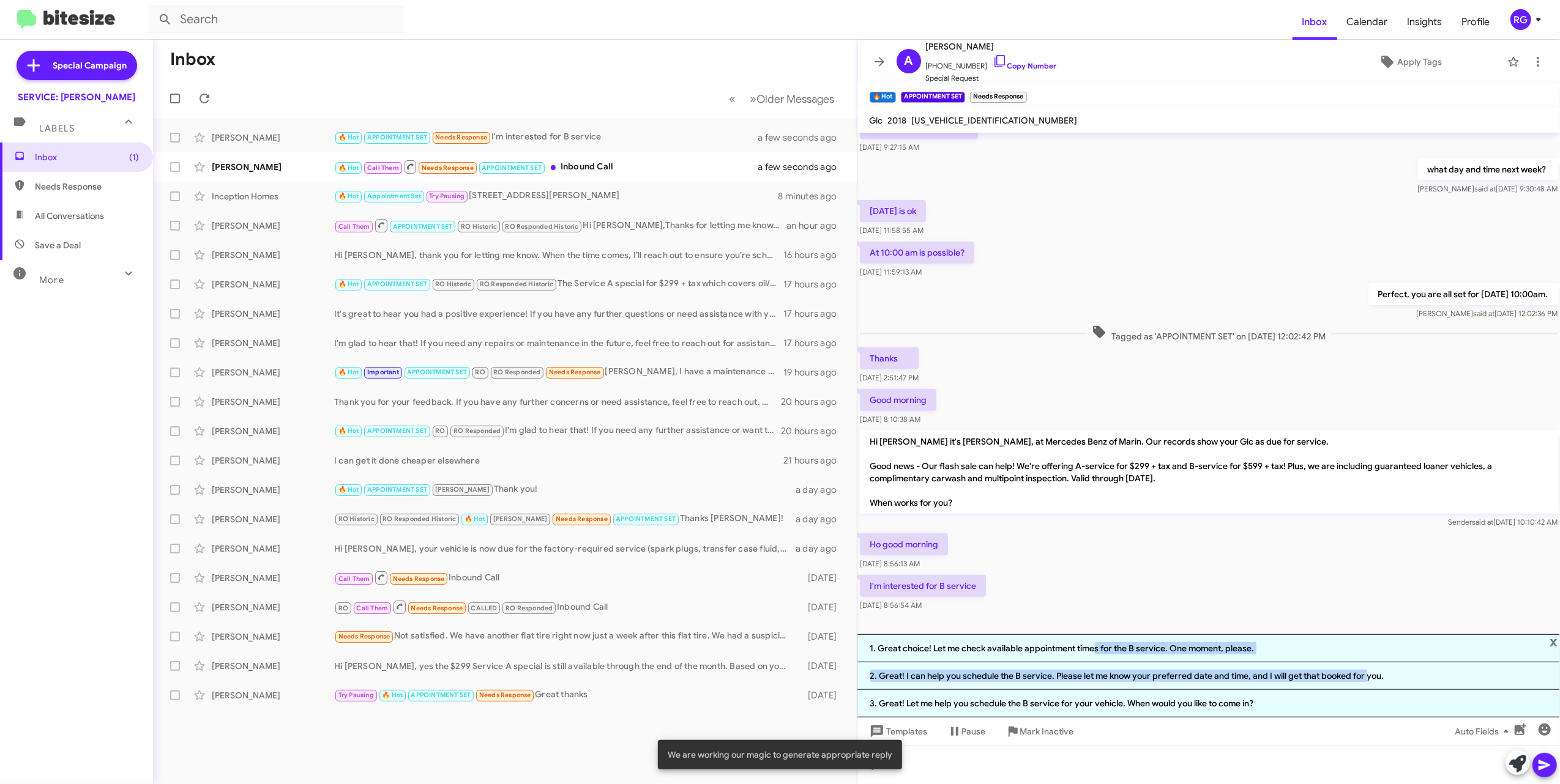
scroll to position [348, 0]
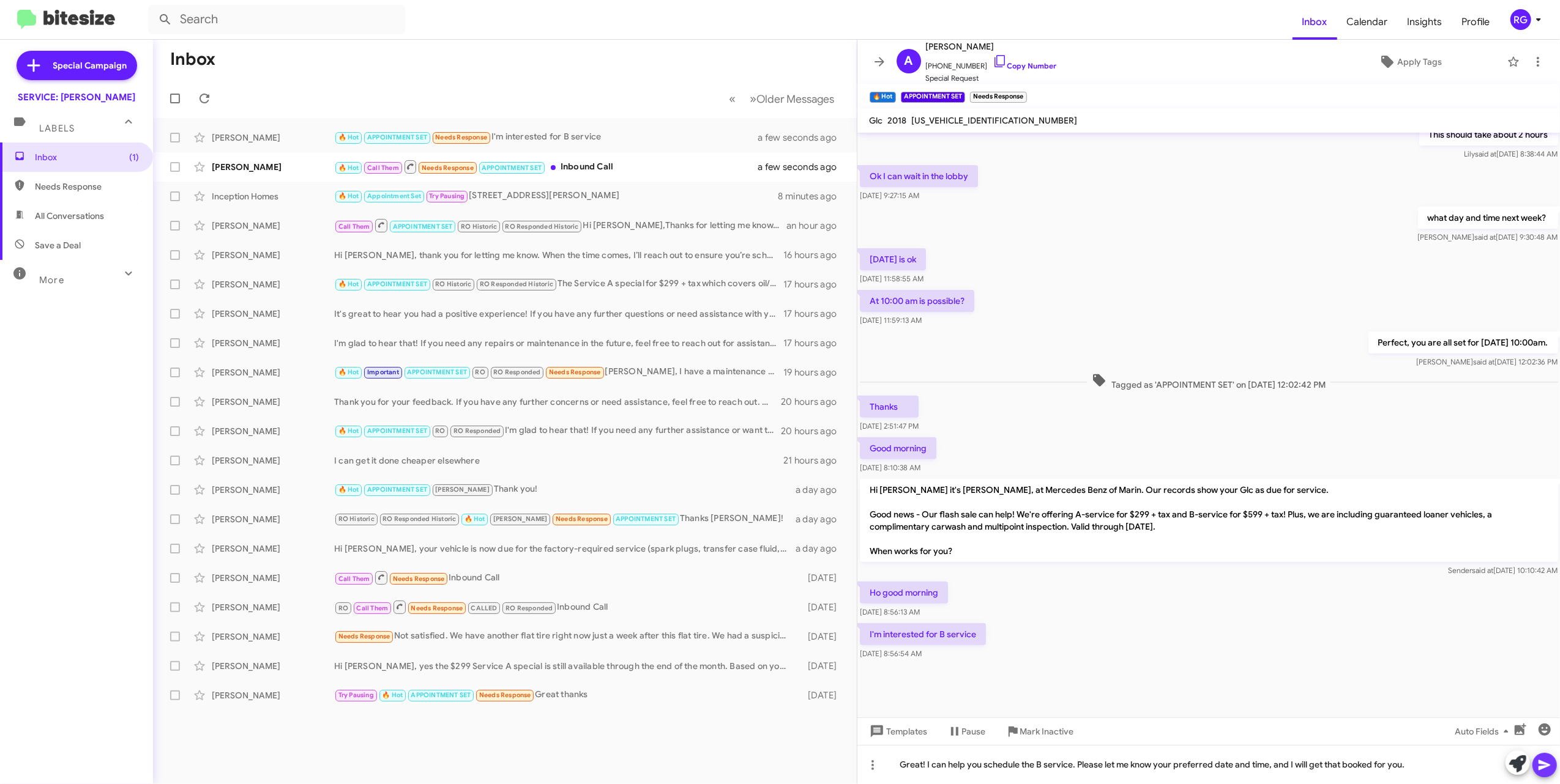
click at [712, 769] on button at bounding box center [1544, 765] width 25 height 25
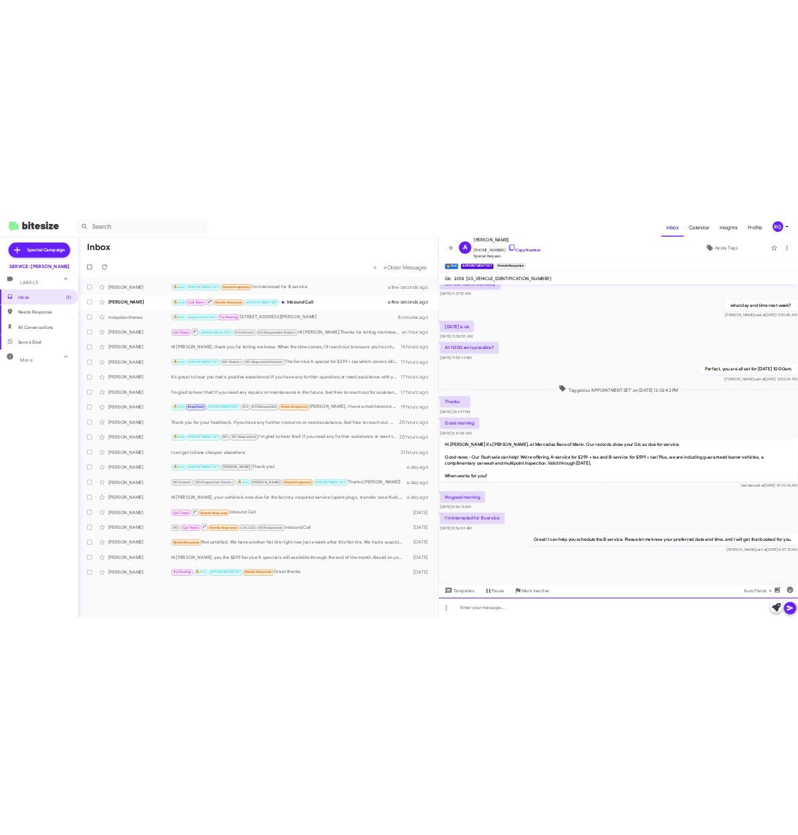
scroll to position [508, 0]
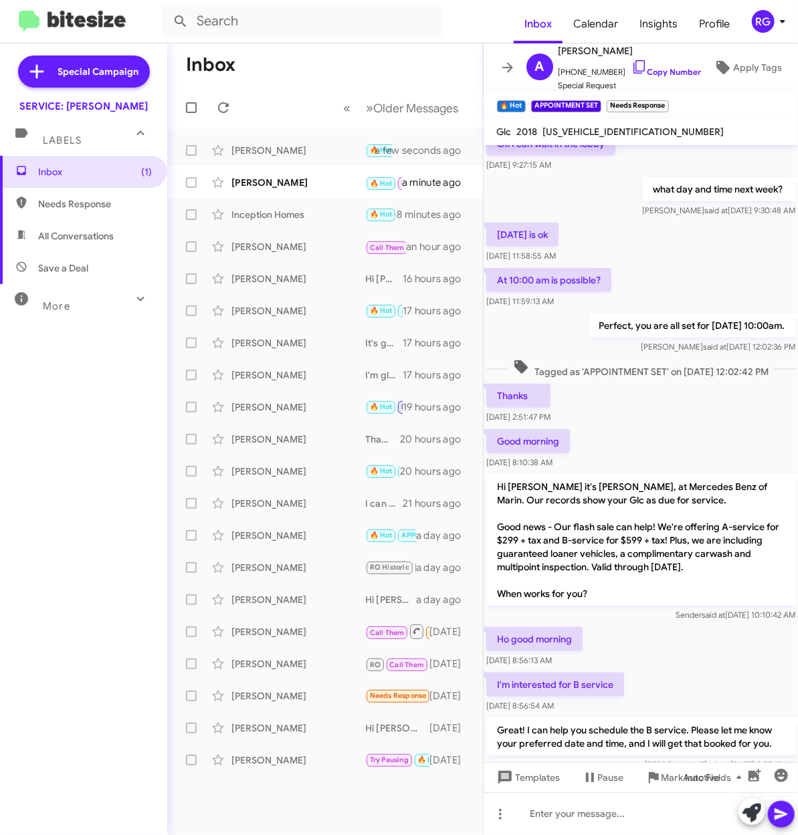
click at [643, 130] on span "[US_VEHICLE_IDENTIFICATION_NUMBER]" at bounding box center [633, 132] width 181 height 12
copy span "[US_VEHICLE_IDENTIFICATION_NUMBER]"
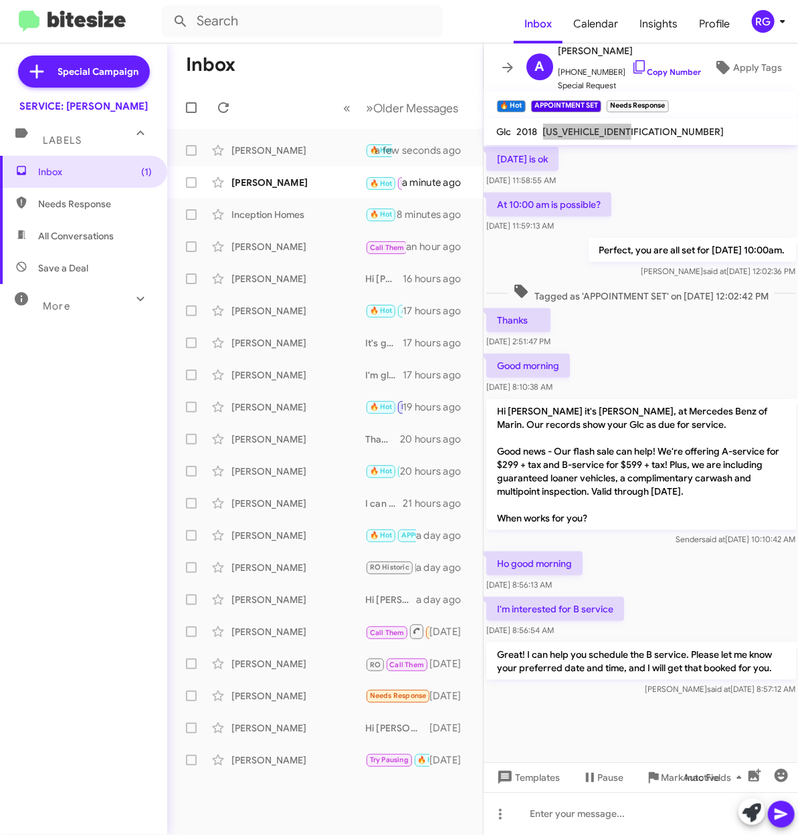
scroll to position [611, 0]
drag, startPoint x: 574, startPoint y: 451, endPoint x: 677, endPoint y: 450, distance: 103.0
click at [677, 450] on p "Hi [PERSON_NAME] it's [PERSON_NAME], at Mercedes Benz of Marin. Our records sho…" at bounding box center [641, 464] width 310 height 131
copy p "B-service for $599 + tax"
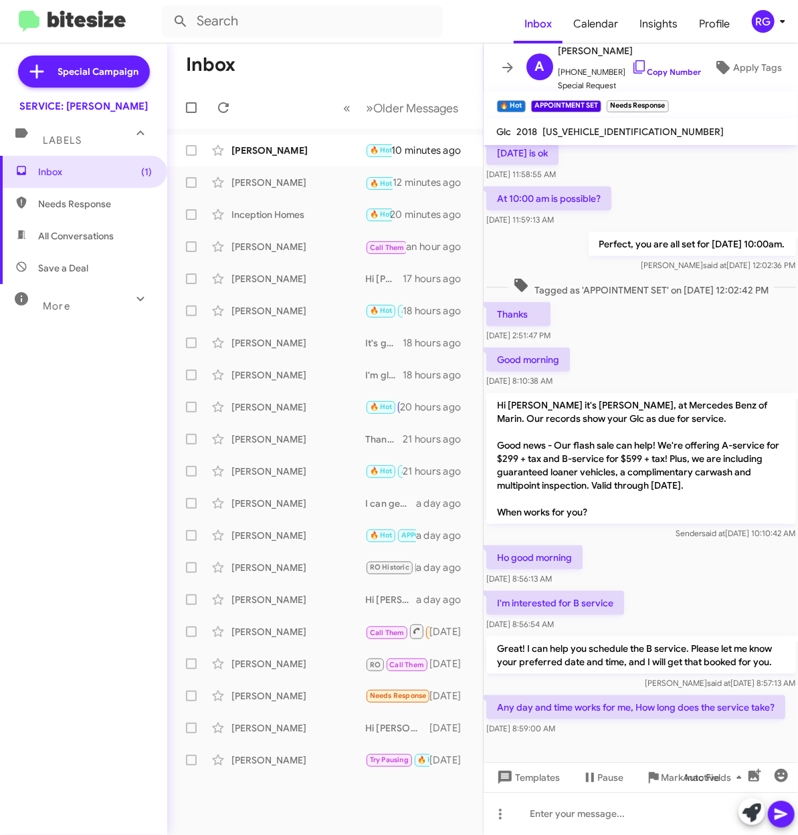
scroll to position [673, 0]
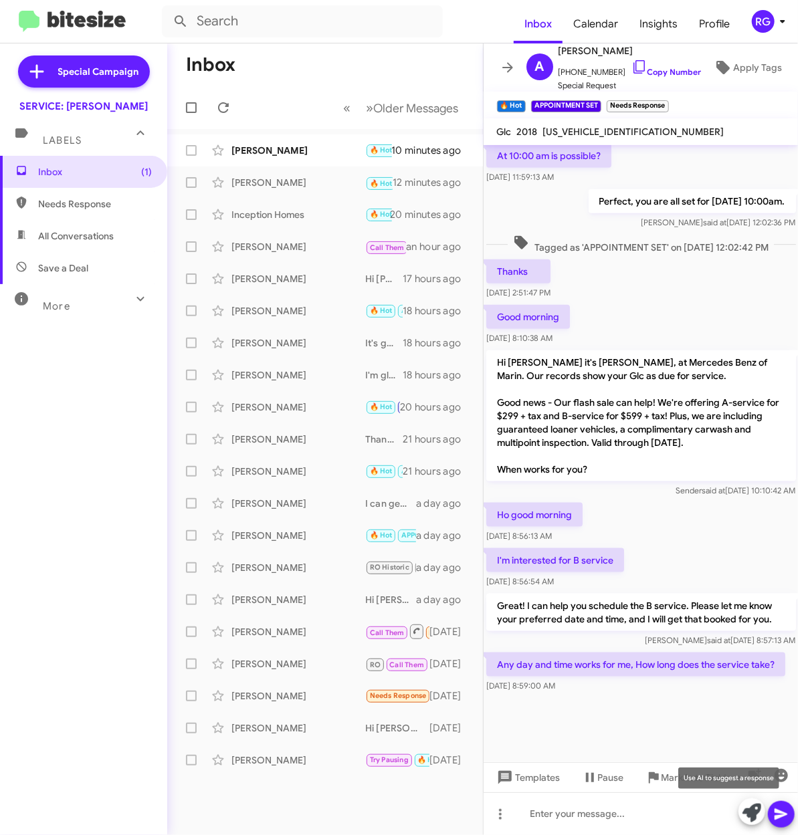
click at [752, 820] on icon at bounding box center [751, 813] width 19 height 19
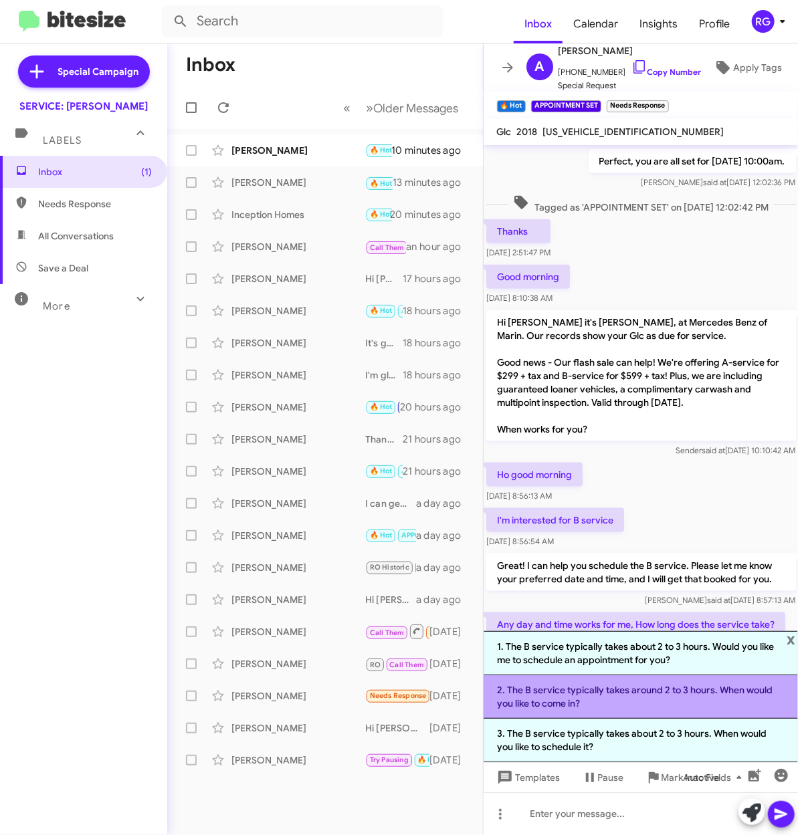
click at [669, 709] on li "2. The B service typically takes around 2 to 3 hours. When would you like to co…" at bounding box center [640, 696] width 315 height 43
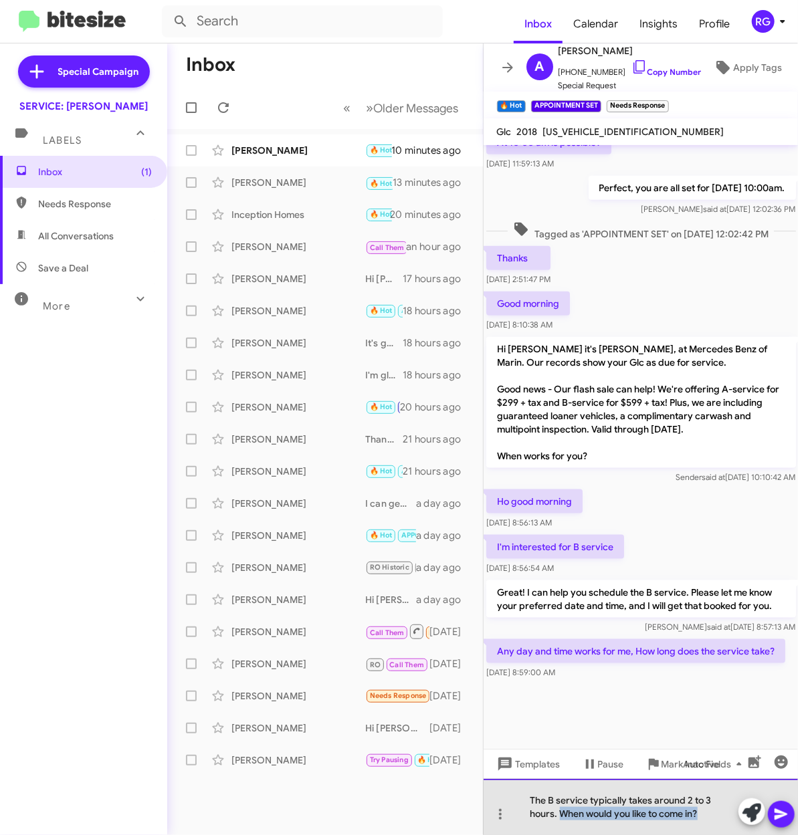
drag, startPoint x: 707, startPoint y: 812, endPoint x: 560, endPoint y: 822, distance: 147.5
click at [560, 822] on div "The B service typically takes around 2 to 3 hours. When would you like to come …" at bounding box center [640, 807] width 315 height 56
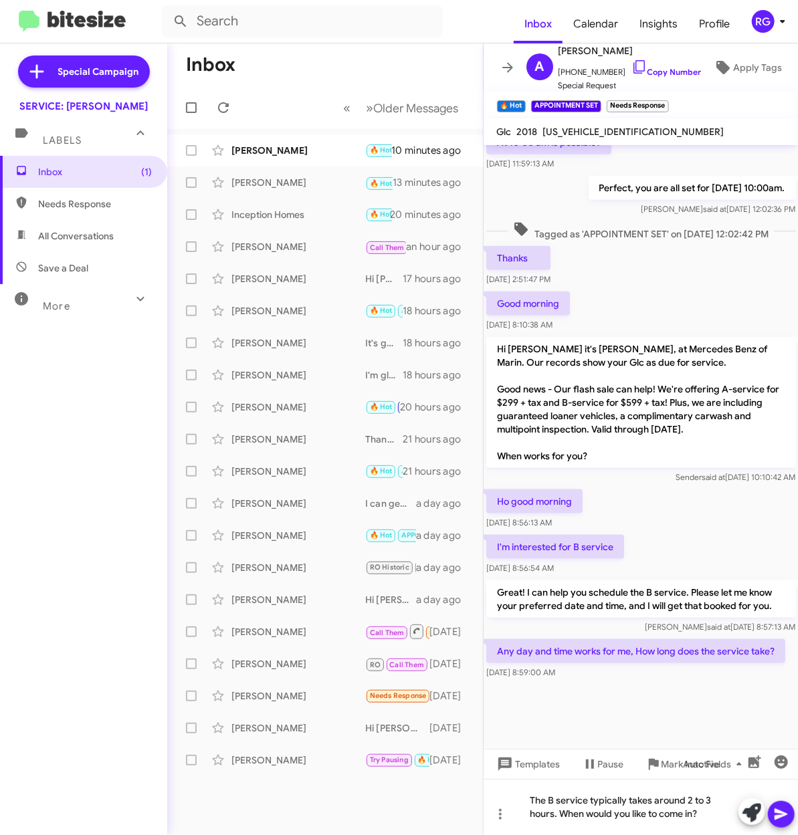
click at [670, 300] on div "Good morning [DATE] 8:10:38 AM" at bounding box center [640, 311] width 315 height 45
click at [707, 809] on mat-tooltip-component "Auto Fields (Ctrl+Shift+A)" at bounding box center [715, 796] width 108 height 40
drag, startPoint x: 707, startPoint y: 814, endPoint x: 571, endPoint y: 803, distance: 136.9
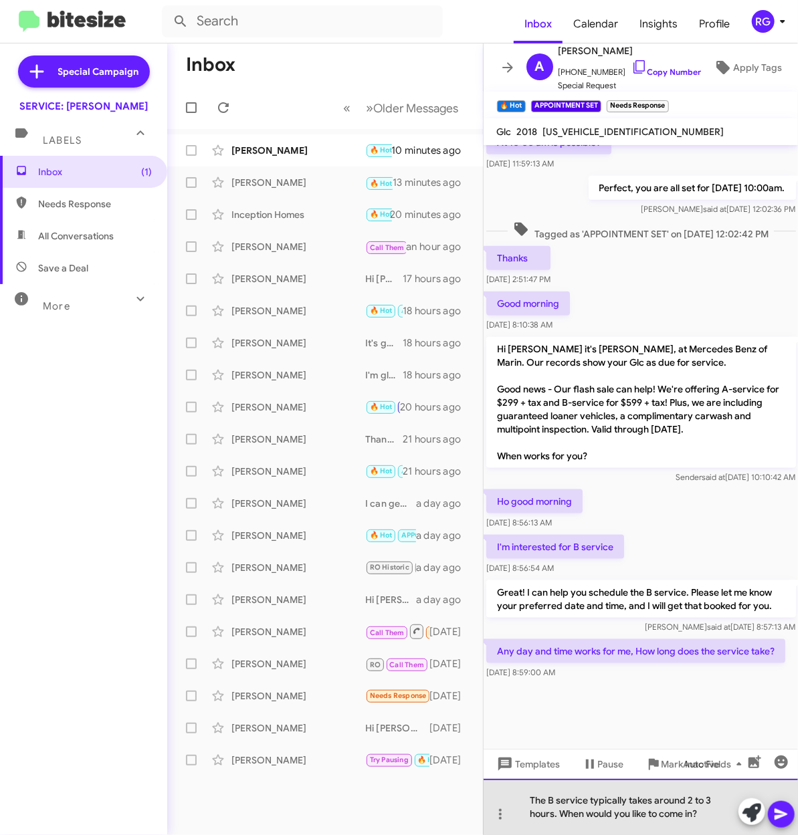
click at [681, 820] on div "The B service typically takes around 2 to 3 hours. When would you like to come …" at bounding box center [640, 807] width 315 height 56
drag, startPoint x: 703, startPoint y: 818, endPoint x: 543, endPoint y: 811, distance: 160.7
click at [571, 819] on div "The B service typically takes around 2 to 3 hours. When would you like to come …" at bounding box center [640, 807] width 315 height 56
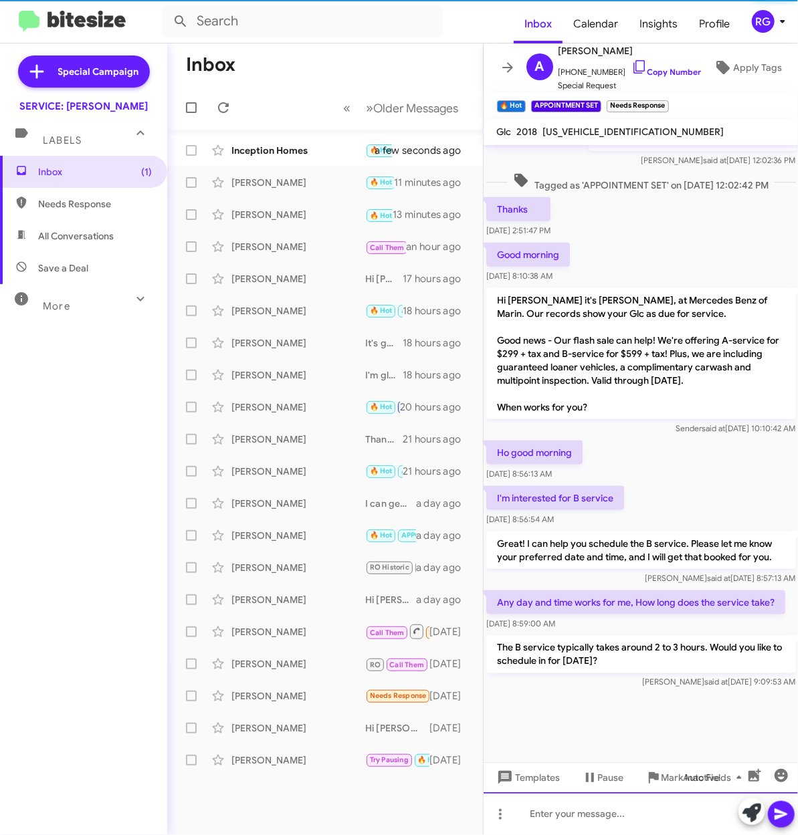
scroll to position [734, 0]
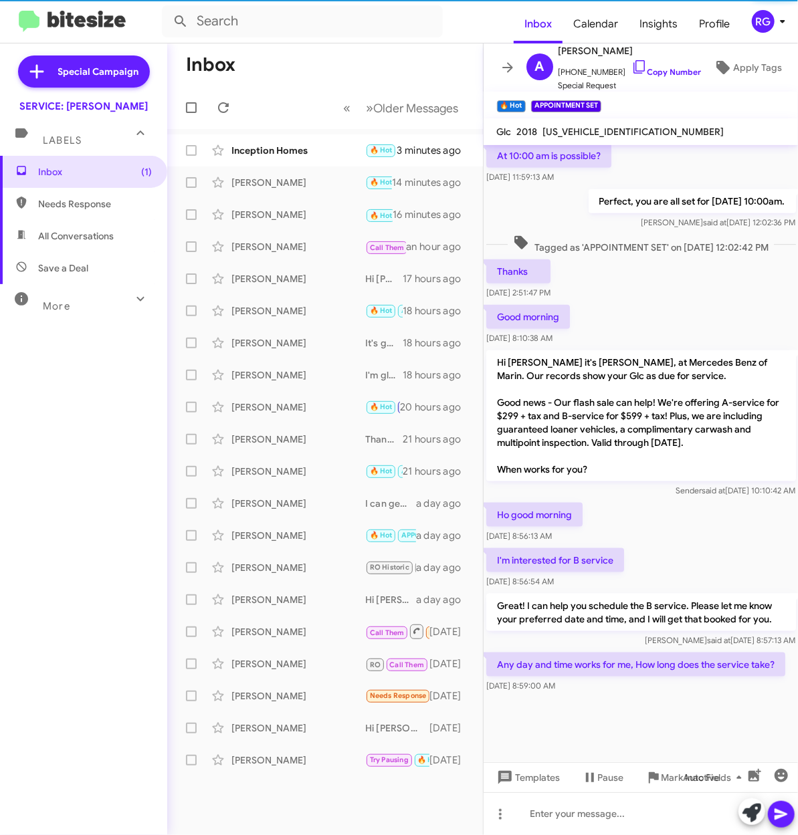
scroll to position [673, 0]
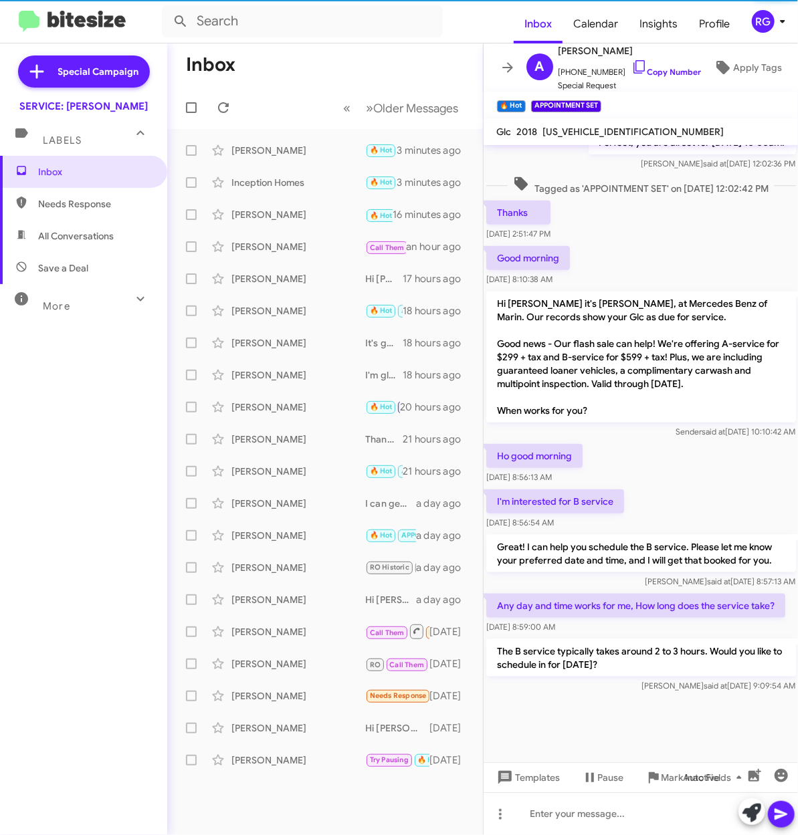
scroll to position [566, 0]
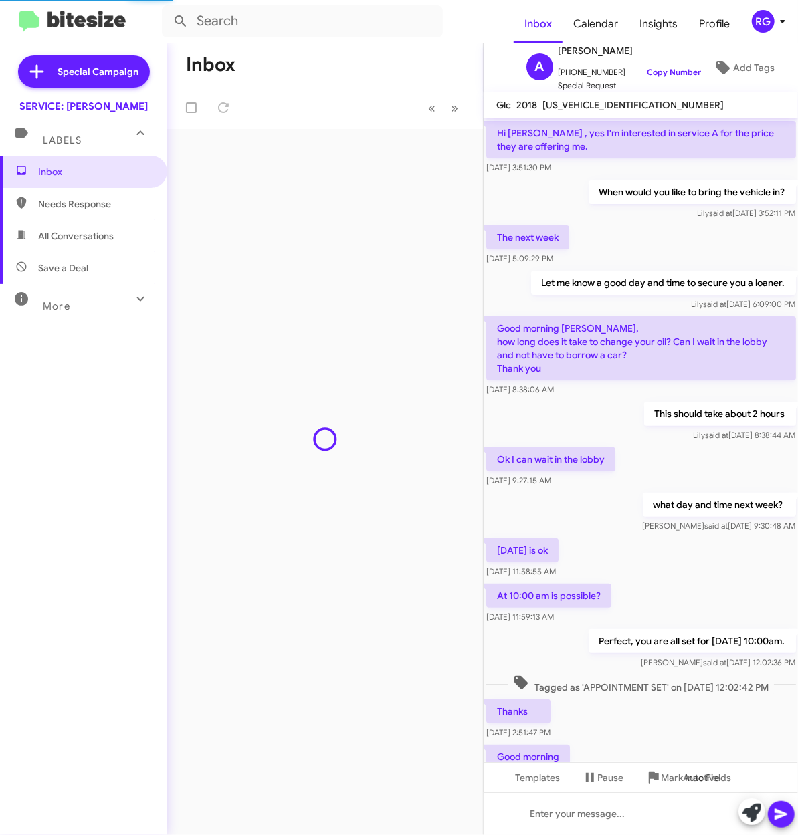
scroll to position [539, 0]
